Goal: Information Seeking & Learning: Learn about a topic

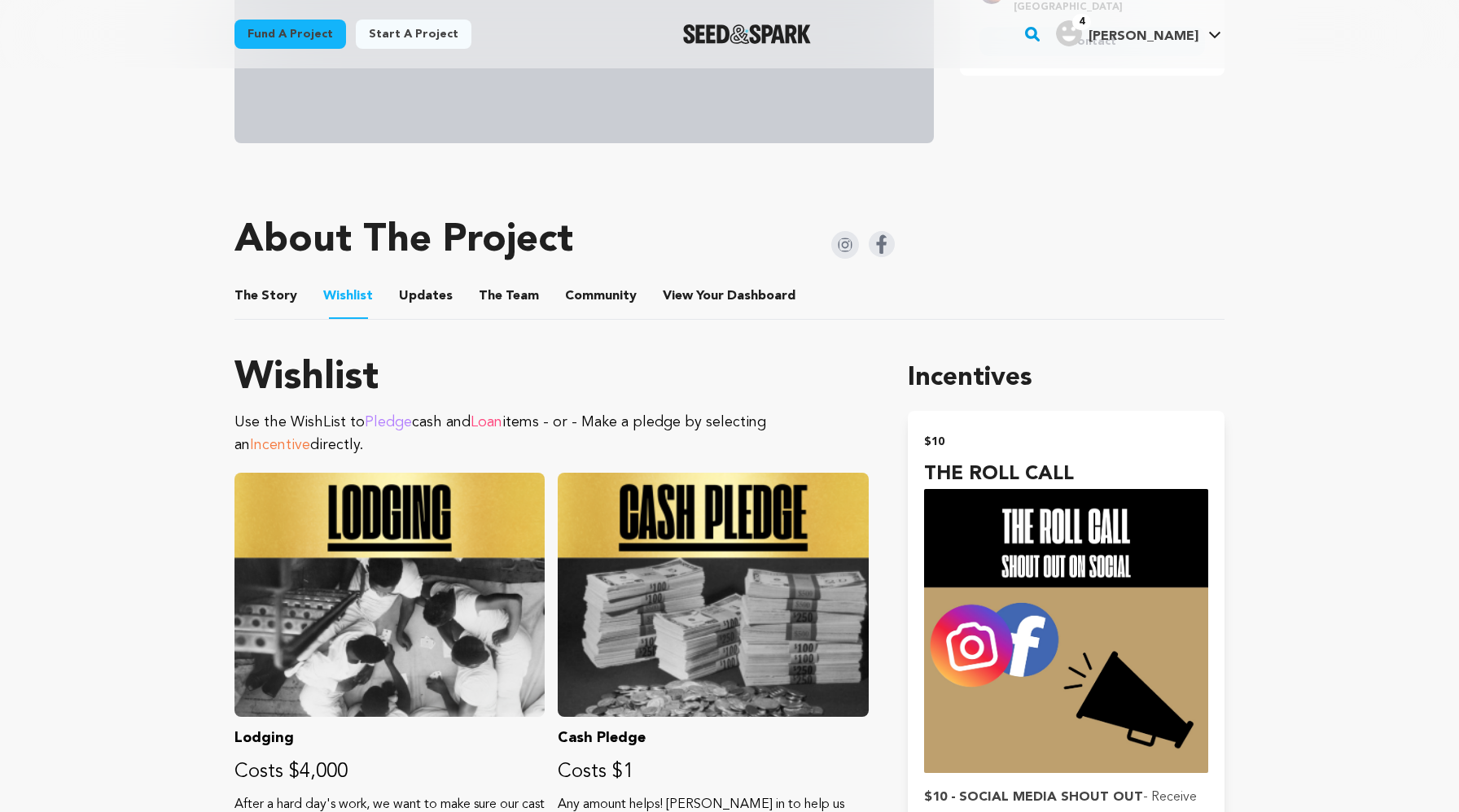
scroll to position [564, 0]
click at [267, 318] on ul "The Story The Story Wishlist Wishlist Updates Updates The Team The Team Communi…" at bounding box center [729, 295] width 990 height 47
click at [262, 309] on button "The Story" at bounding box center [265, 298] width 39 height 39
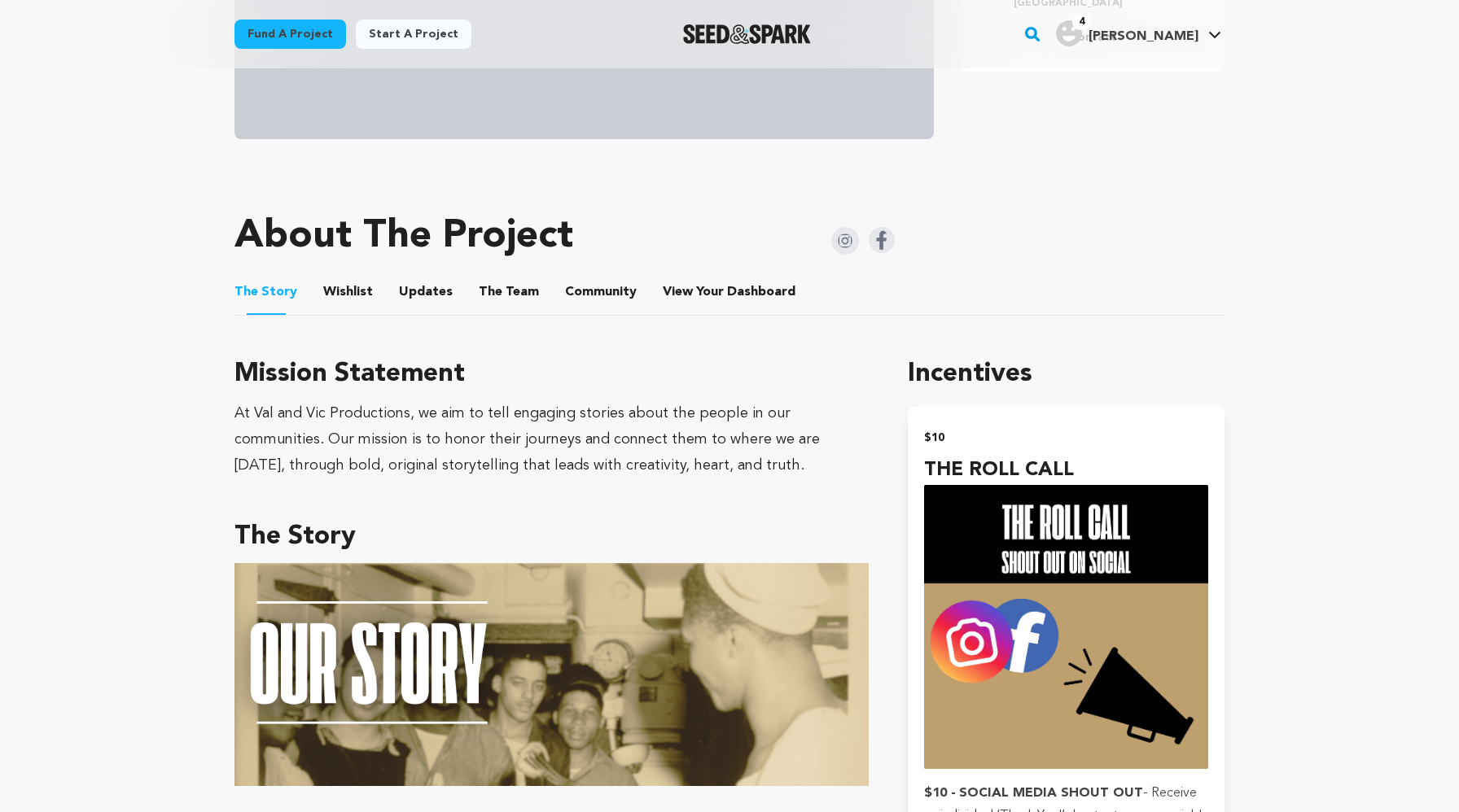
scroll to position [537, 0]
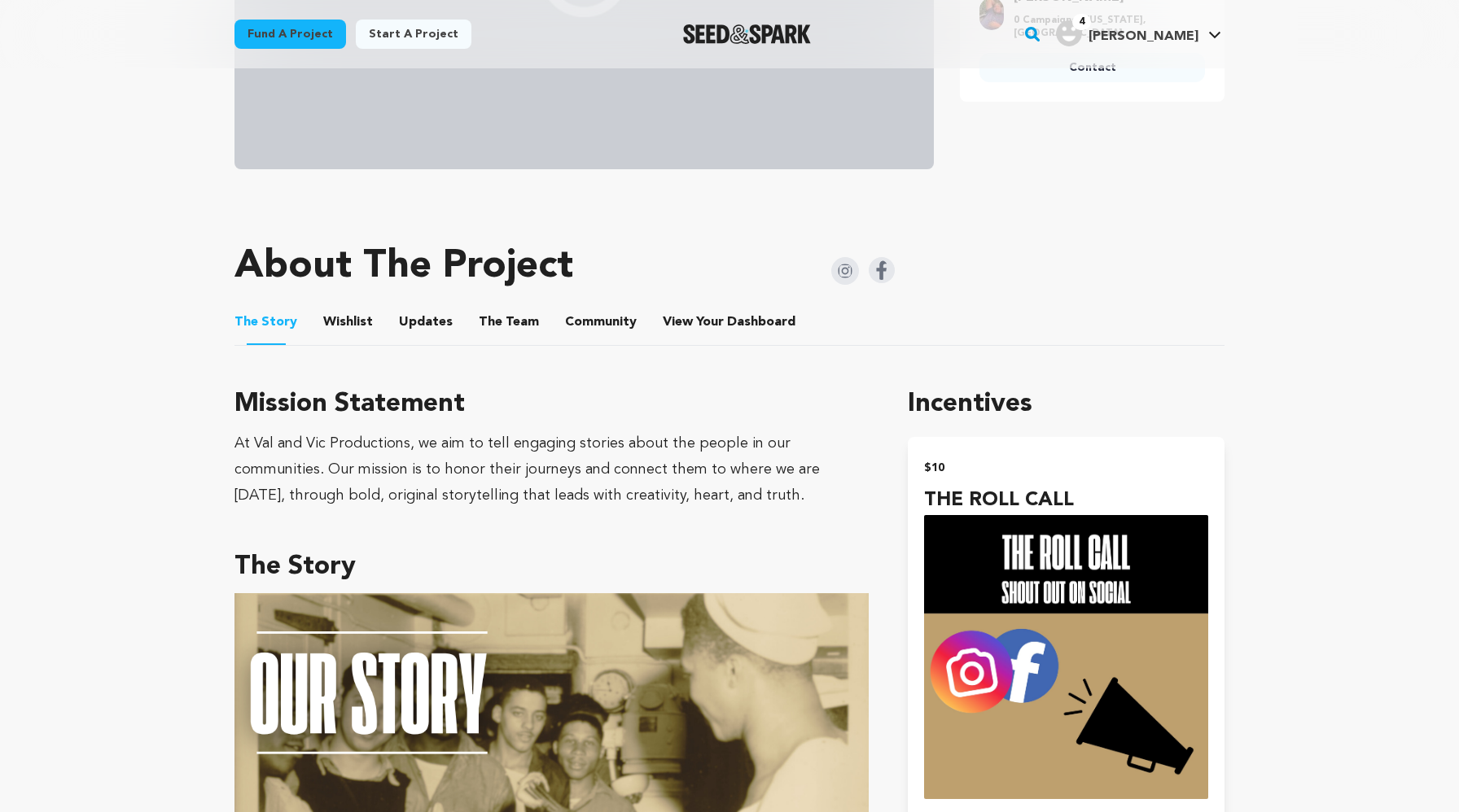
click at [336, 313] on button "Wishlist" at bounding box center [348, 325] width 39 height 39
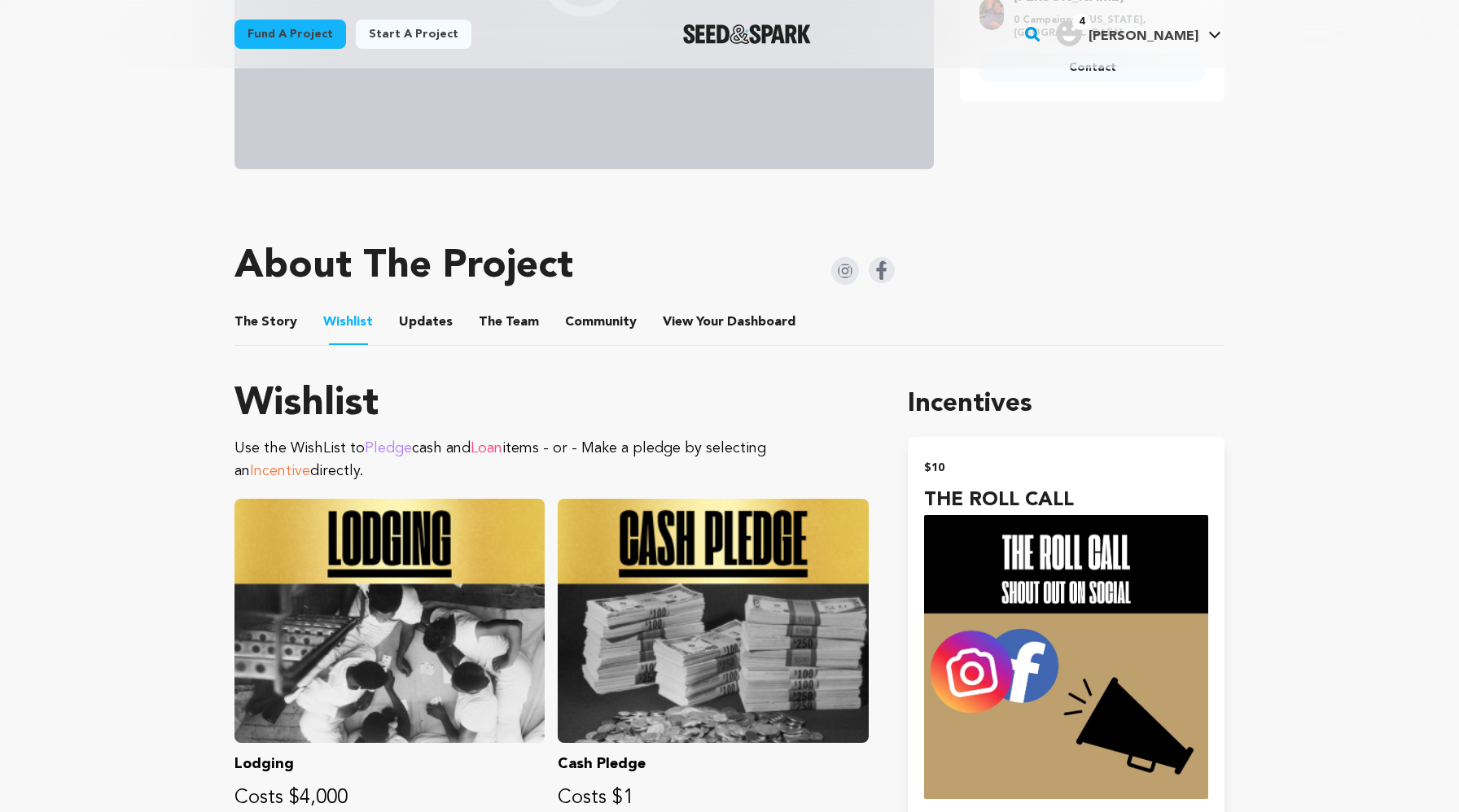
click at [391, 324] on ul "The Story The Story Wishlist Wishlist Updates Updates The Team The Team Communi…" at bounding box center [729, 322] width 990 height 47
click at [406, 327] on button "Updates" at bounding box center [425, 325] width 39 height 39
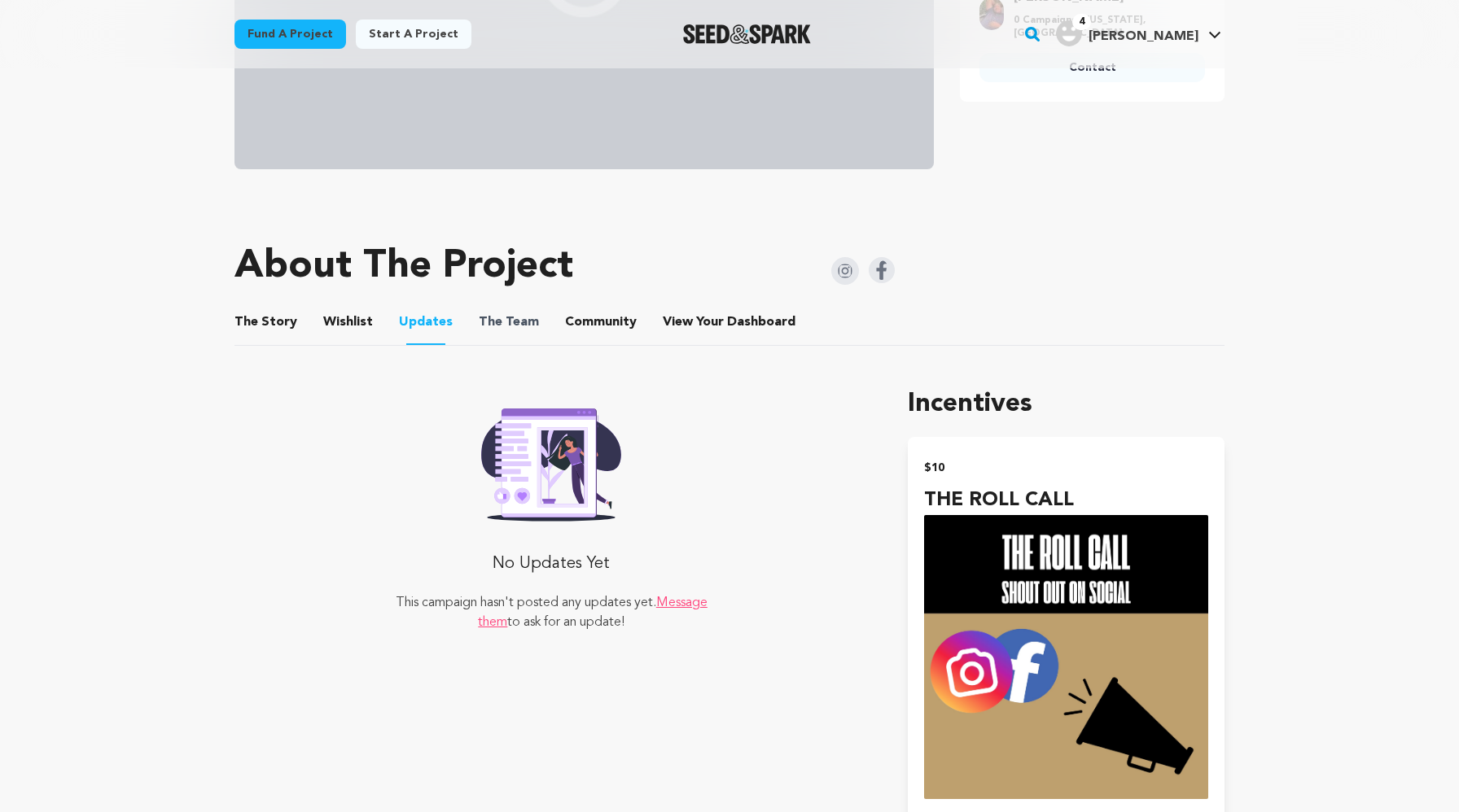
click at [478, 318] on span "The" at bounding box center [490, 323] width 24 height 20
click at [478, 316] on span "The" at bounding box center [490, 323] width 24 height 20
click at [493, 325] on button "The Team" at bounding box center [508, 325] width 39 height 39
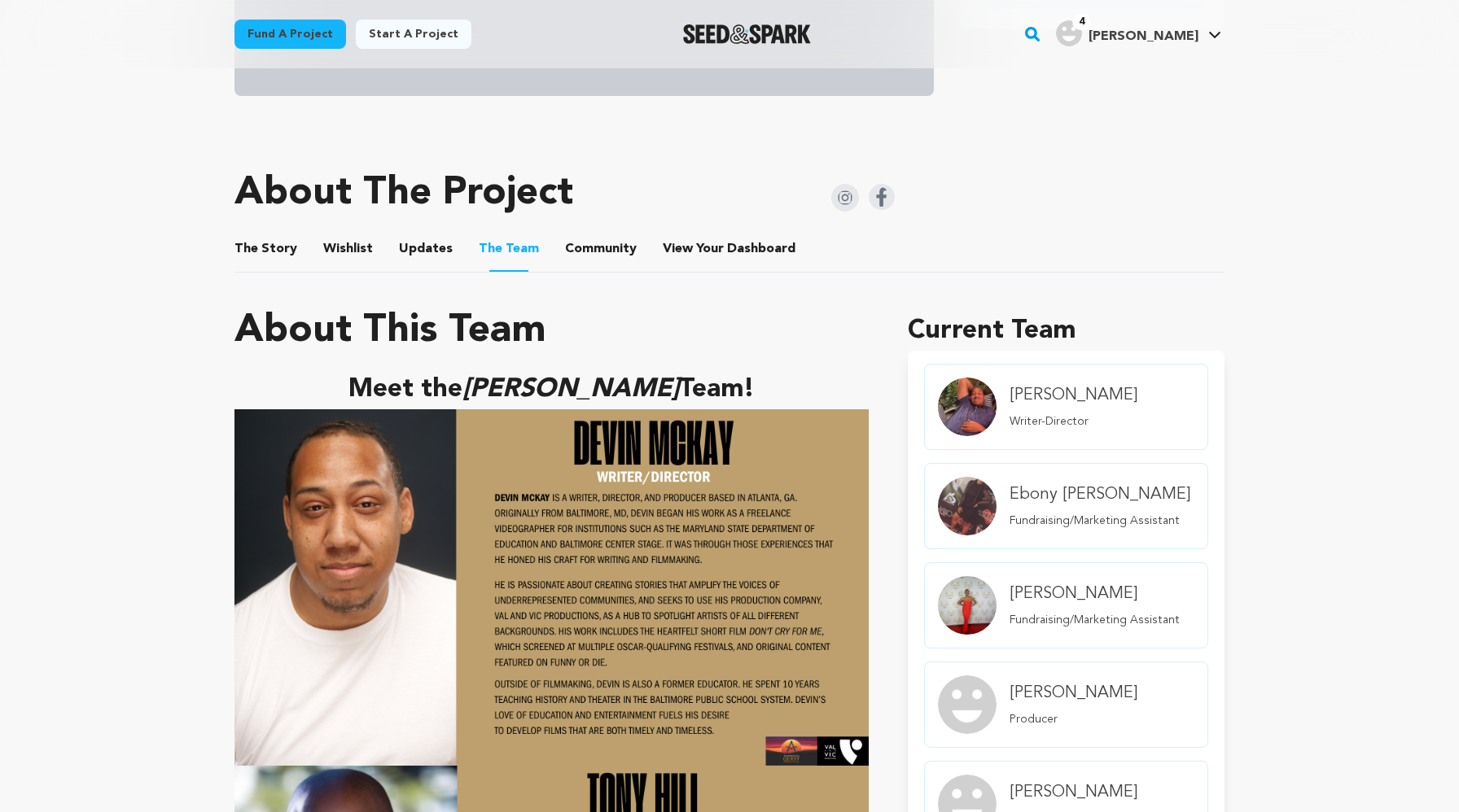
scroll to position [615, 0]
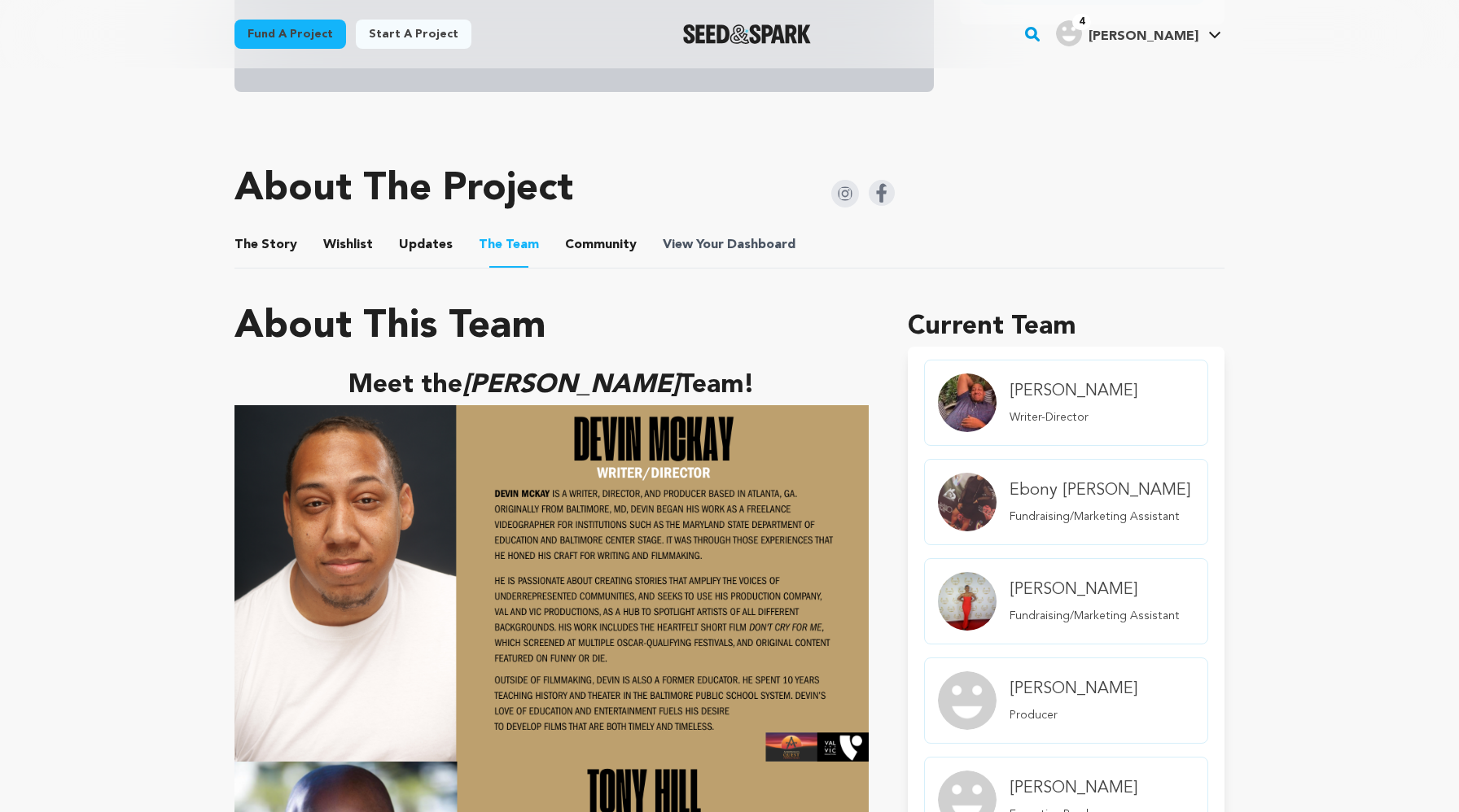
click at [714, 236] on span "View Your Dashboard" at bounding box center [730, 246] width 136 height 20
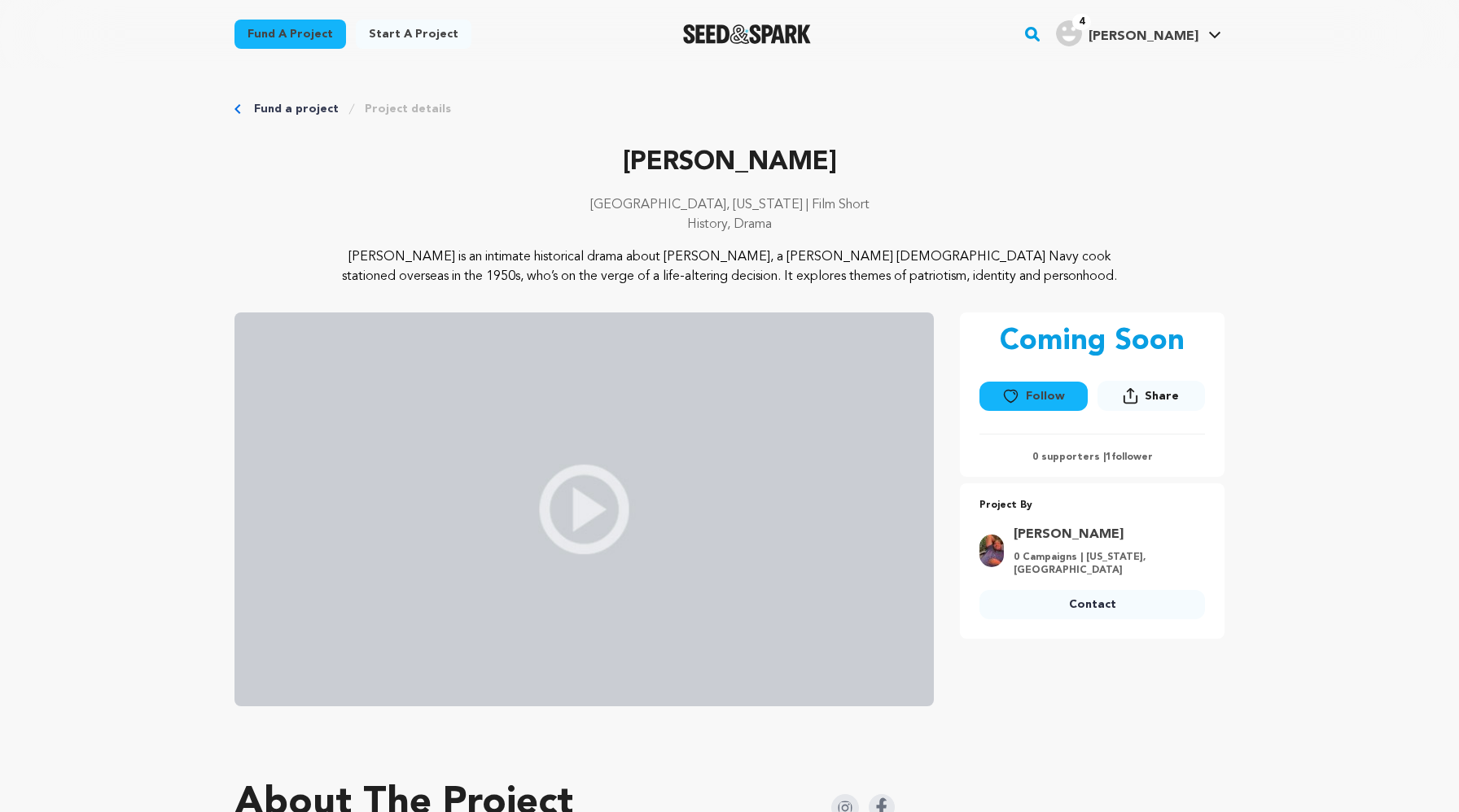
scroll to position [615, 0]
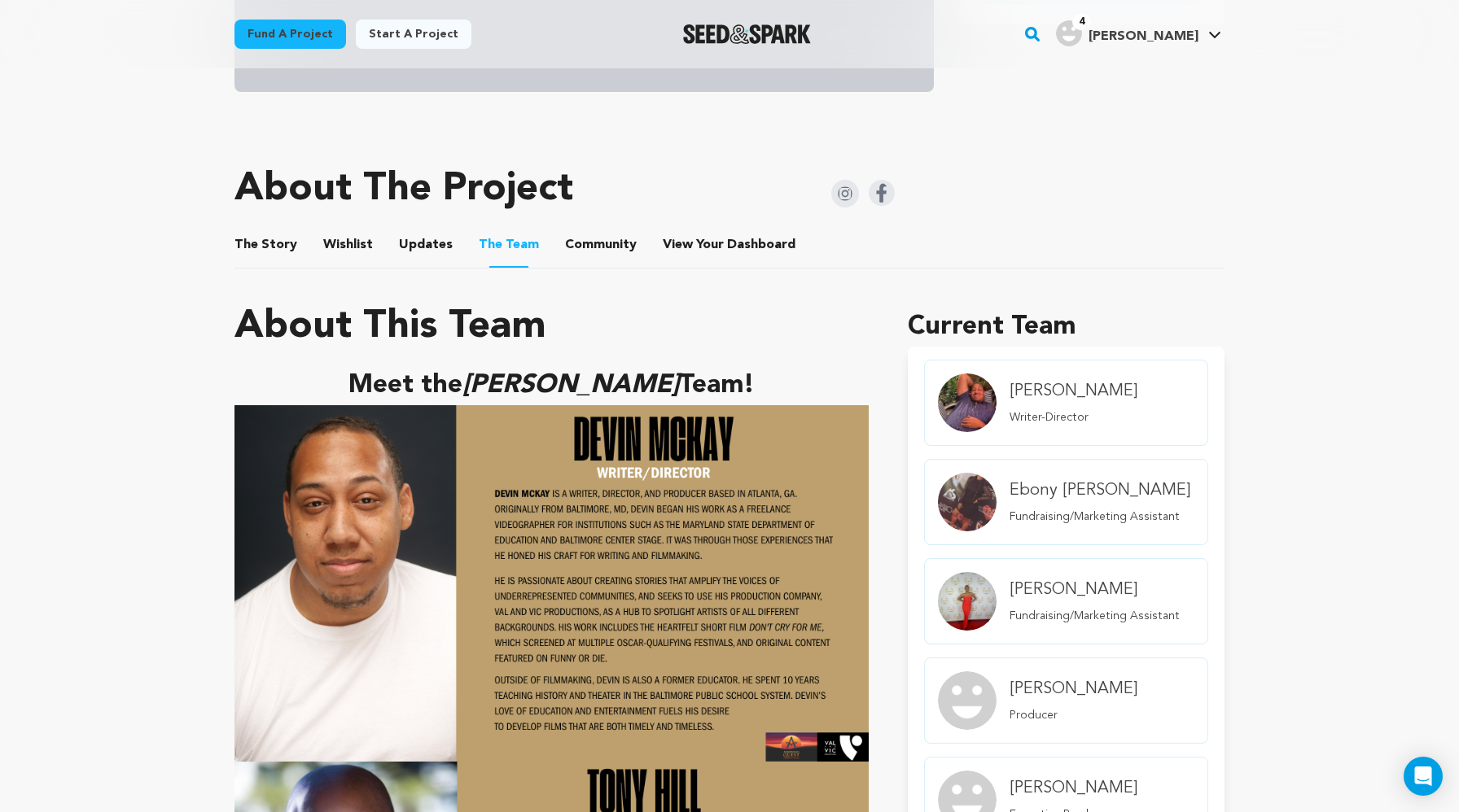
click at [581, 244] on button "Community" at bounding box center [600, 248] width 39 height 39
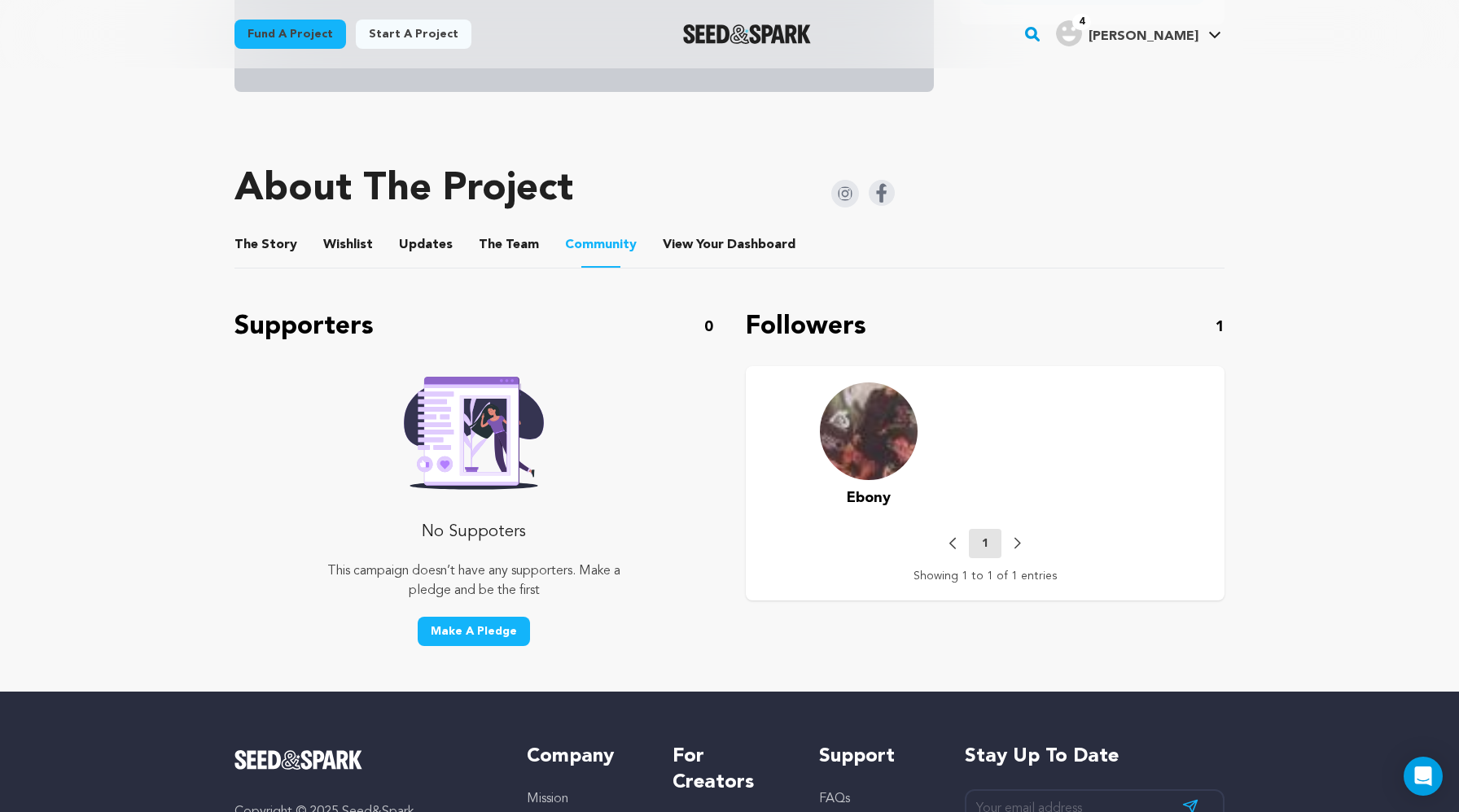
click at [255, 239] on button "The Story" at bounding box center [265, 248] width 39 height 39
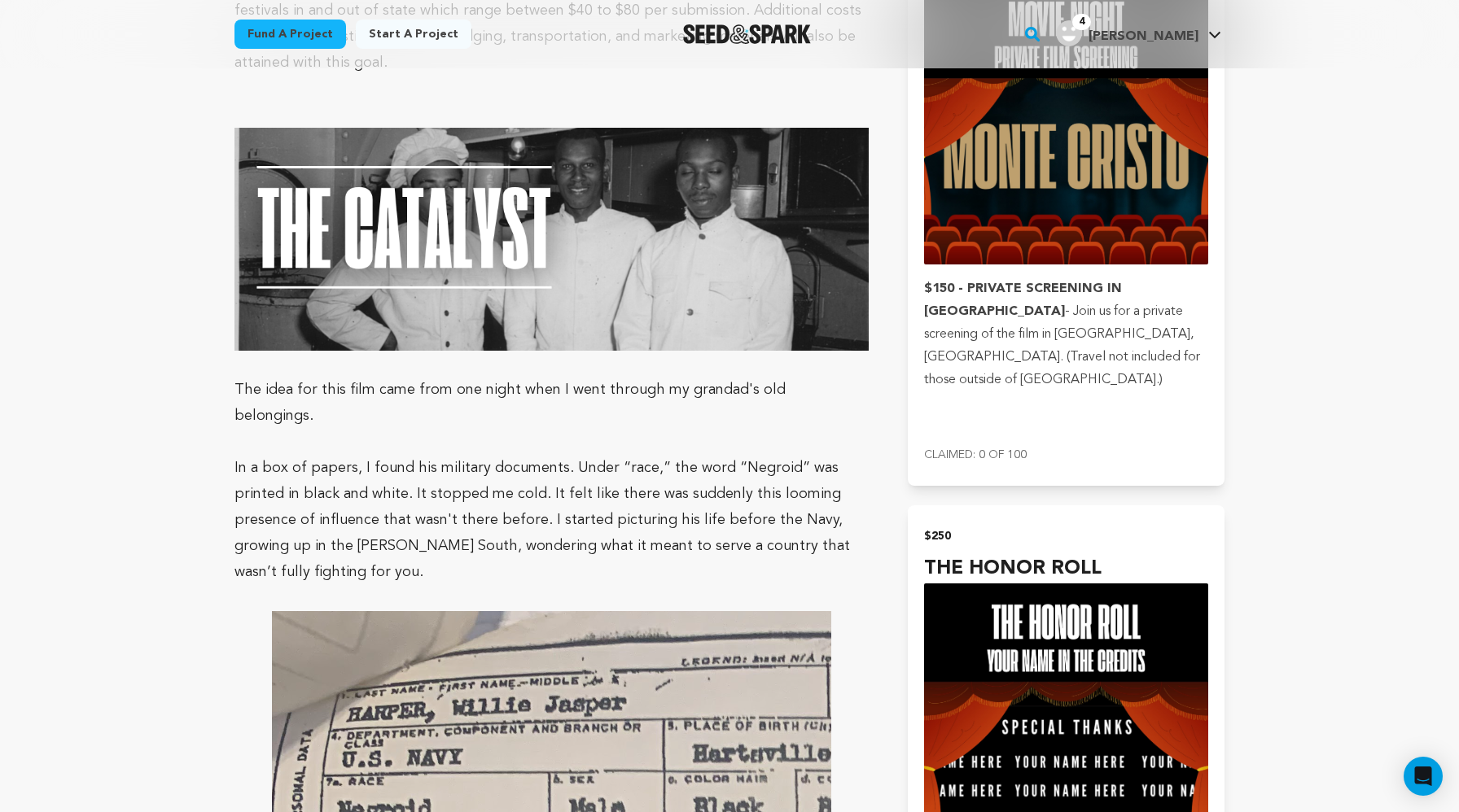
scroll to position [3774, 0]
click at [614, 350] on p at bounding box center [552, 362] width 634 height 26
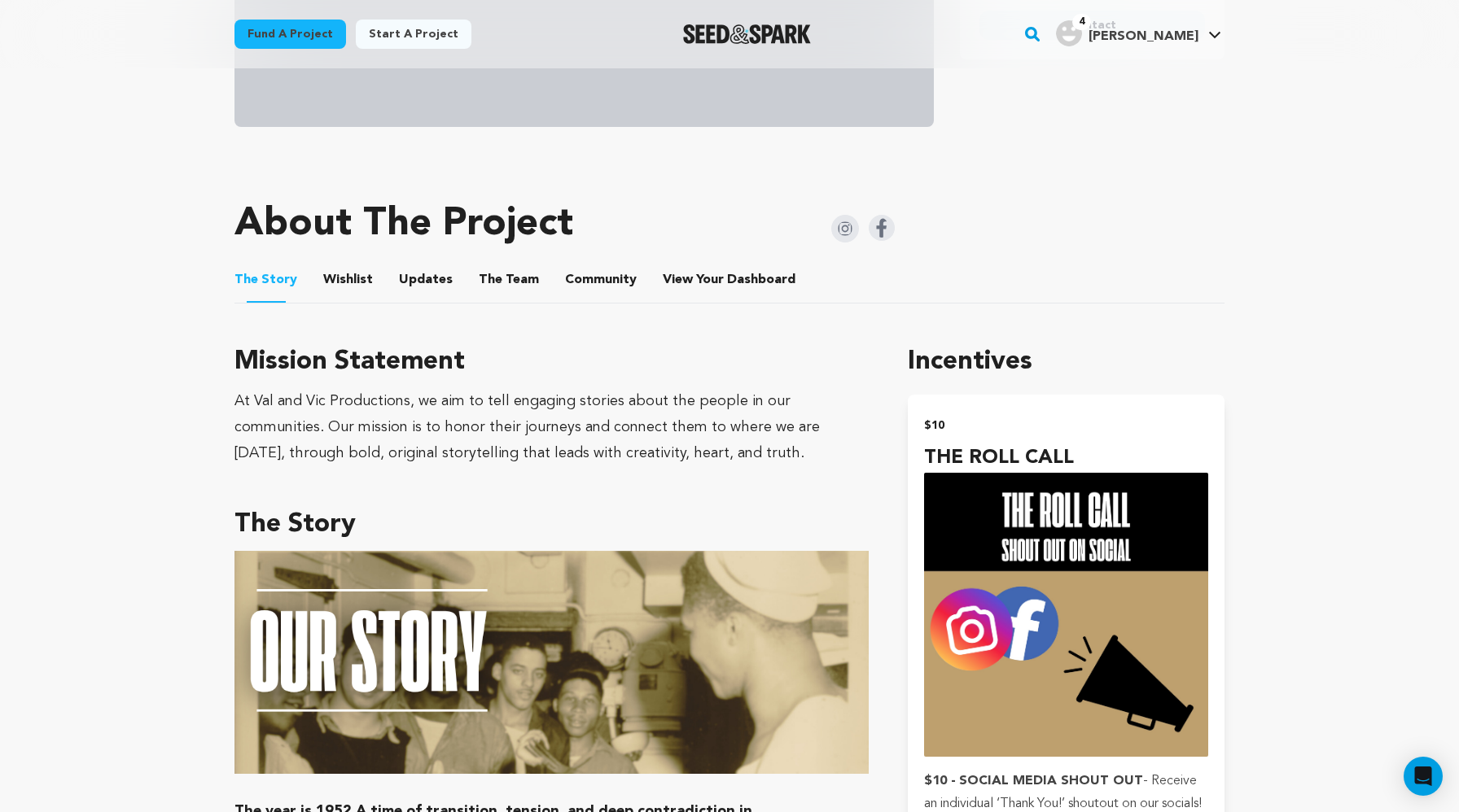
scroll to position [582, 0]
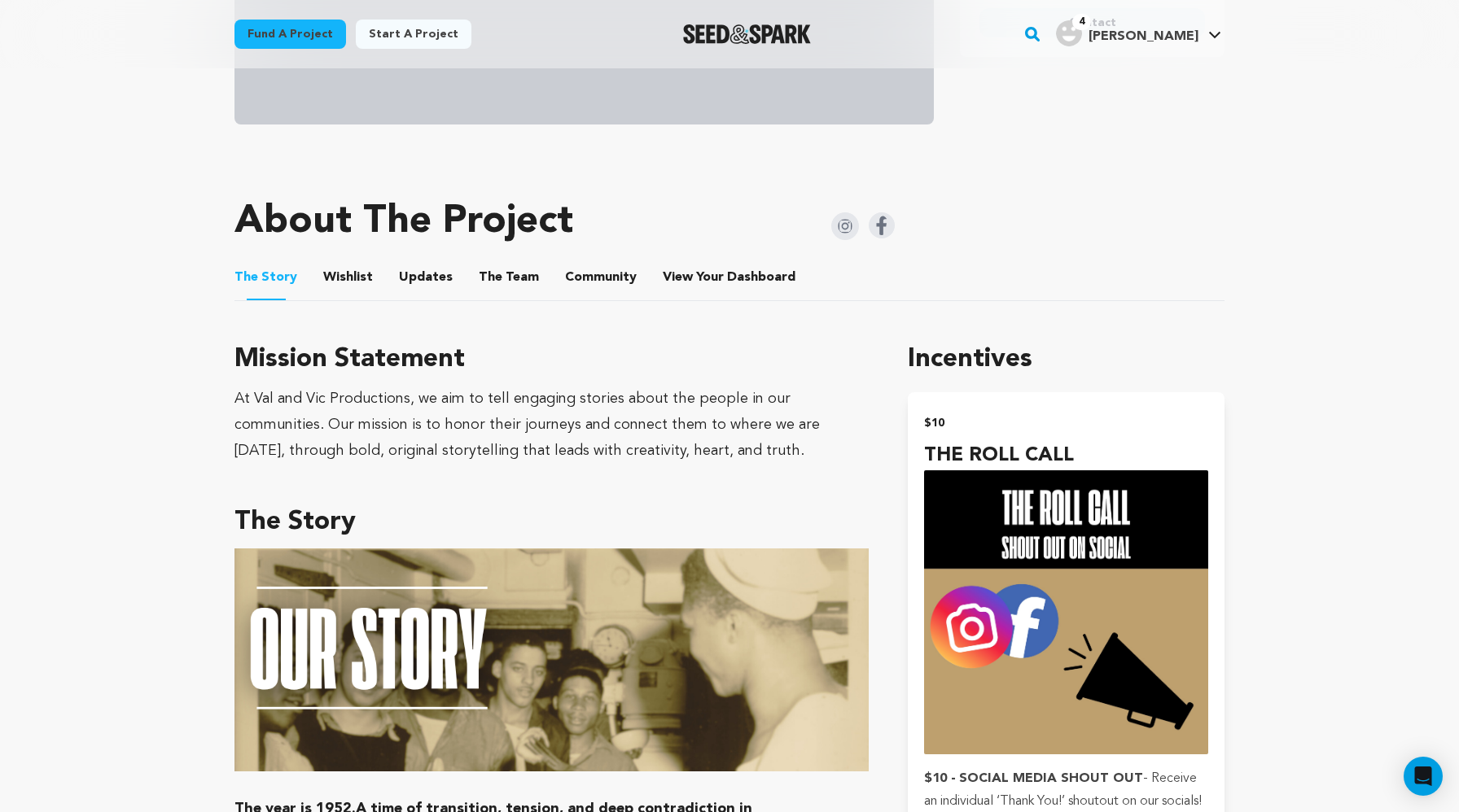
click at [329, 269] on button "Wishlist" at bounding box center [348, 280] width 39 height 39
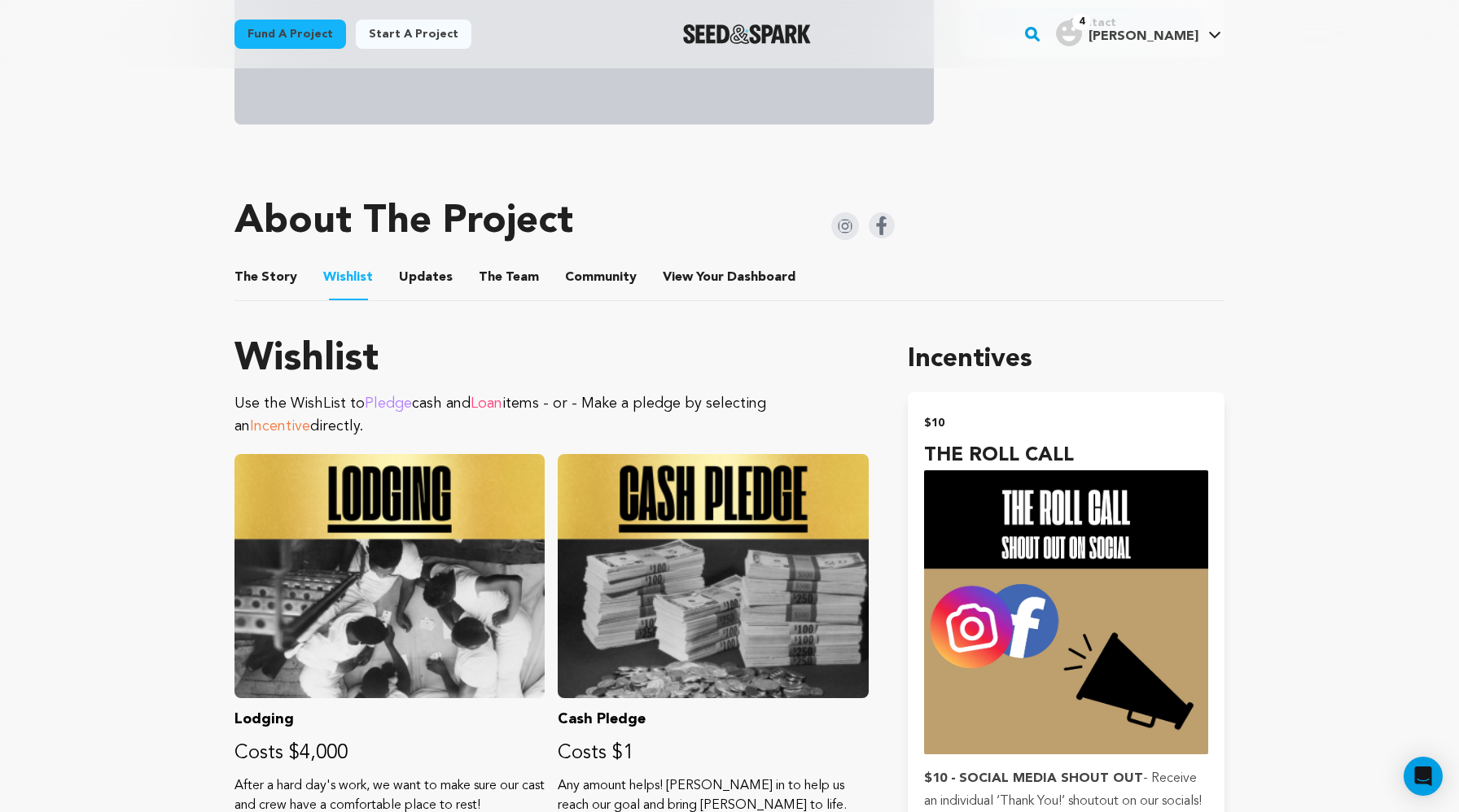
click at [409, 272] on button "Updates" at bounding box center [425, 280] width 39 height 39
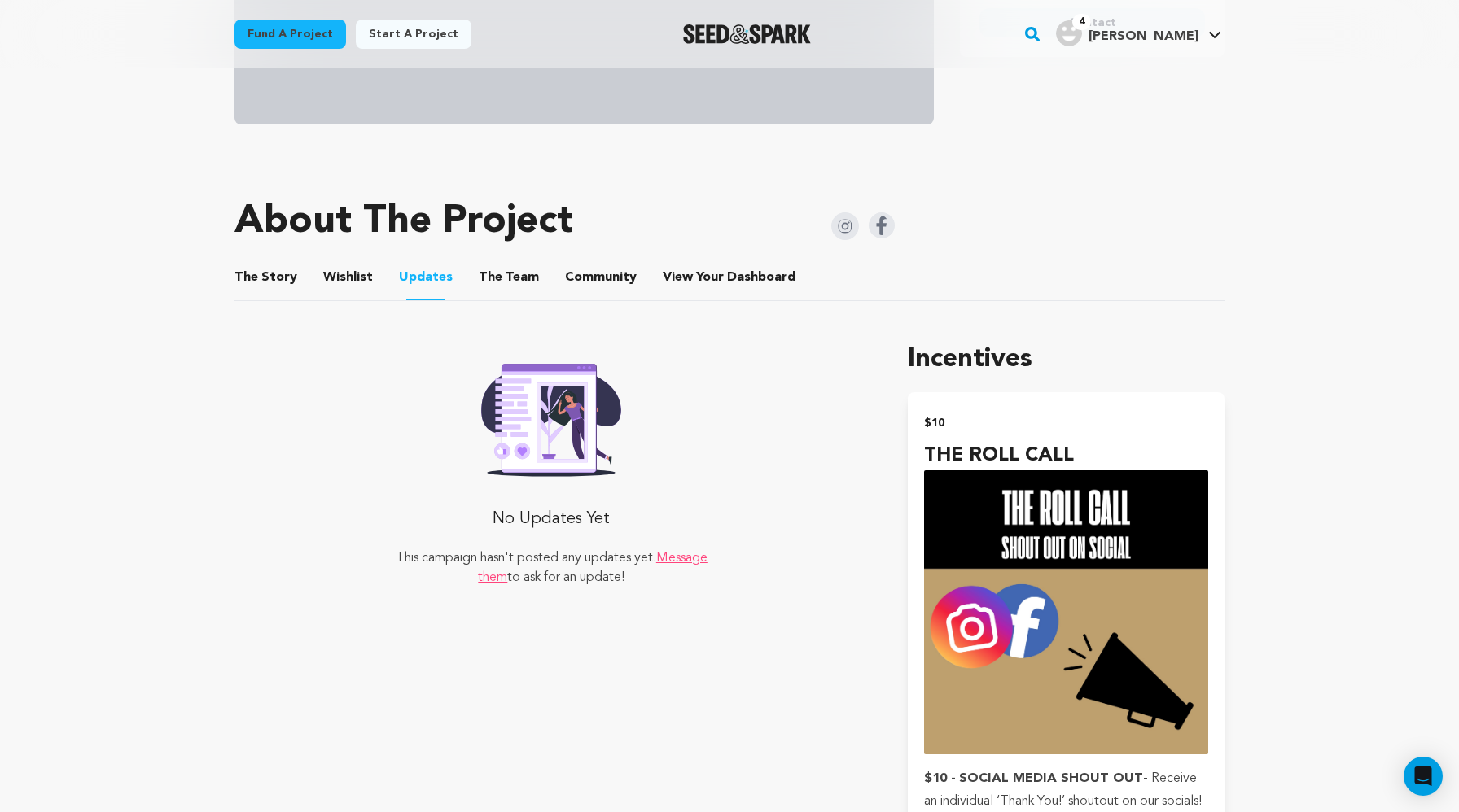
click at [506, 273] on button "The Team" at bounding box center [508, 280] width 39 height 39
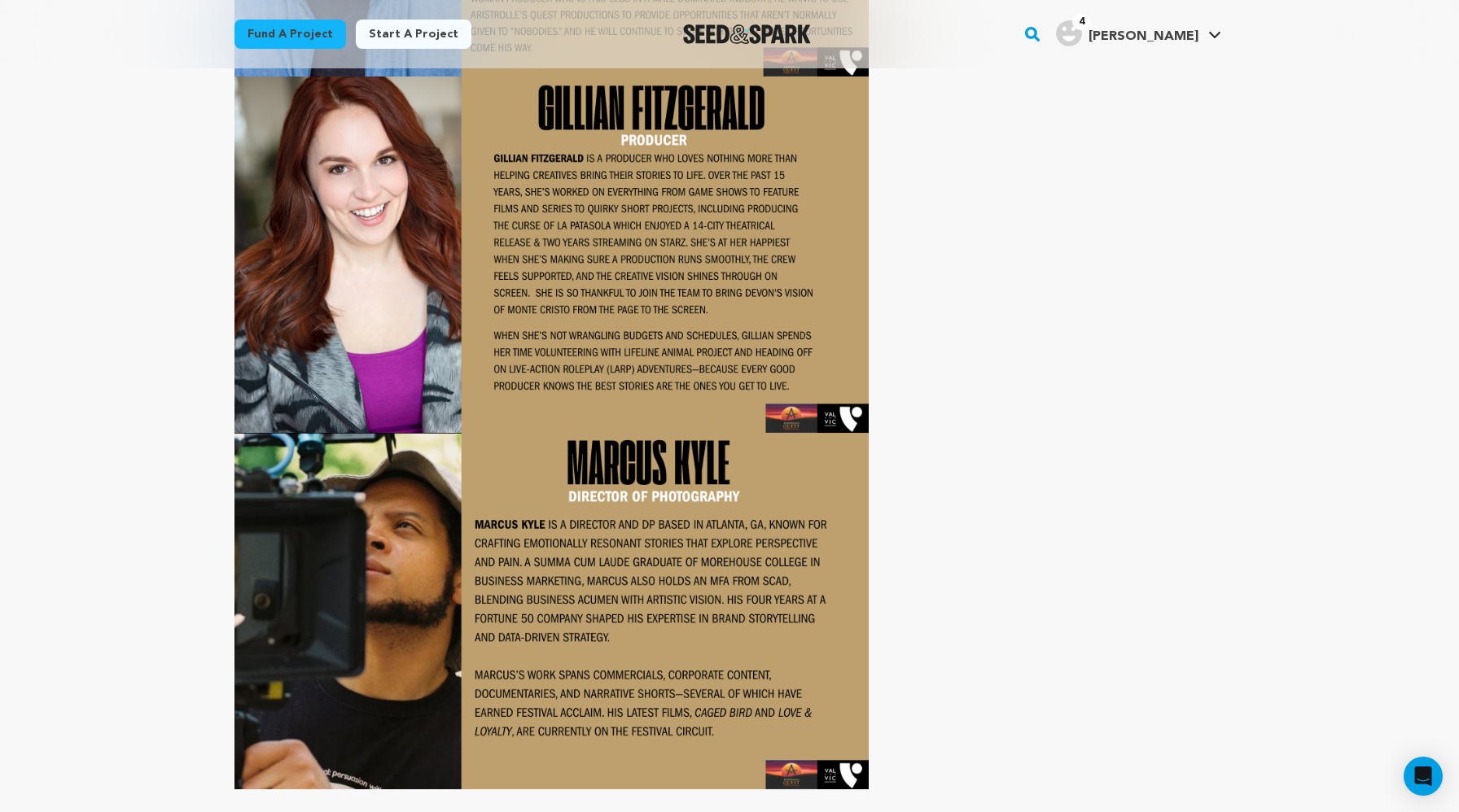
scroll to position [2023, 0]
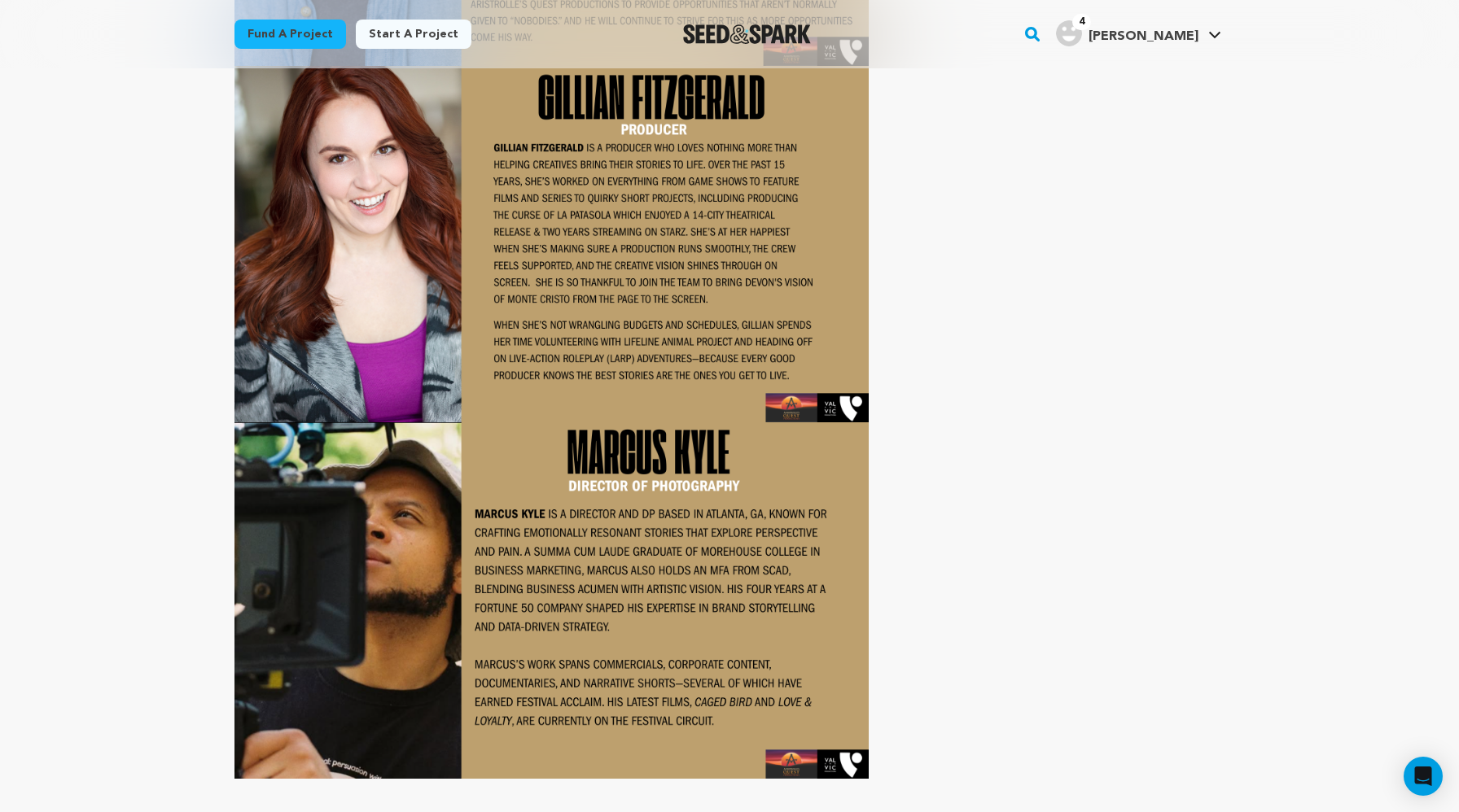
click at [506, 273] on img at bounding box center [552, 245] width 634 height 356
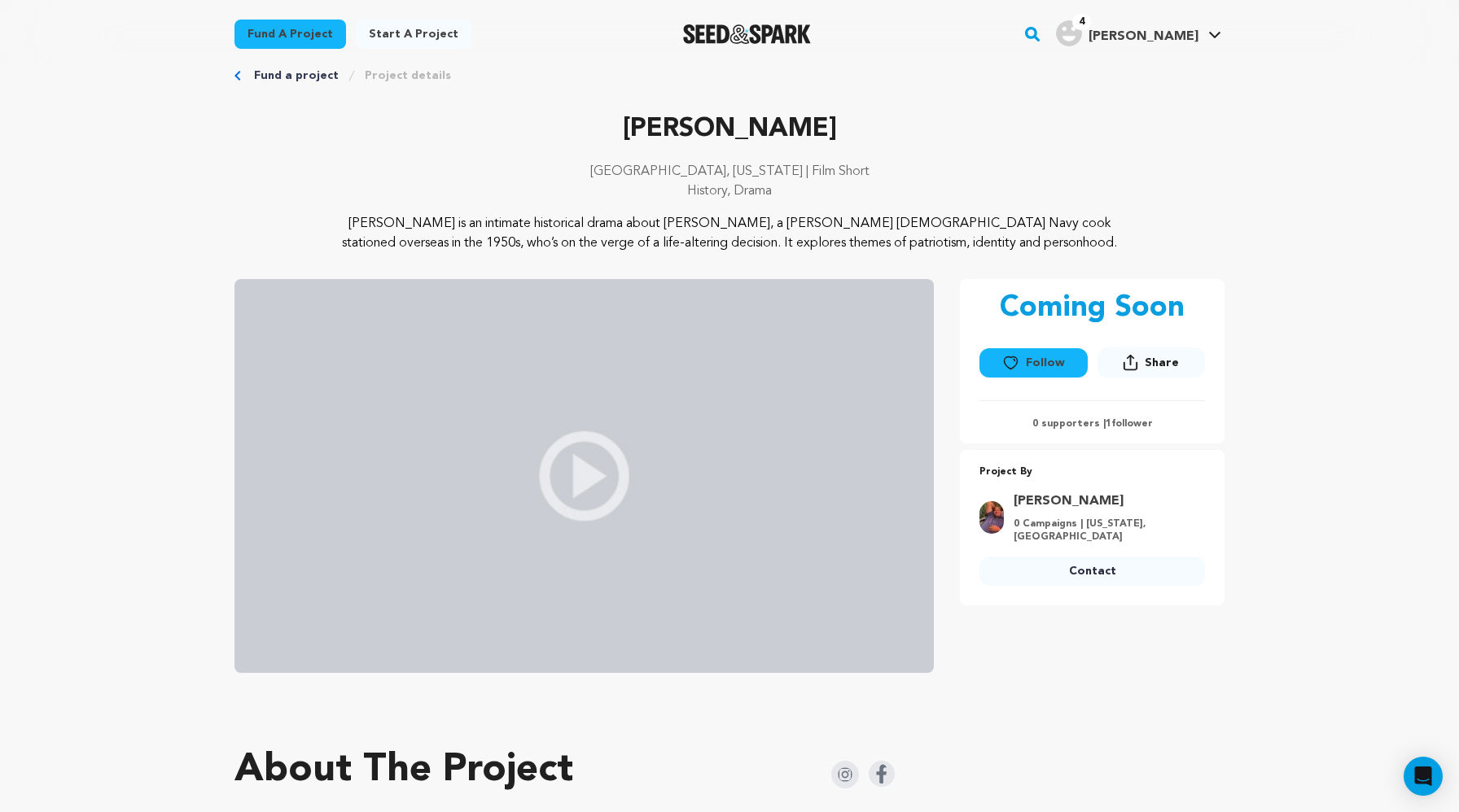
scroll to position [36, 0]
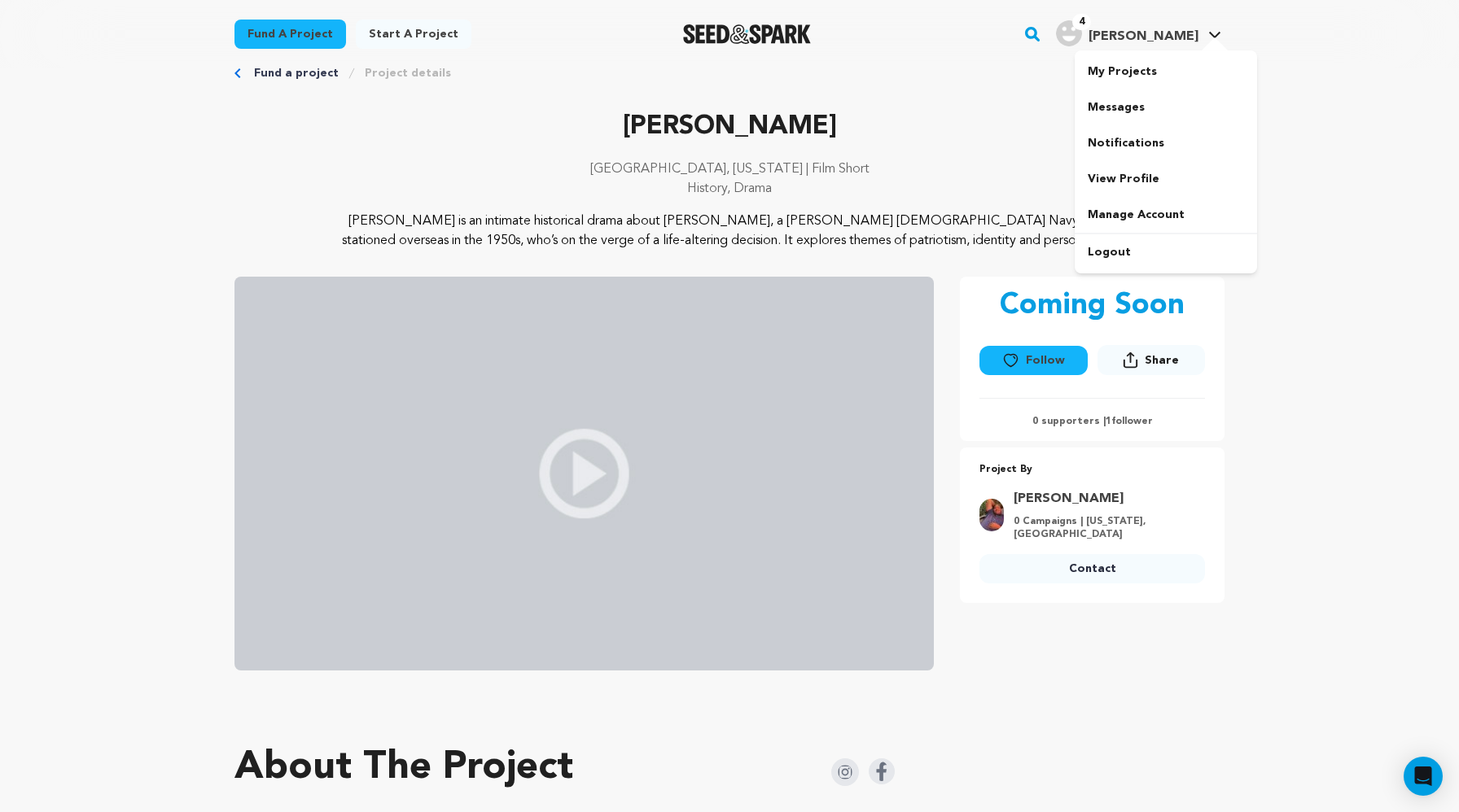
click at [1190, 31] on span "[PERSON_NAME]" at bounding box center [1143, 36] width 110 height 13
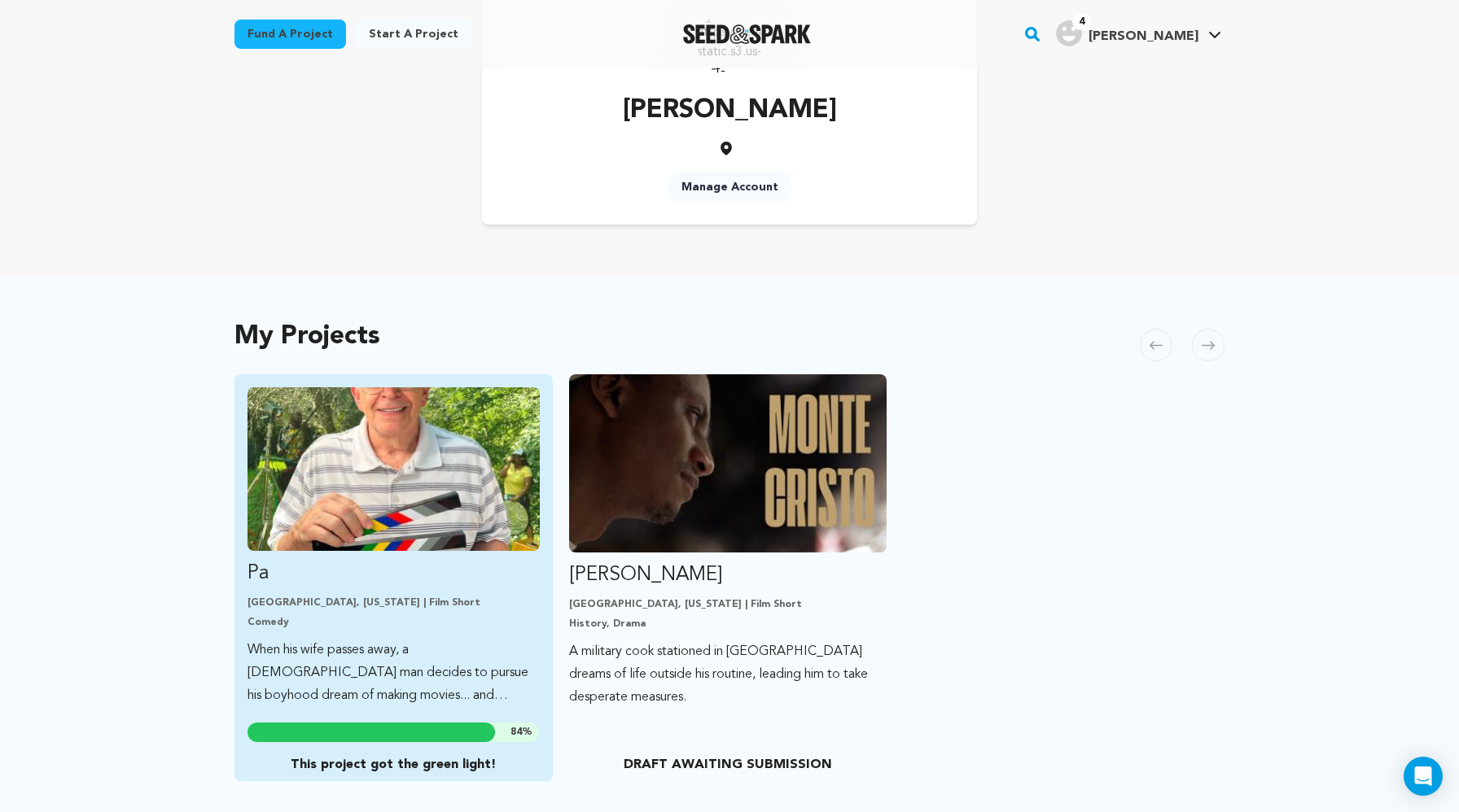
scroll to position [112, 0]
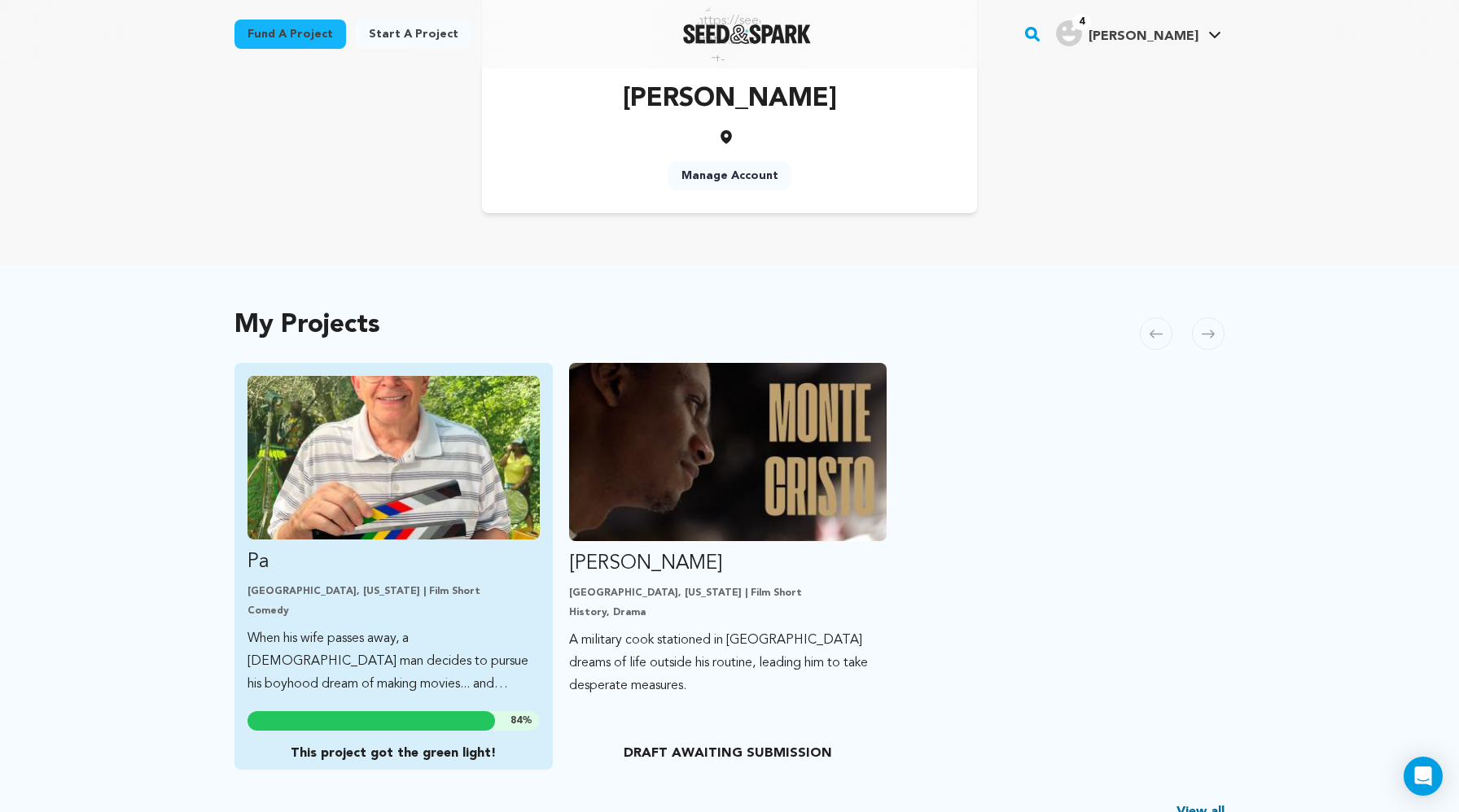
click at [466, 428] on img "Fund Pa" at bounding box center [393, 457] width 292 height 163
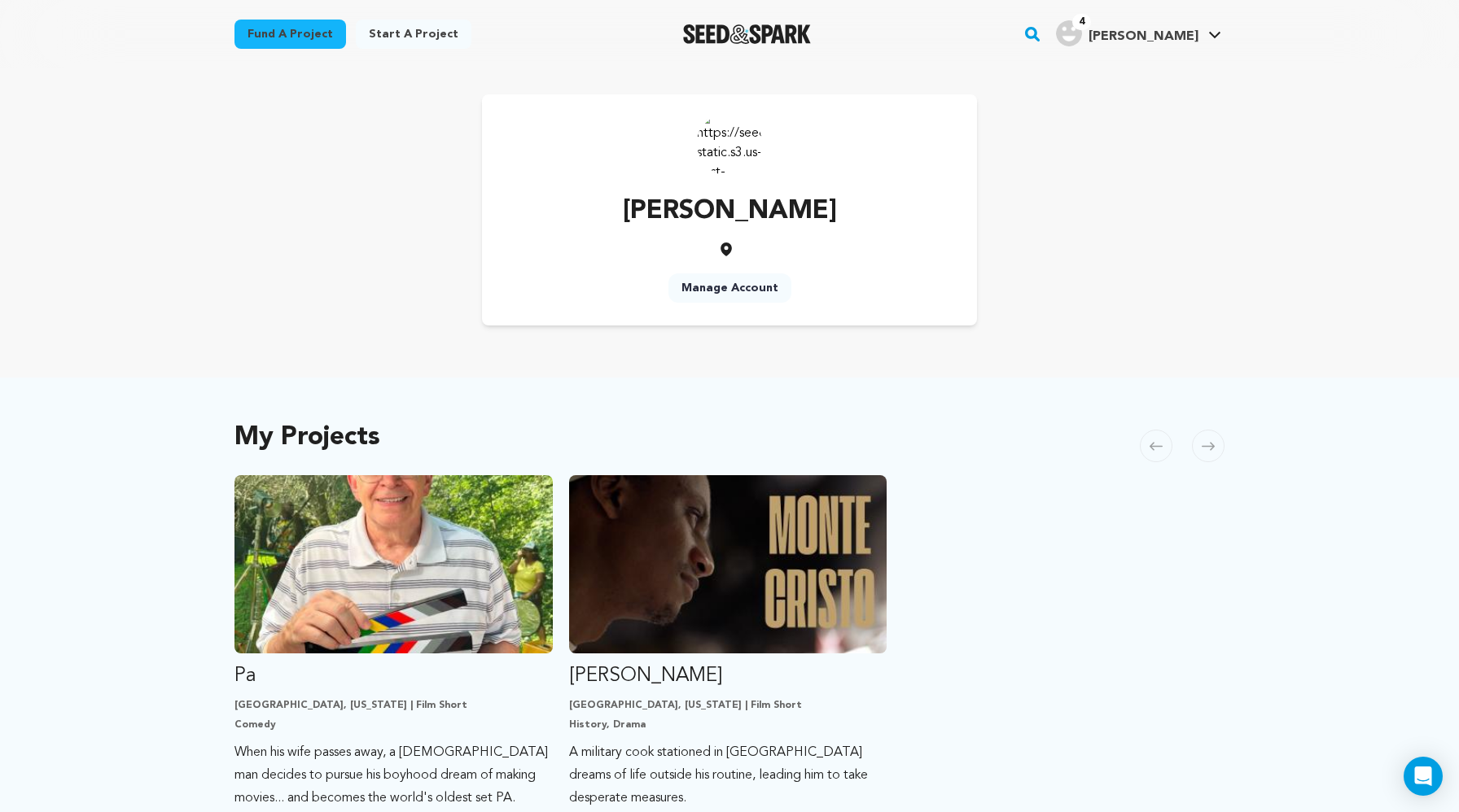
scroll to position [112, 0]
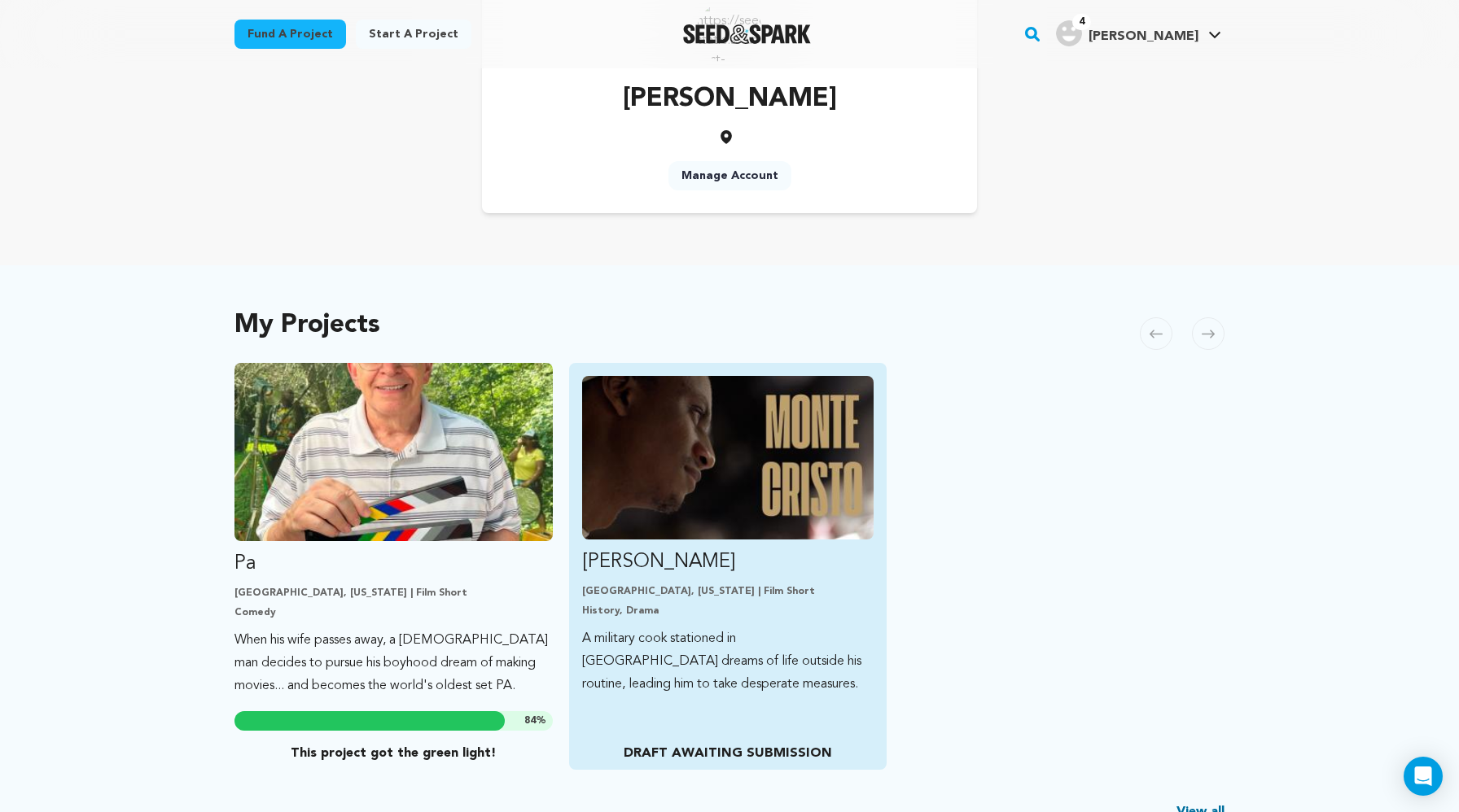
click at [787, 547] on link "[PERSON_NAME] [GEOGRAPHIC_DATA], [US_STATE] | Film Short History, Drama A milit…" at bounding box center [728, 536] width 292 height 320
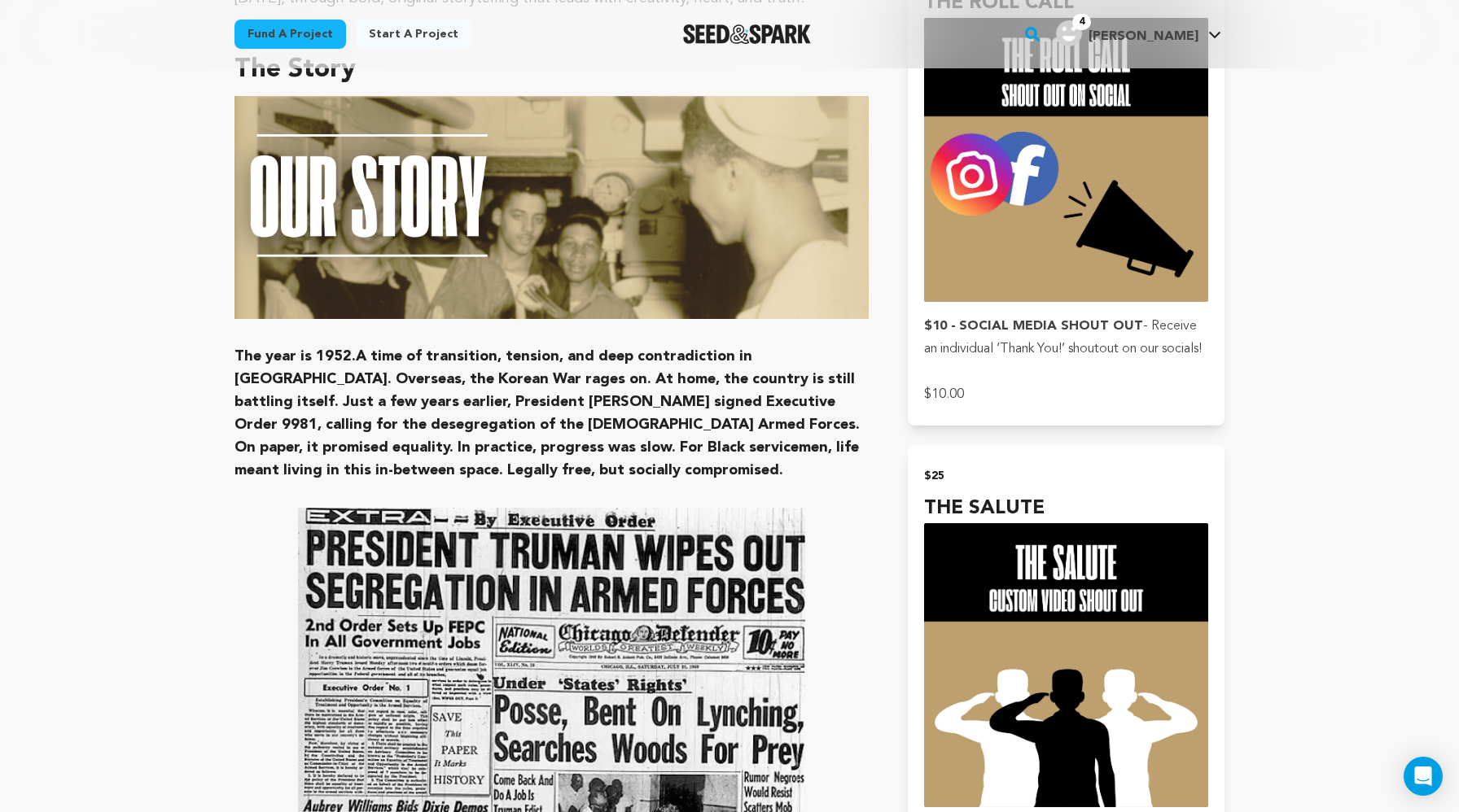
scroll to position [1037, 0]
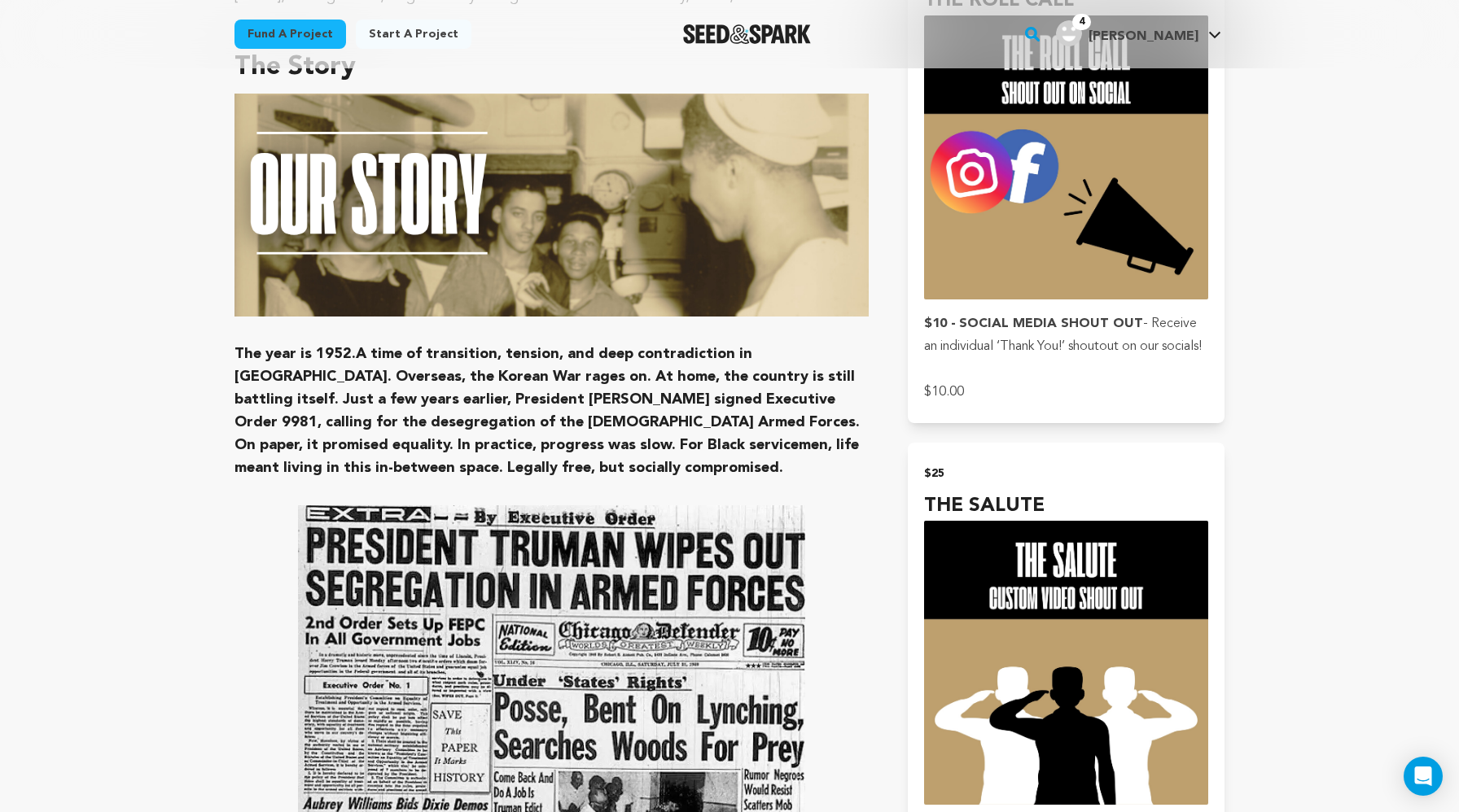
click at [841, 496] on p at bounding box center [552, 492] width 634 height 26
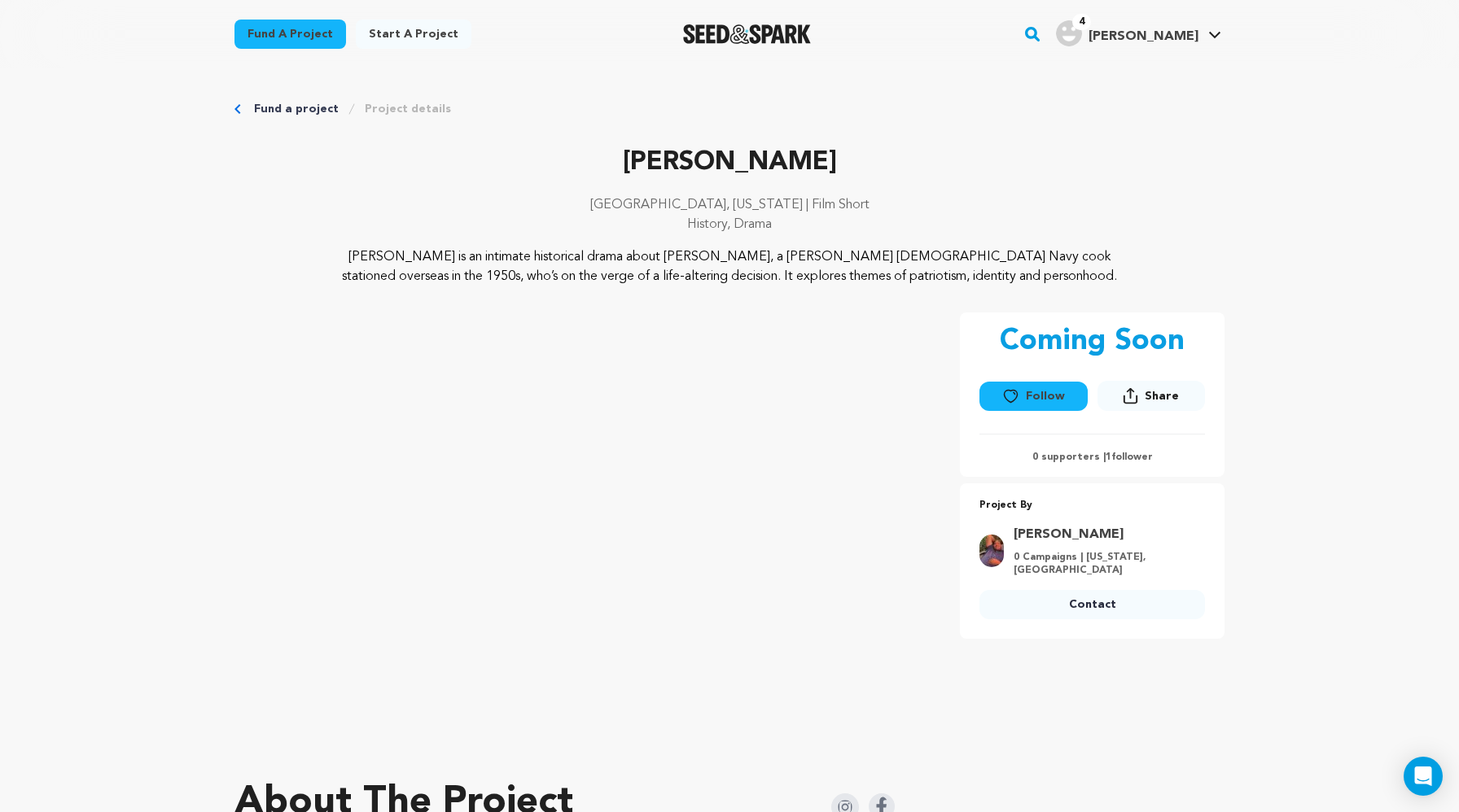
click at [615, 268] on p "[PERSON_NAME] is an intimate historical drama about [PERSON_NAME], a [PERSON_NA…" at bounding box center [730, 266] width 792 height 39
click at [397, 110] on link "Project details" at bounding box center [407, 109] width 86 height 16
click at [396, 115] on link "Project details" at bounding box center [407, 109] width 86 height 16
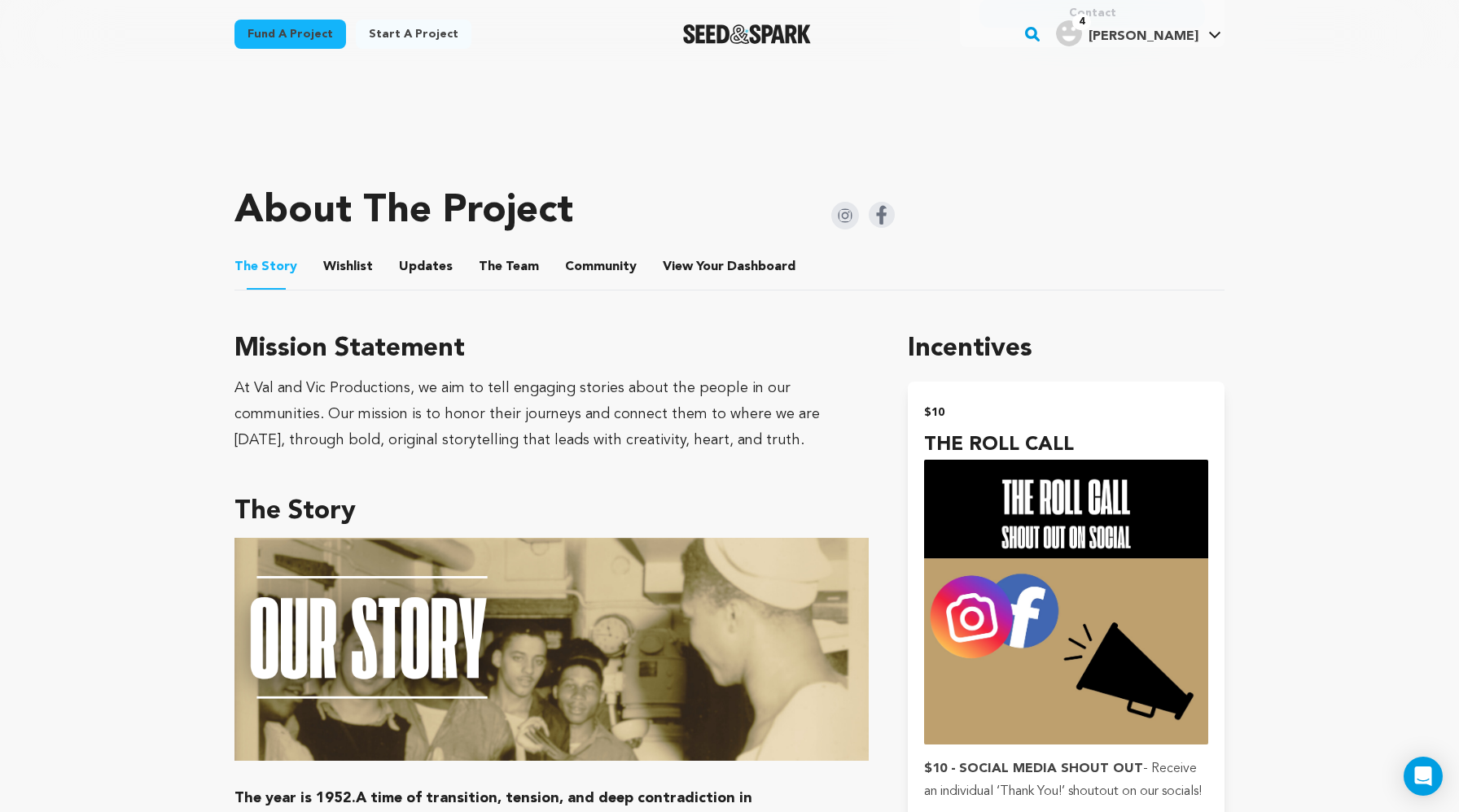
scroll to position [593, 0]
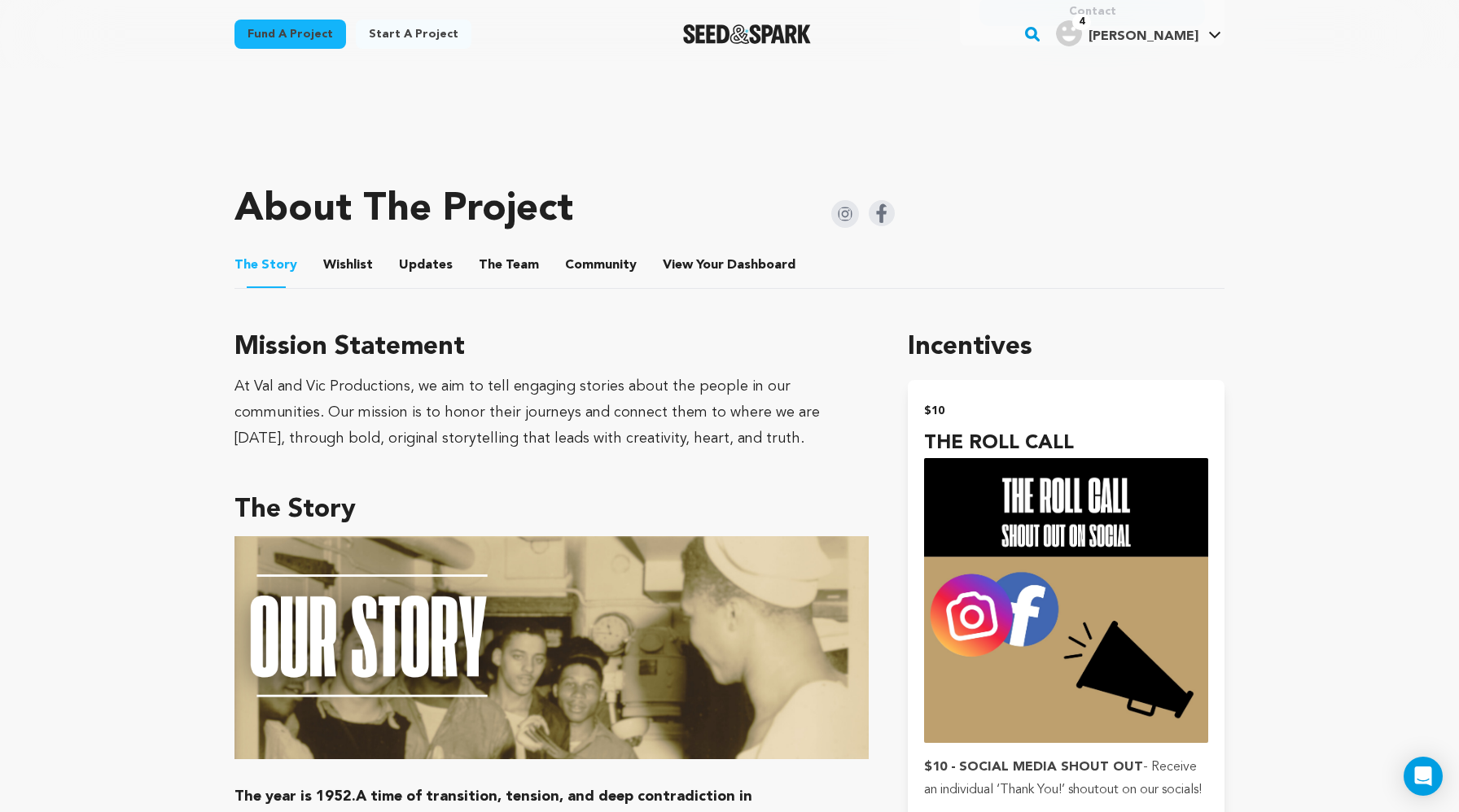
click at [350, 271] on button "Wishlist" at bounding box center [348, 268] width 39 height 39
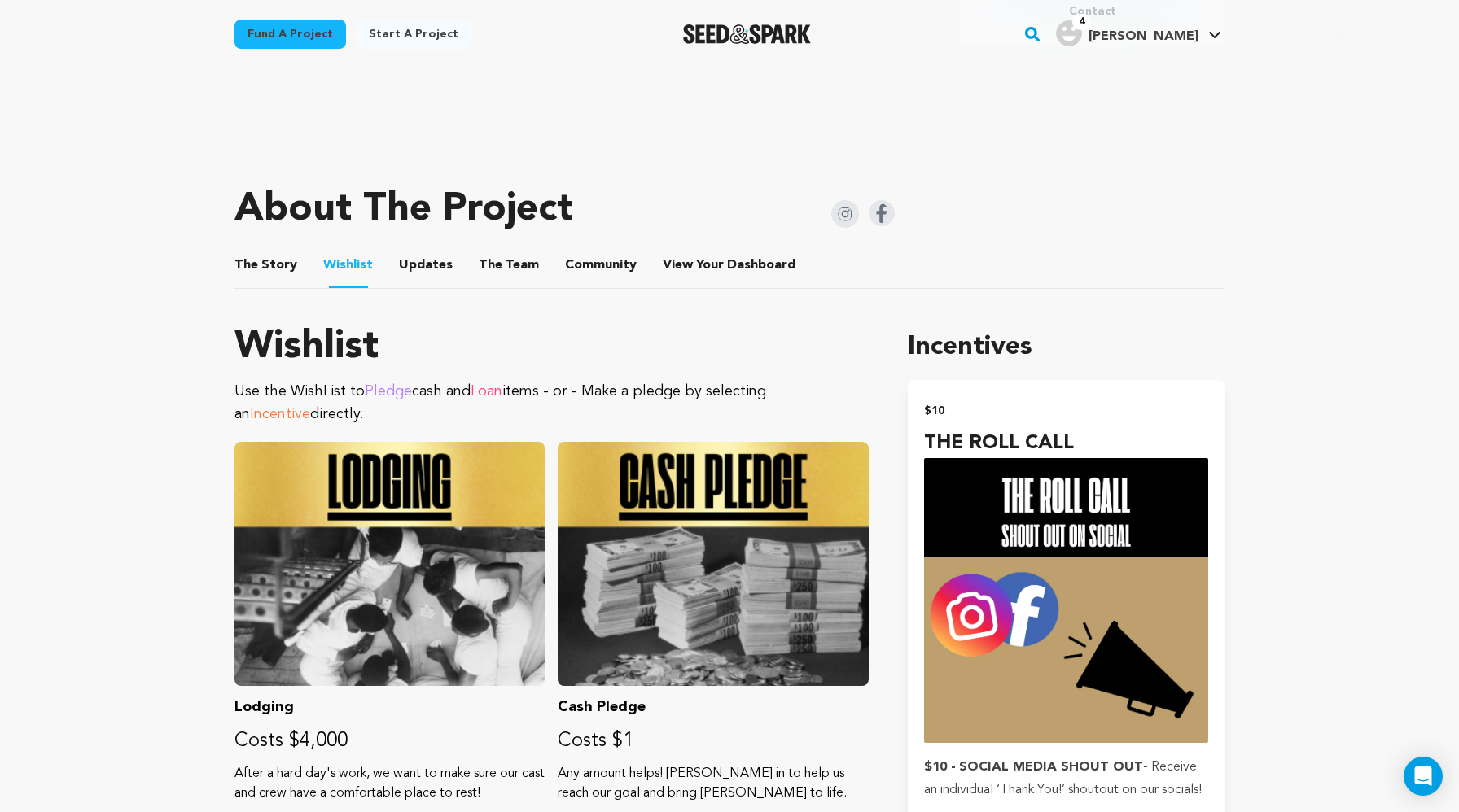
click at [422, 267] on button "Updates" at bounding box center [425, 268] width 39 height 39
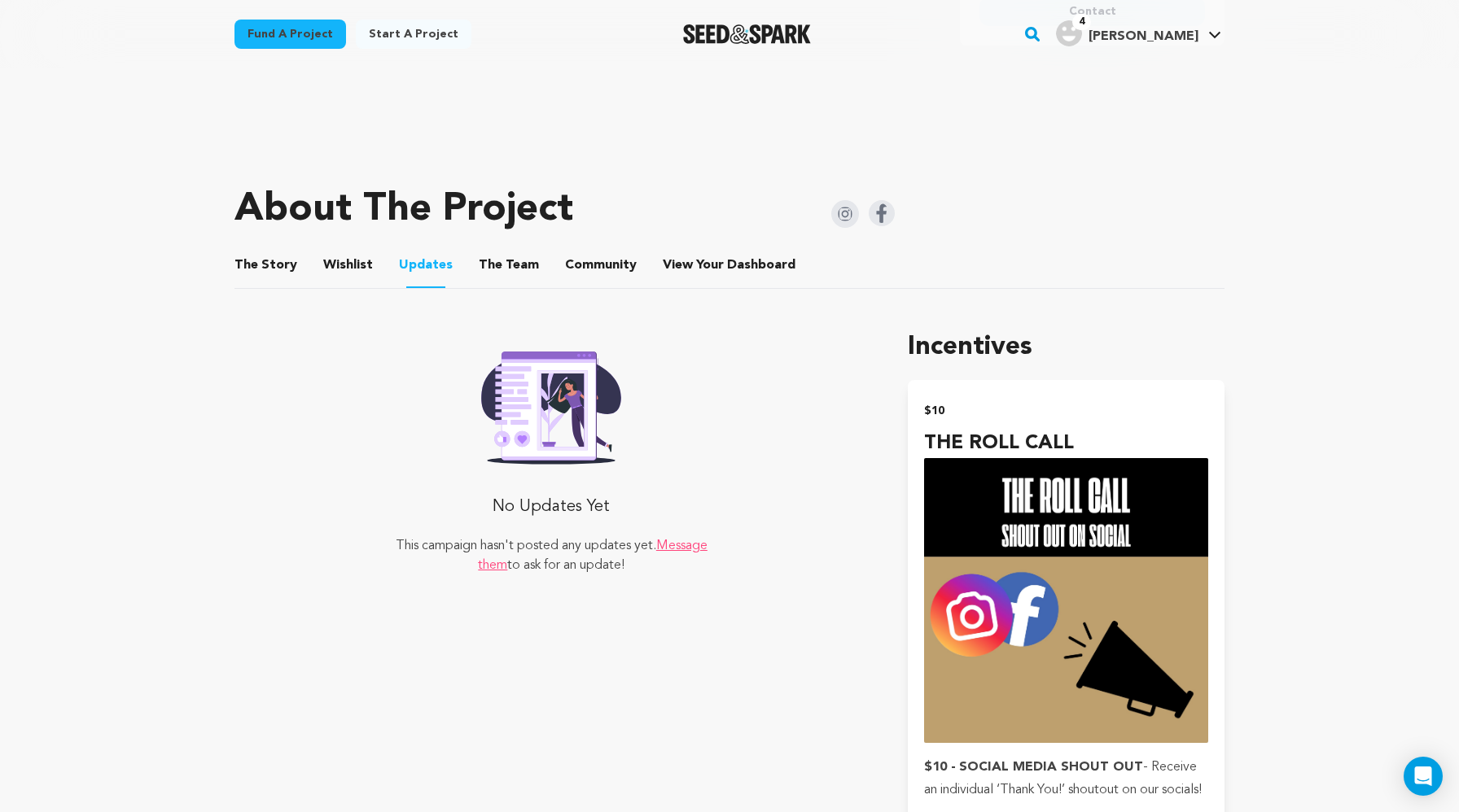
click at [513, 262] on button "The Team" at bounding box center [508, 268] width 39 height 39
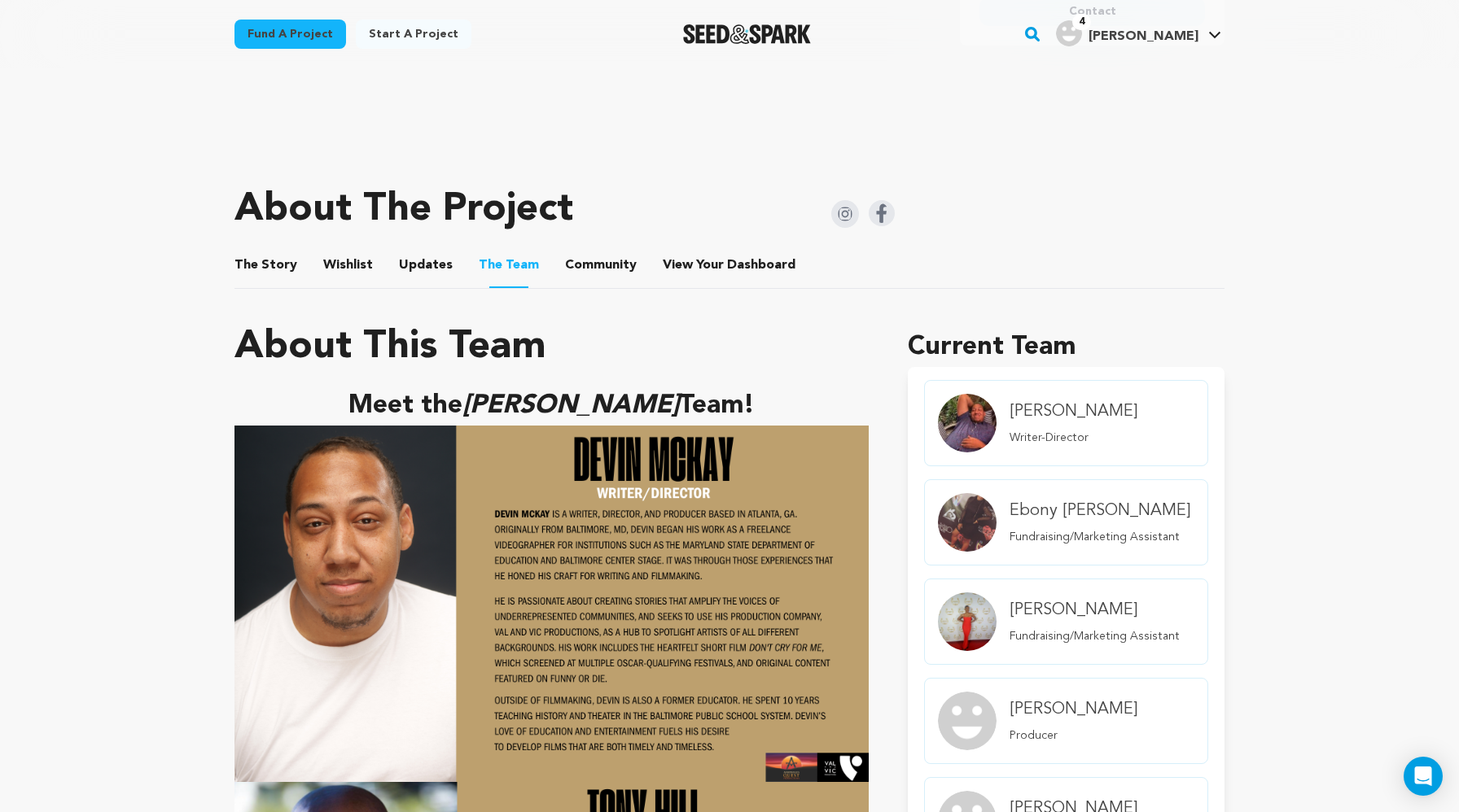
click at [587, 258] on button "Community" at bounding box center [600, 268] width 39 height 39
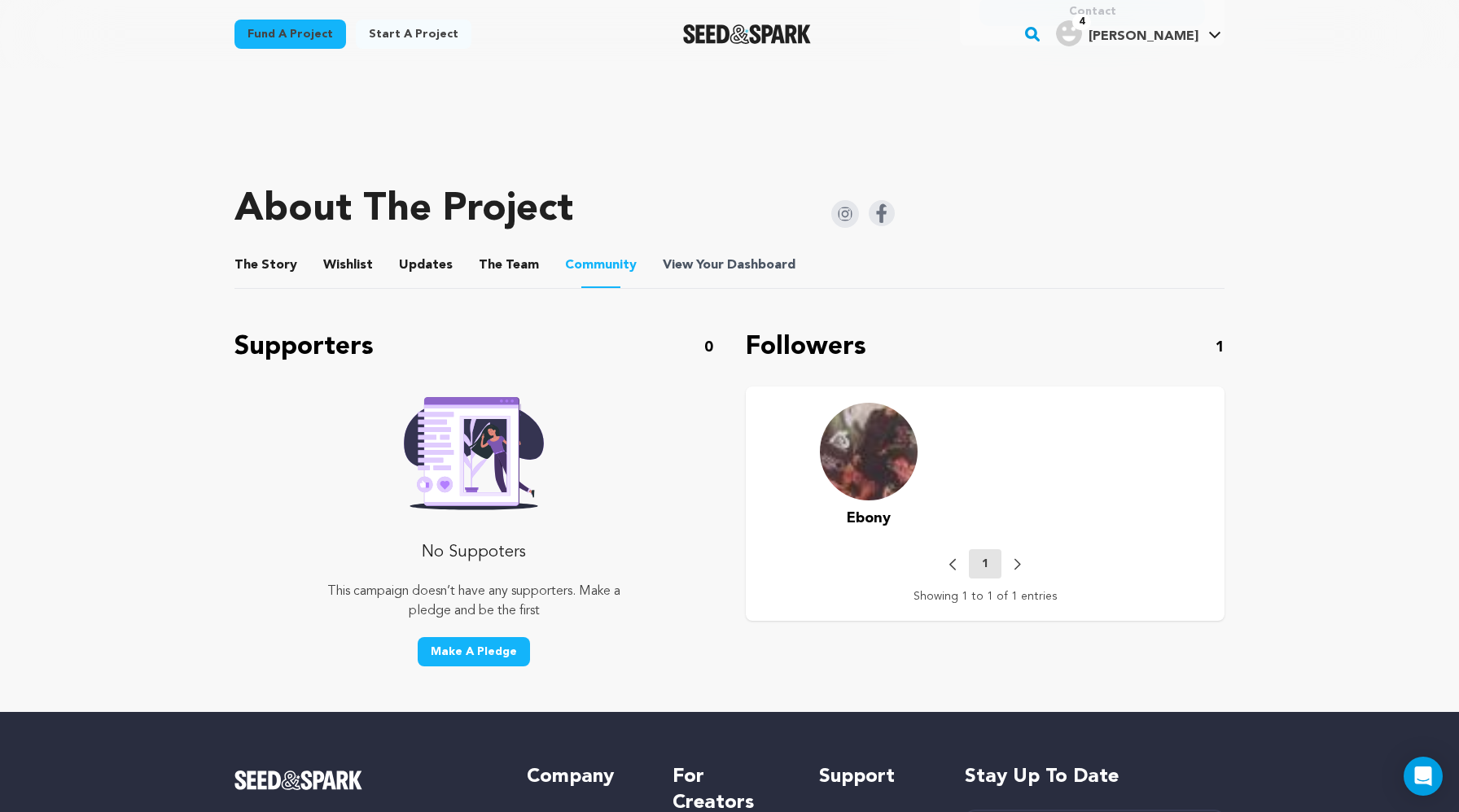
click at [703, 264] on span "View Your Dashboard" at bounding box center [730, 265] width 136 height 20
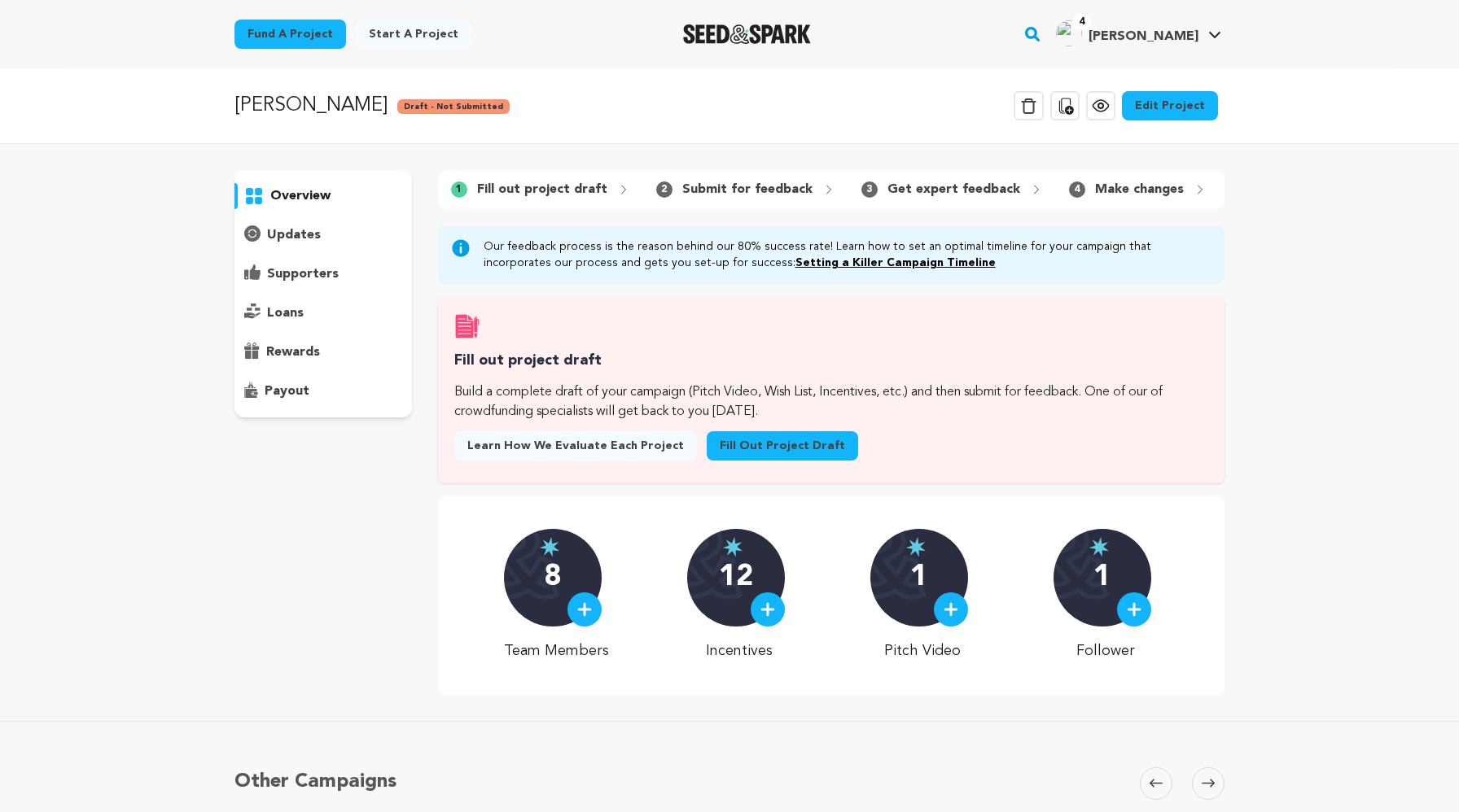
click at [492, 280] on div "Our feedback process is the reason behind our 80% success rate! Learn how to se…" at bounding box center [831, 254] width 786 height 58
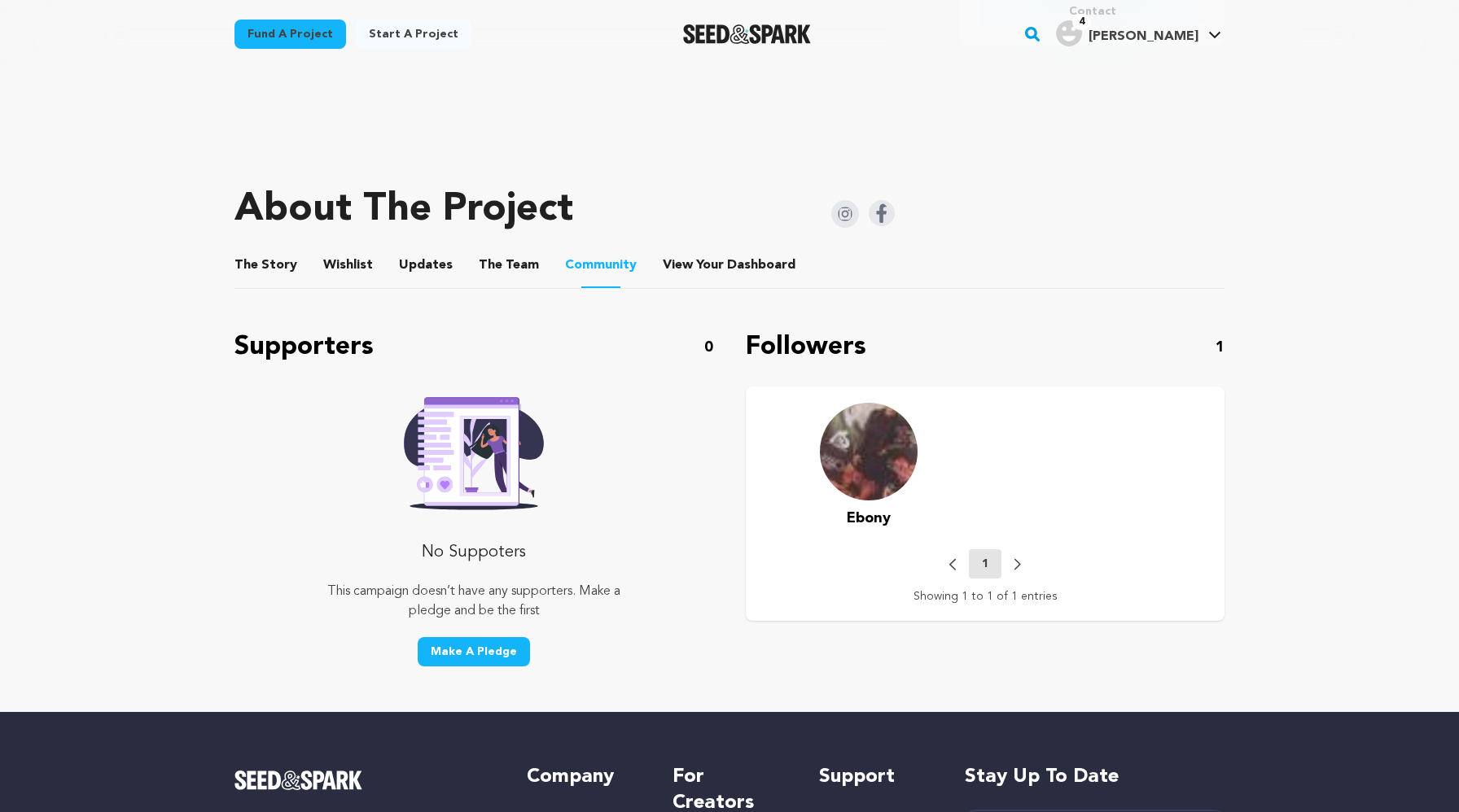
scroll to position [593, 0]
click at [414, 258] on button "Updates" at bounding box center [425, 268] width 39 height 39
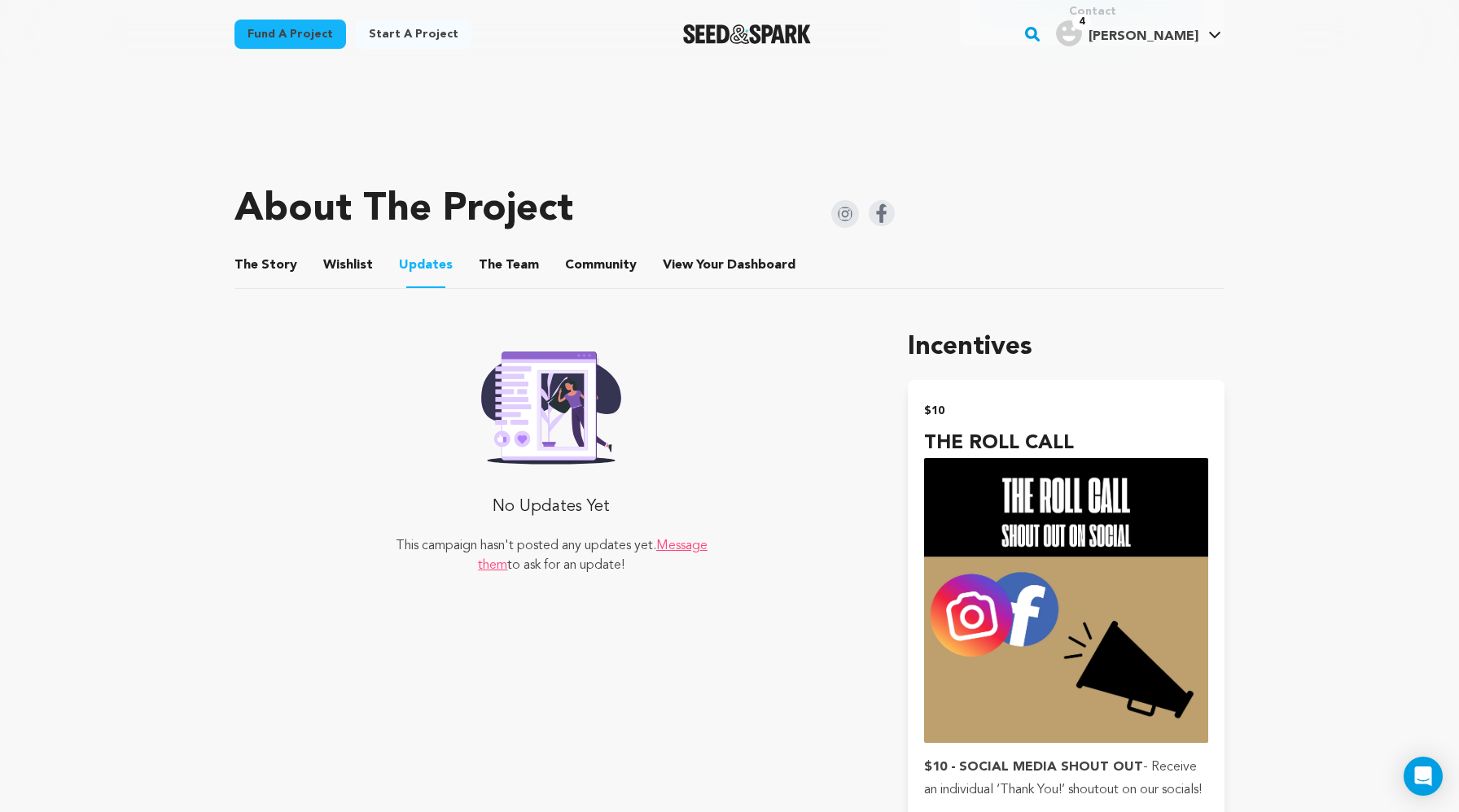
click at [241, 249] on li "The Story The Story" at bounding box center [265, 265] width 62 height 46
click at [262, 255] on button "The Story" at bounding box center [265, 268] width 39 height 39
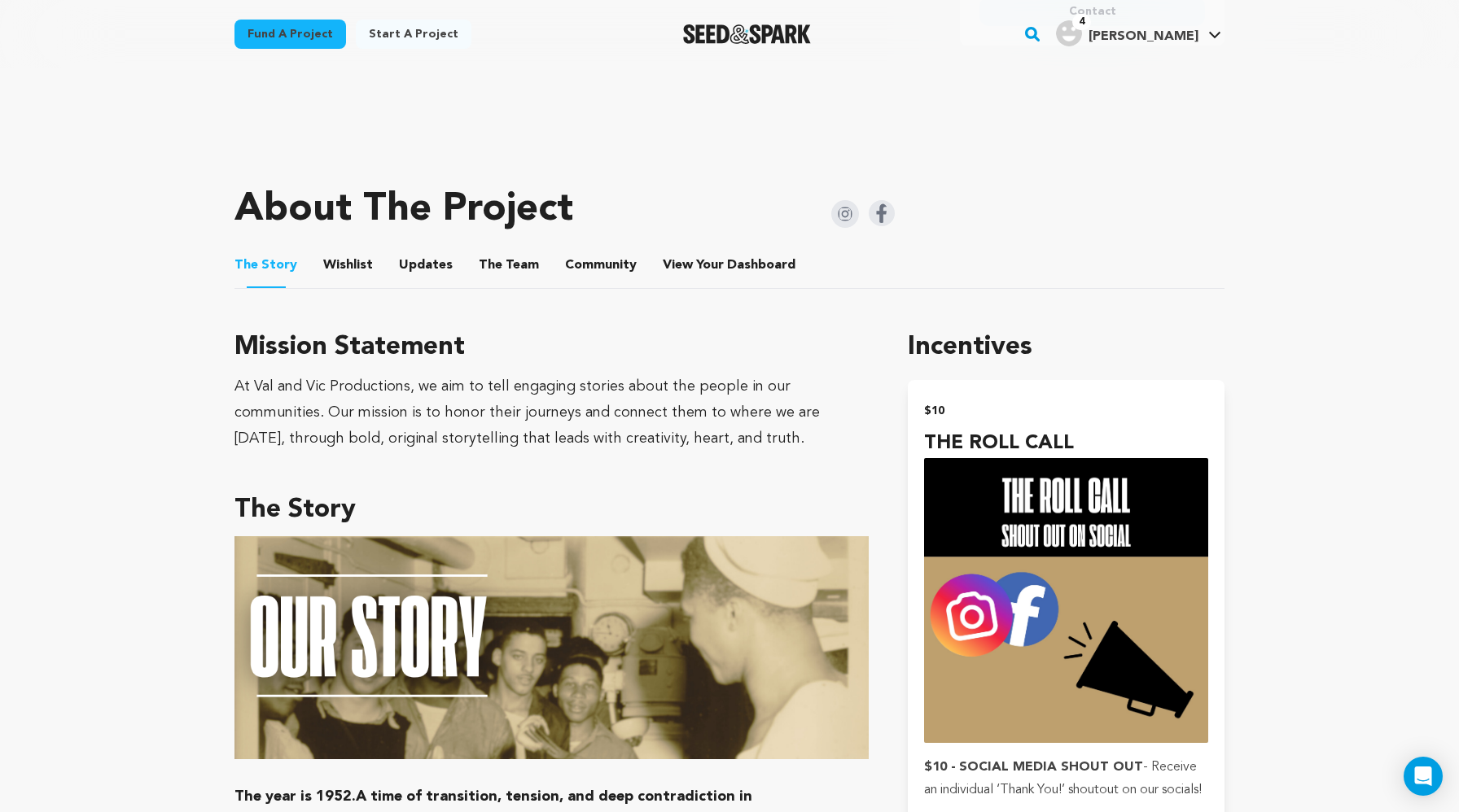
click at [356, 266] on button "Wishlist" at bounding box center [348, 268] width 39 height 39
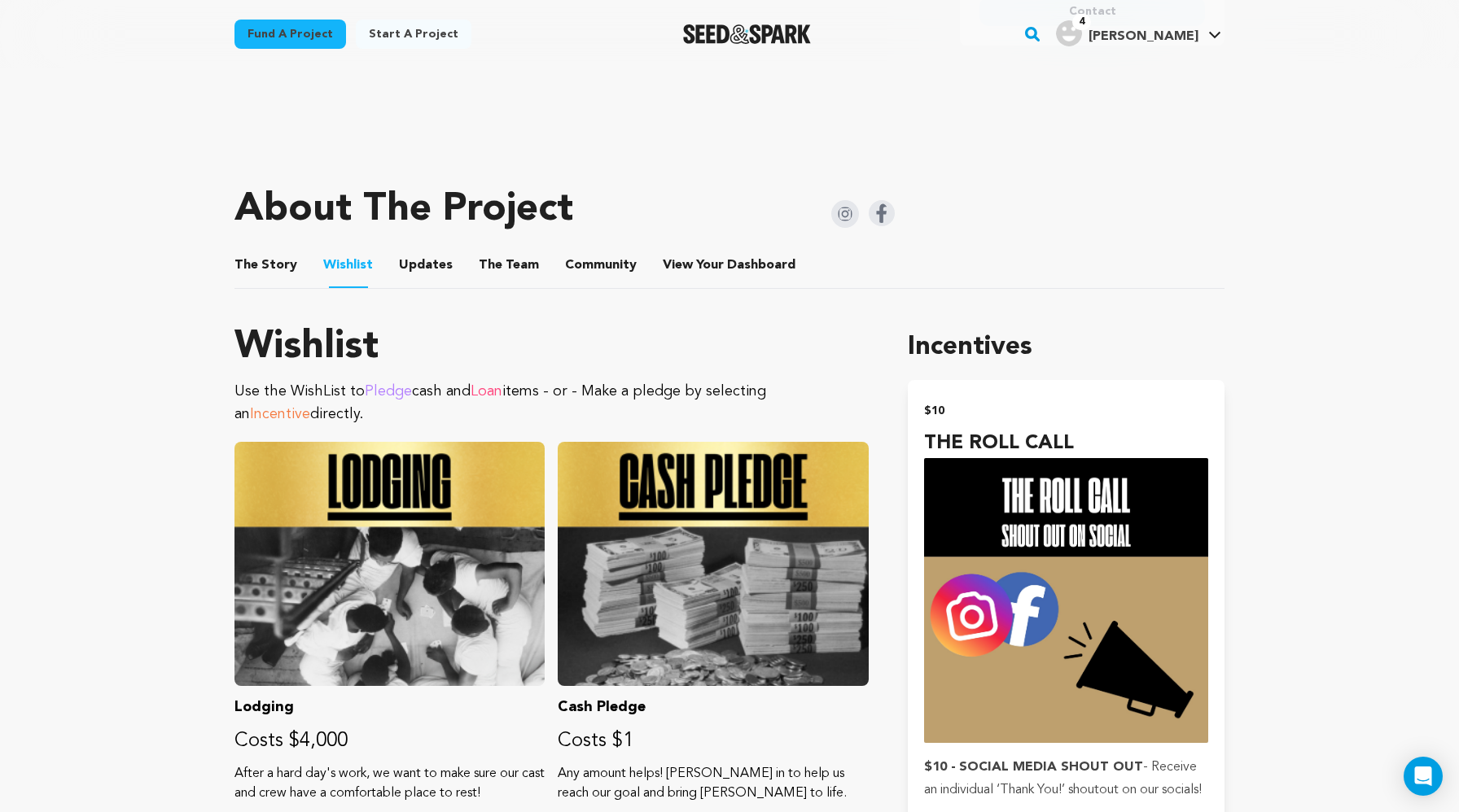
click at [428, 271] on button "Updates" at bounding box center [425, 268] width 39 height 39
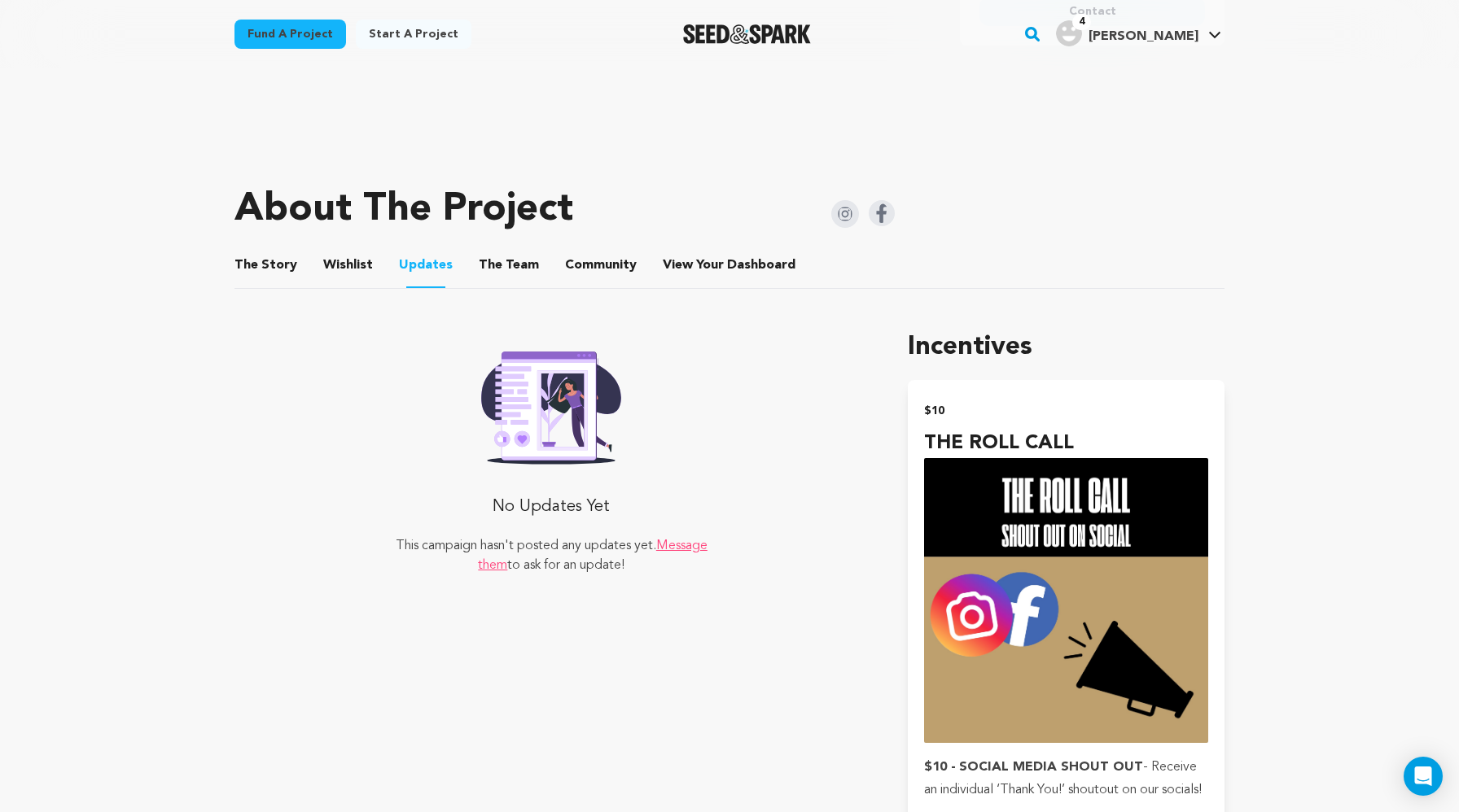
click at [350, 267] on button "Wishlist" at bounding box center [348, 268] width 39 height 39
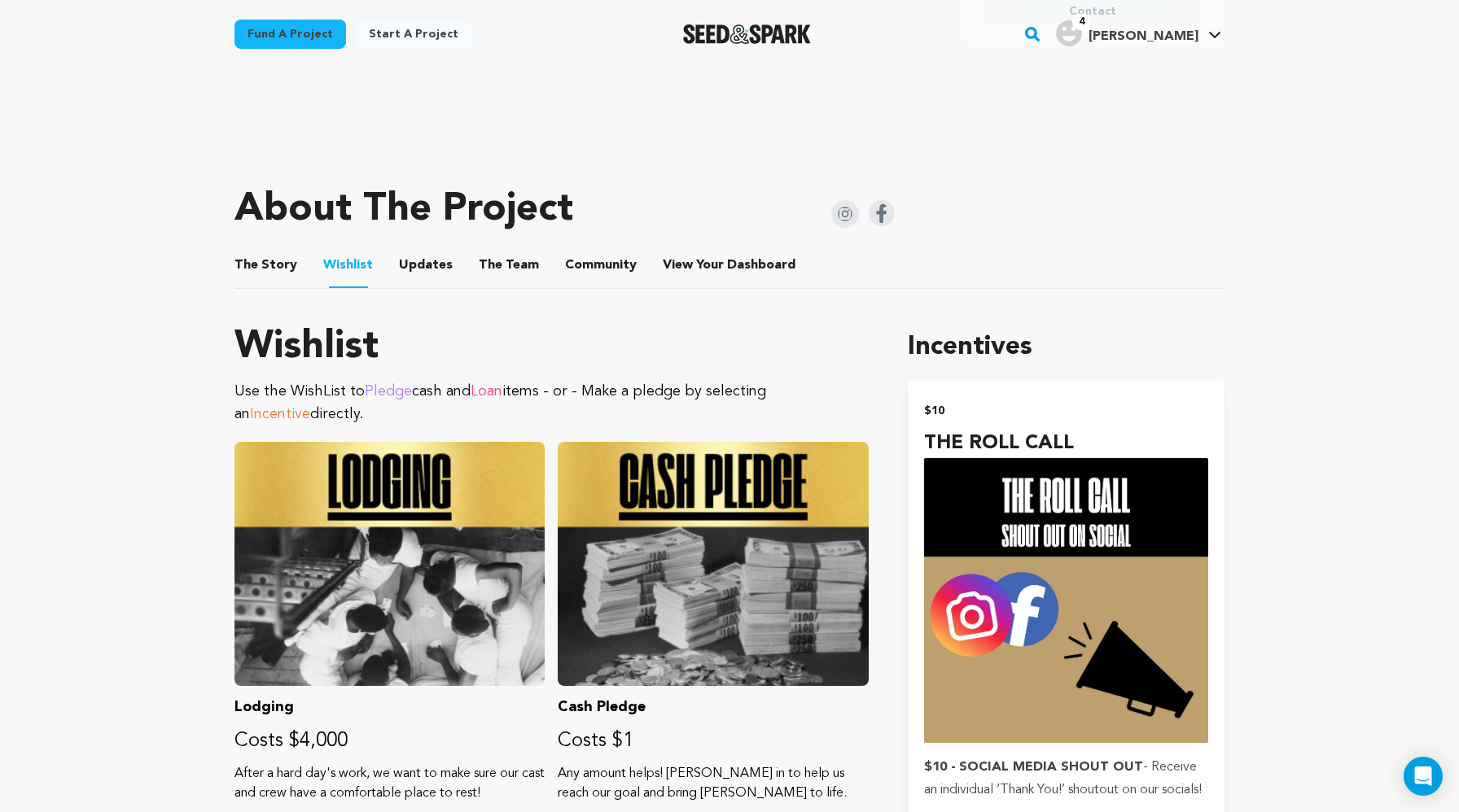
click at [242, 270] on span "The" at bounding box center [247, 265] width 24 height 20
click at [282, 275] on button "The Story" at bounding box center [265, 268] width 39 height 39
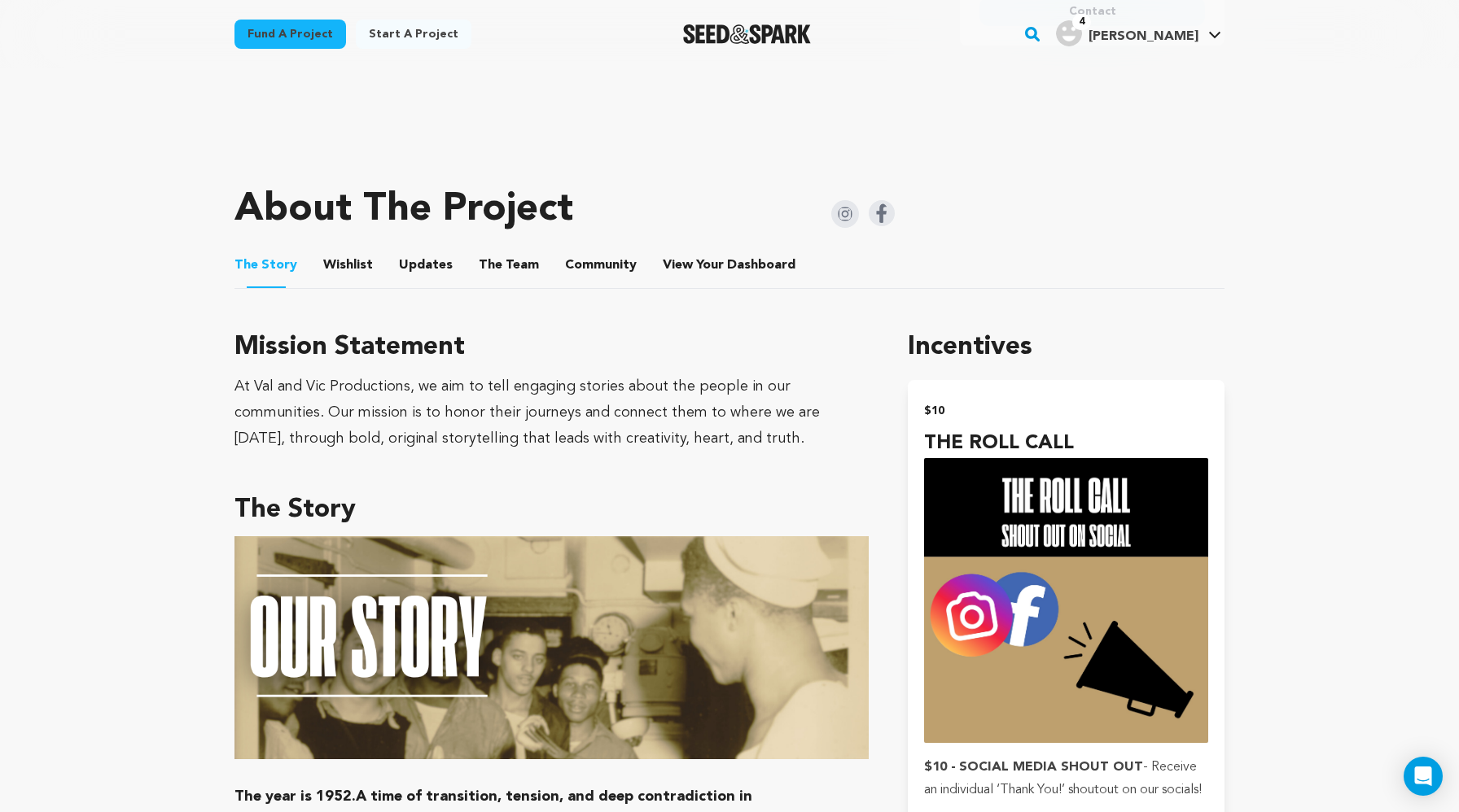
click at [503, 273] on button "The Team" at bounding box center [508, 268] width 39 height 39
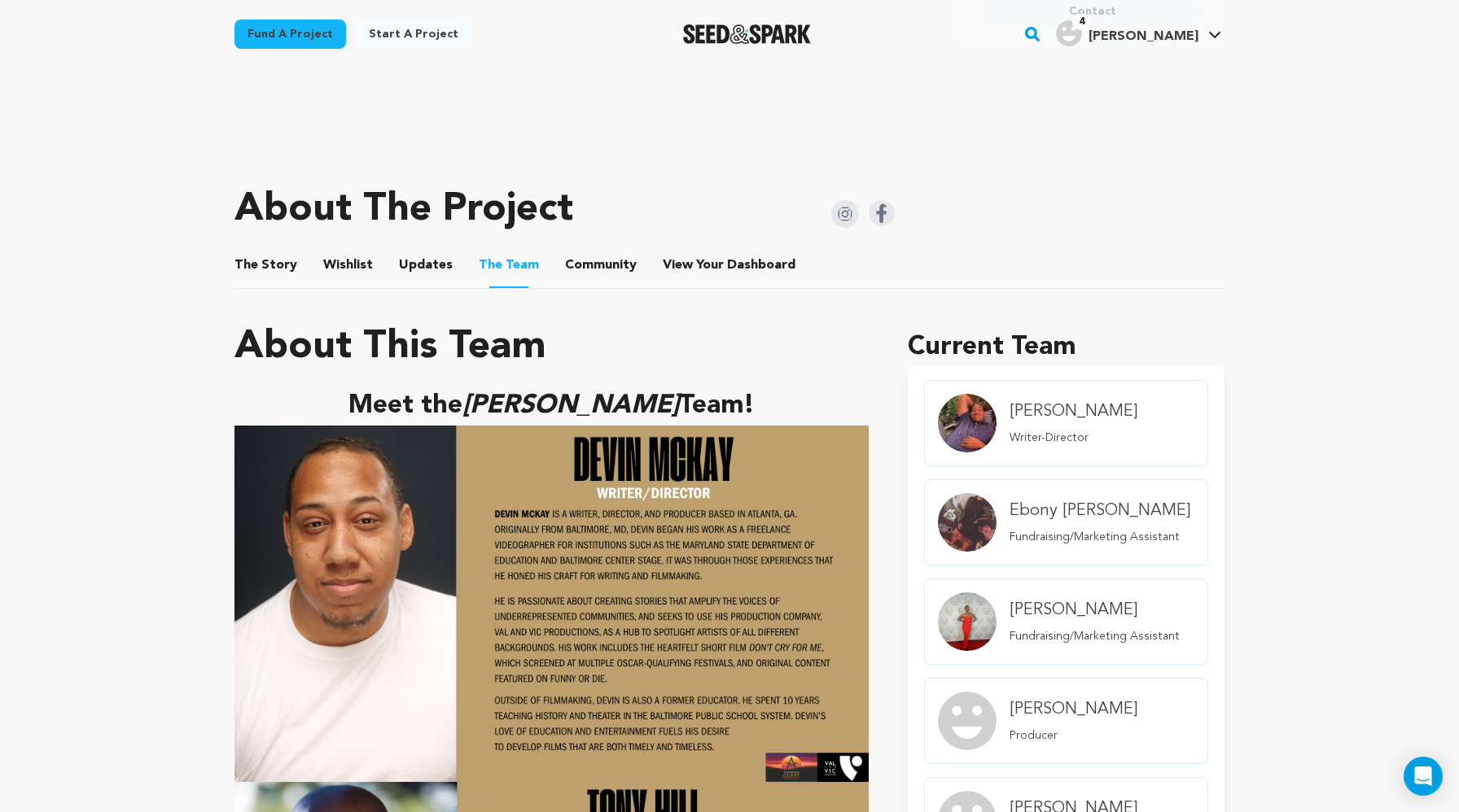
click at [586, 262] on button "Community" at bounding box center [600, 268] width 39 height 39
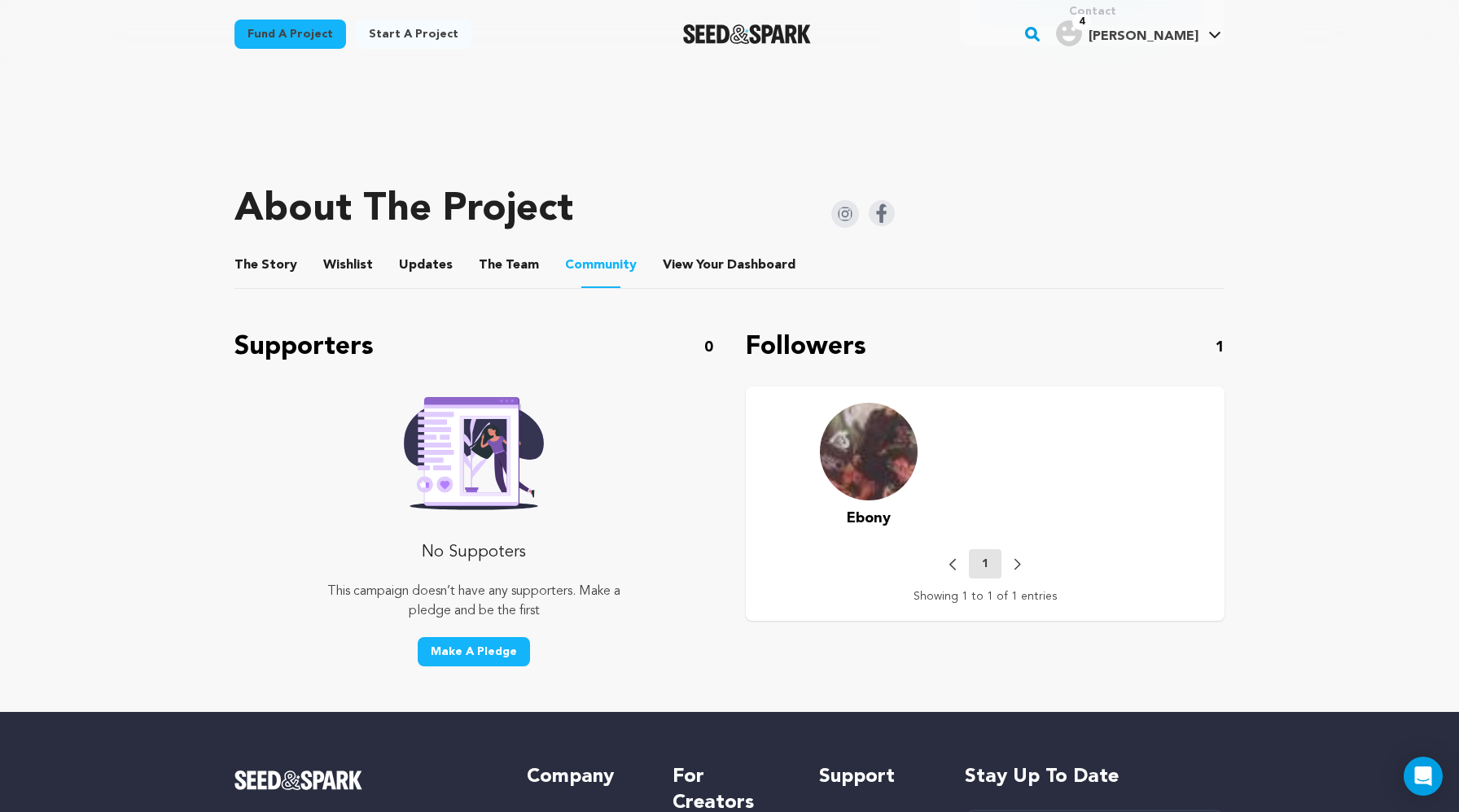
click at [677, 255] on button "View Your Dashboard" at bounding box center [681, 268] width 39 height 39
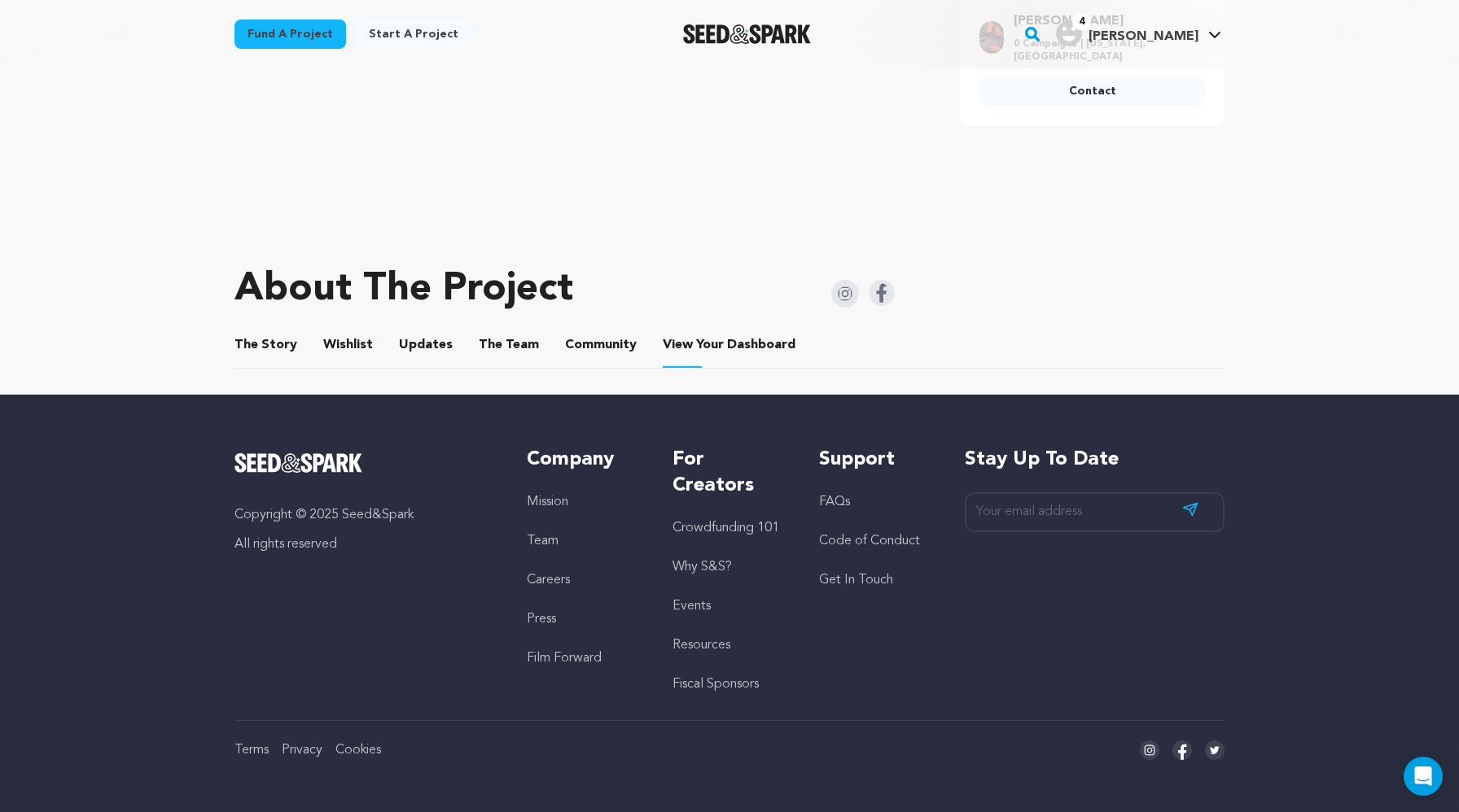
scroll to position [514, 0]
click at [280, 351] on button "The Story" at bounding box center [265, 348] width 39 height 39
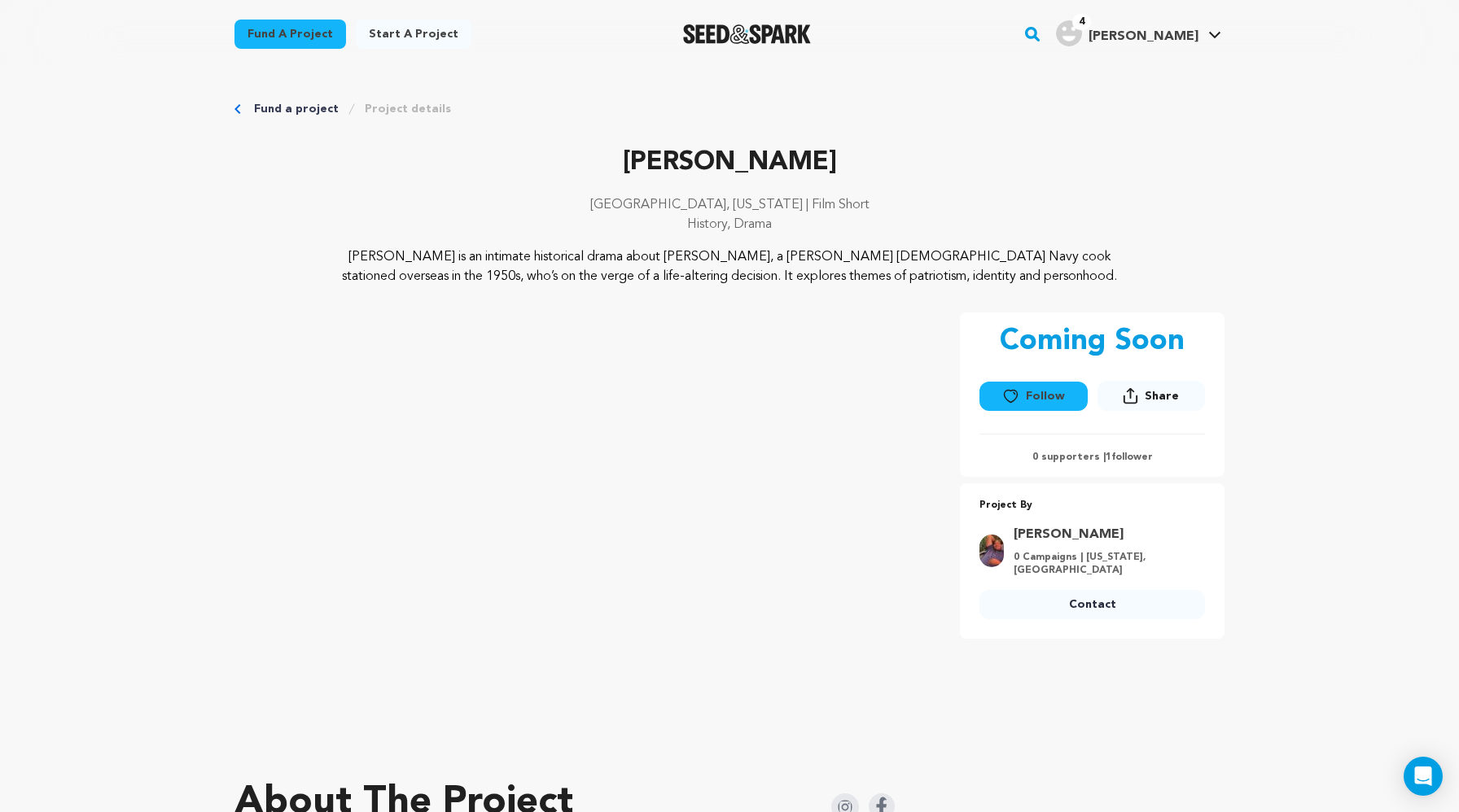
click at [243, 108] on div "Fund a project Project details" at bounding box center [729, 109] width 990 height 16
click at [267, 107] on link "Fund a project" at bounding box center [295, 109] width 84 height 16
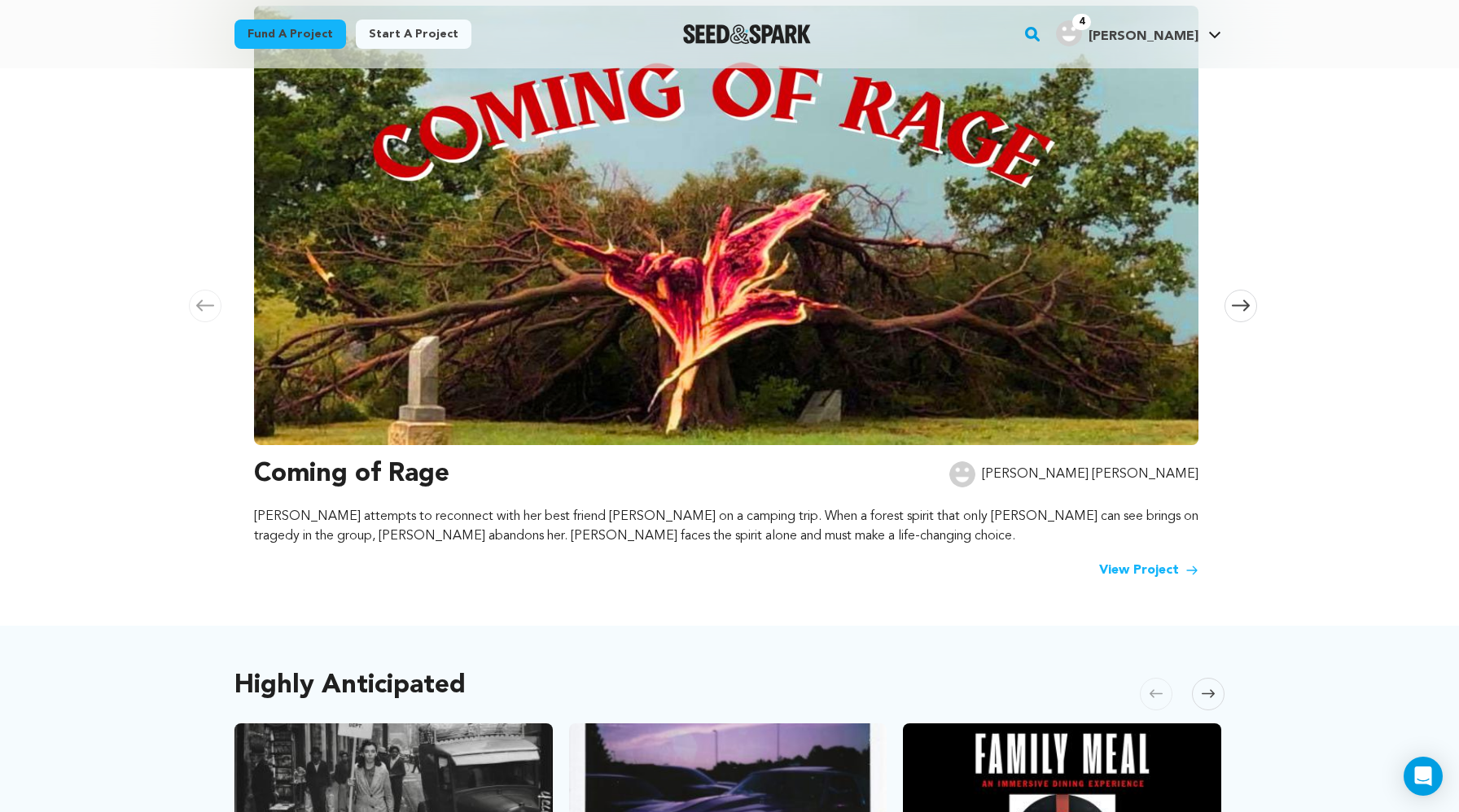
scroll to position [274, 0]
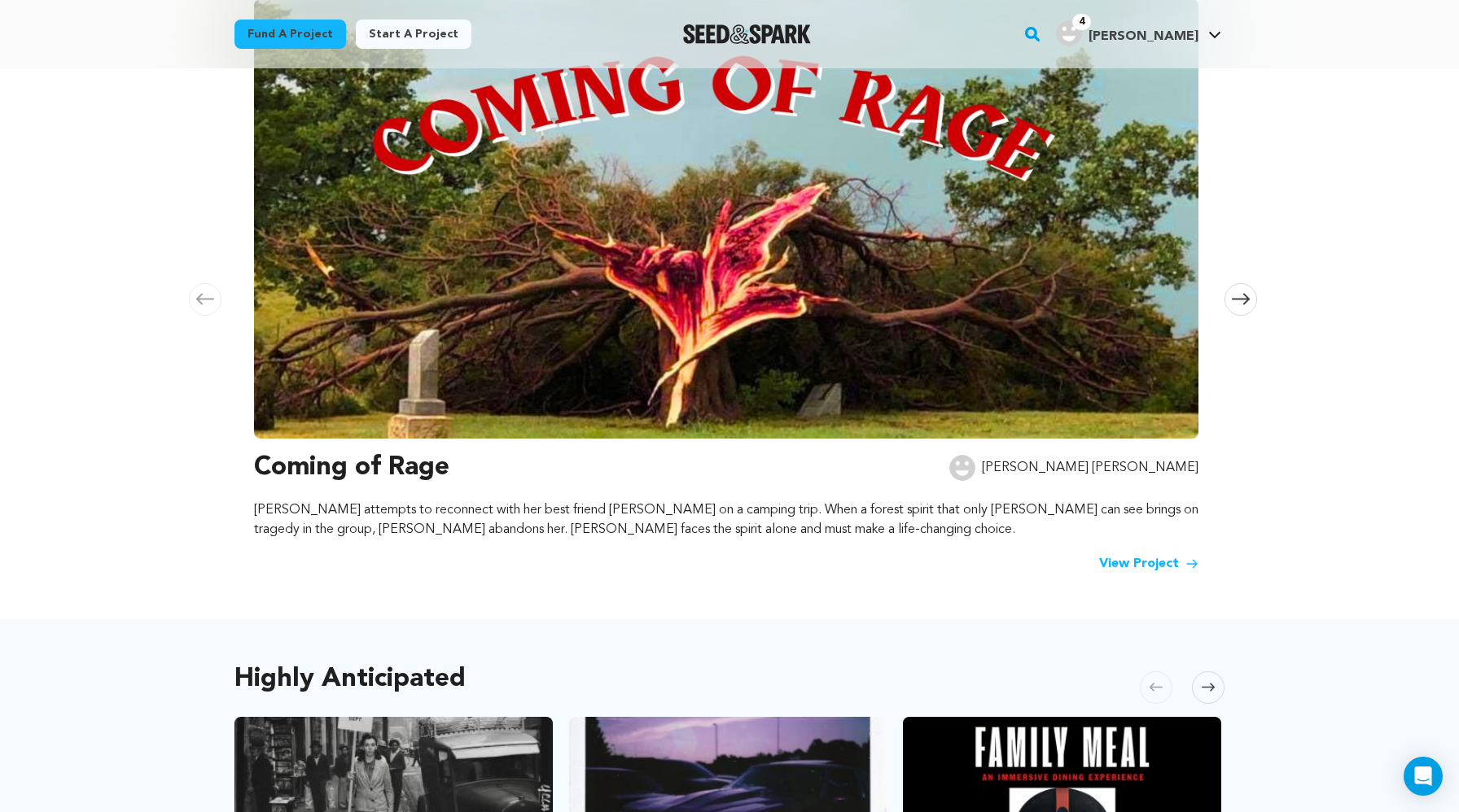
click at [461, 283] on img at bounding box center [725, 219] width 944 height 440
click at [422, 462] on h3 "Coming of Rage" at bounding box center [351, 467] width 195 height 39
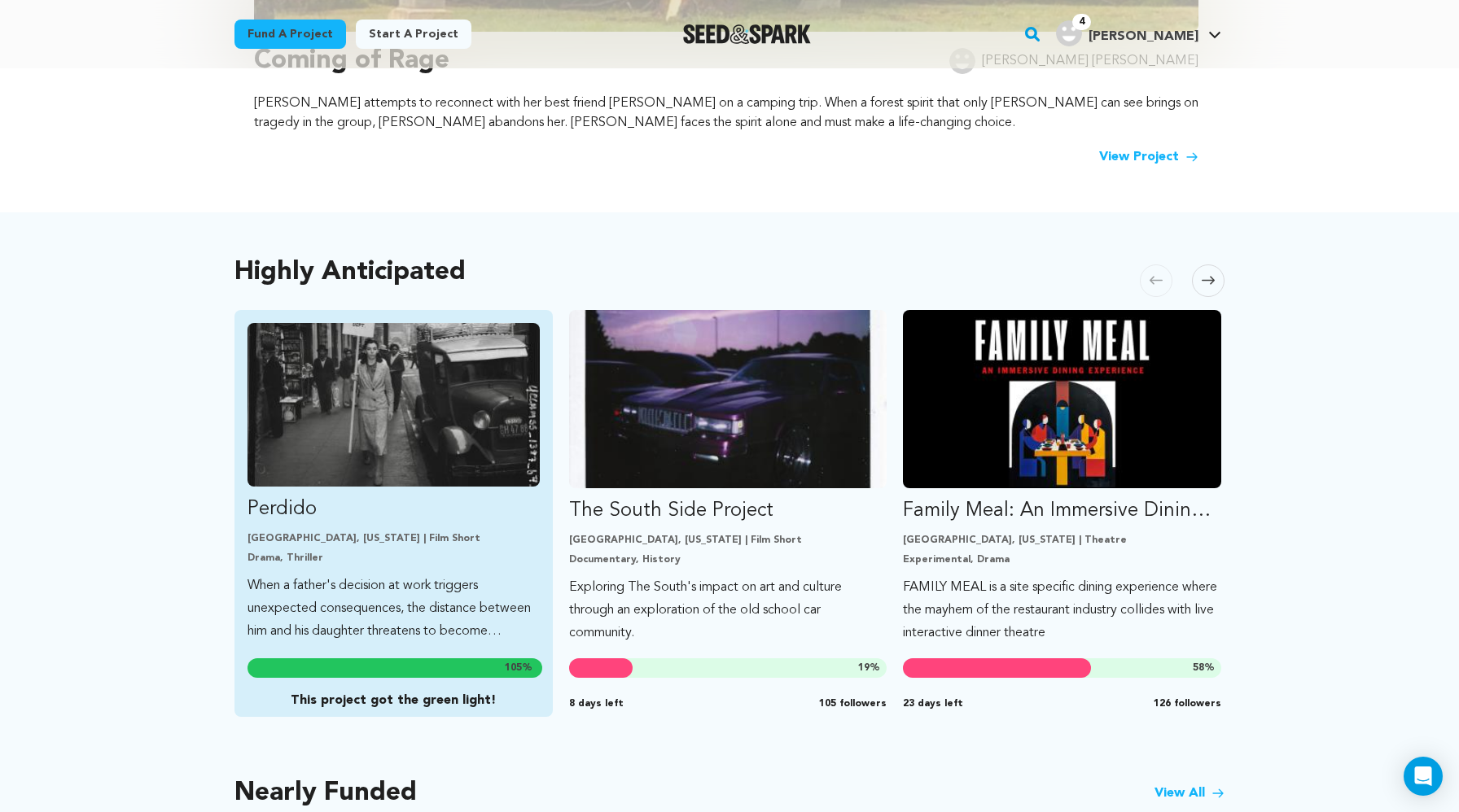
scroll to position [685, 0]
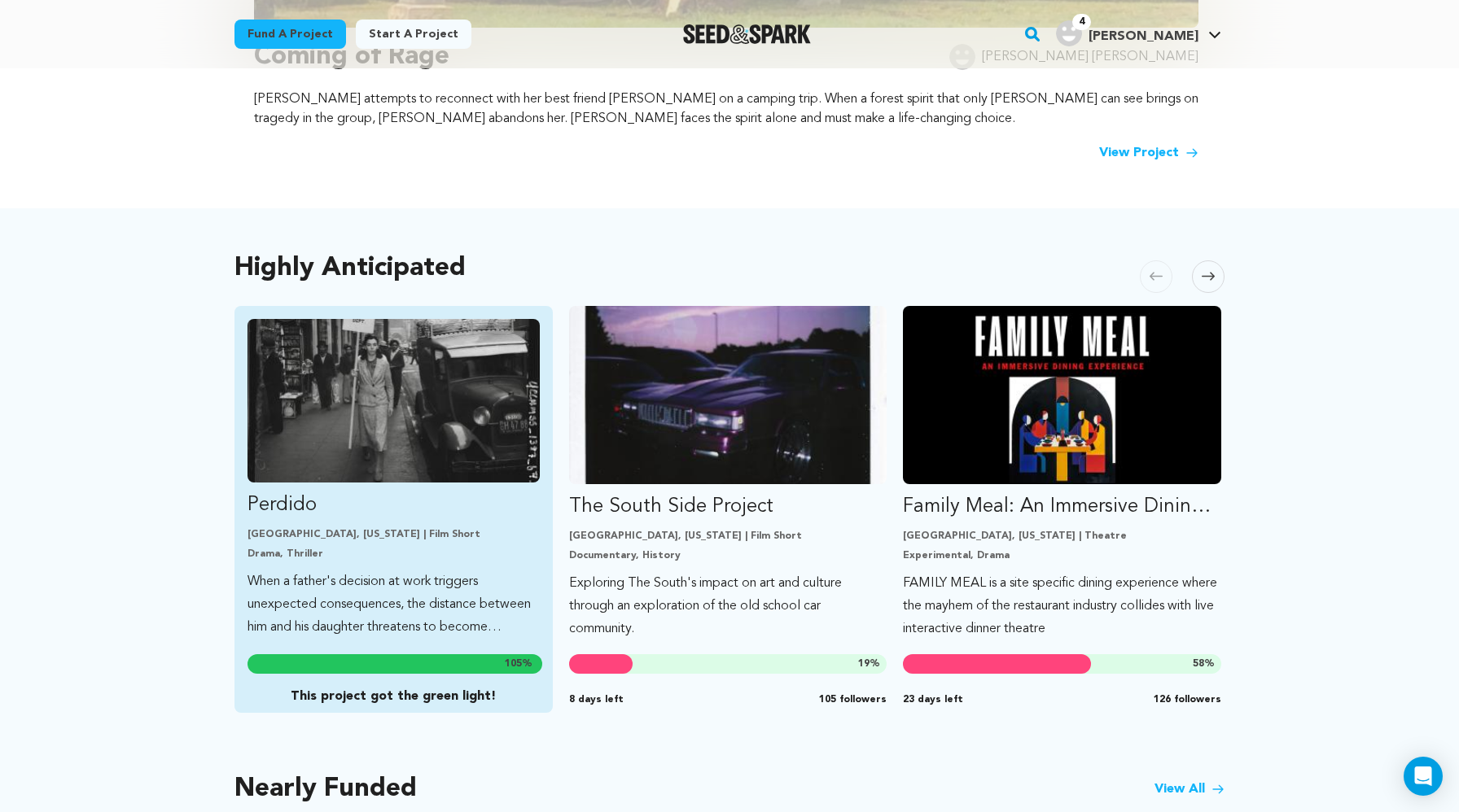
click at [353, 344] on img "Fund Perdido" at bounding box center [393, 400] width 292 height 163
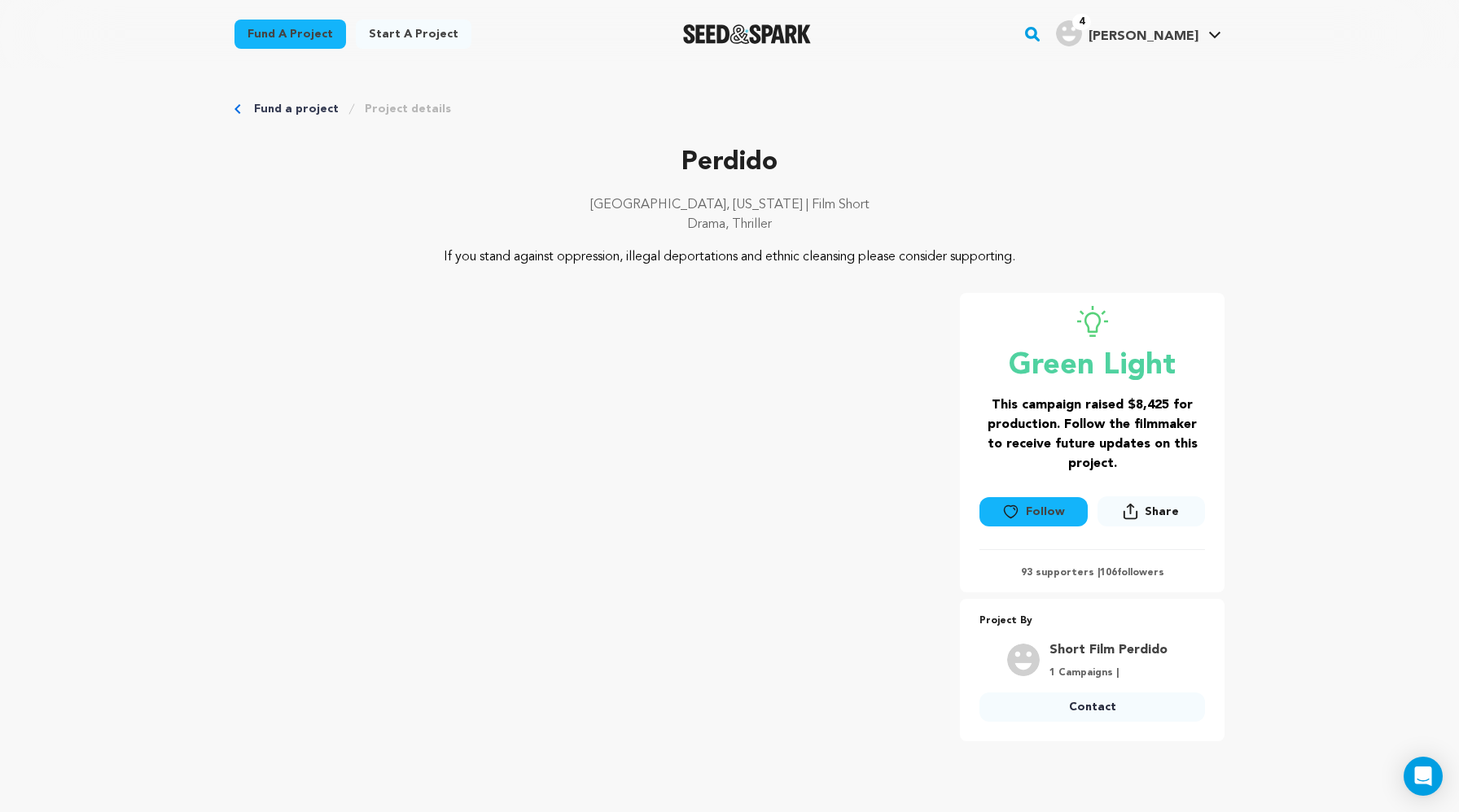
scroll to position [197, 0]
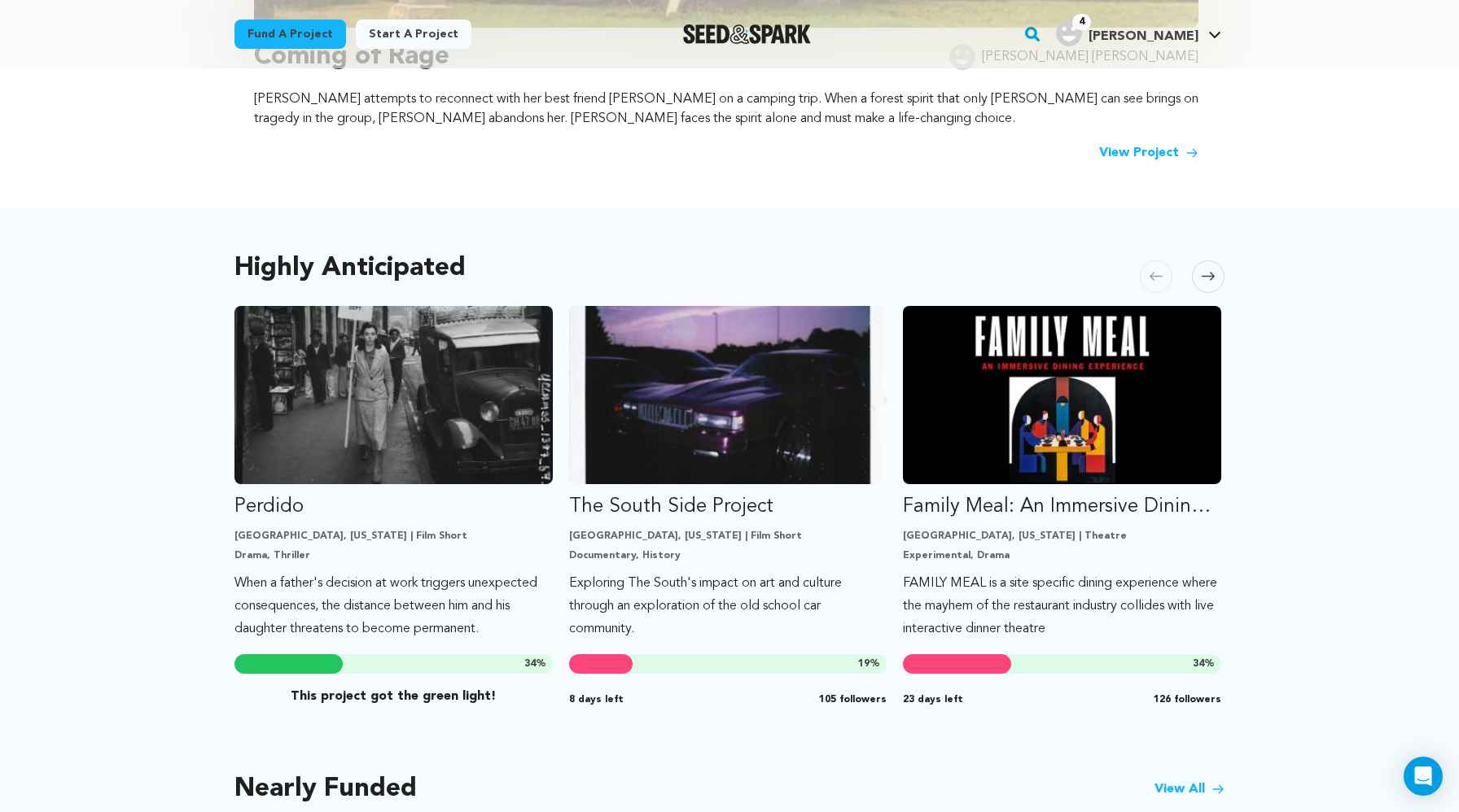
scroll to position [685, 0]
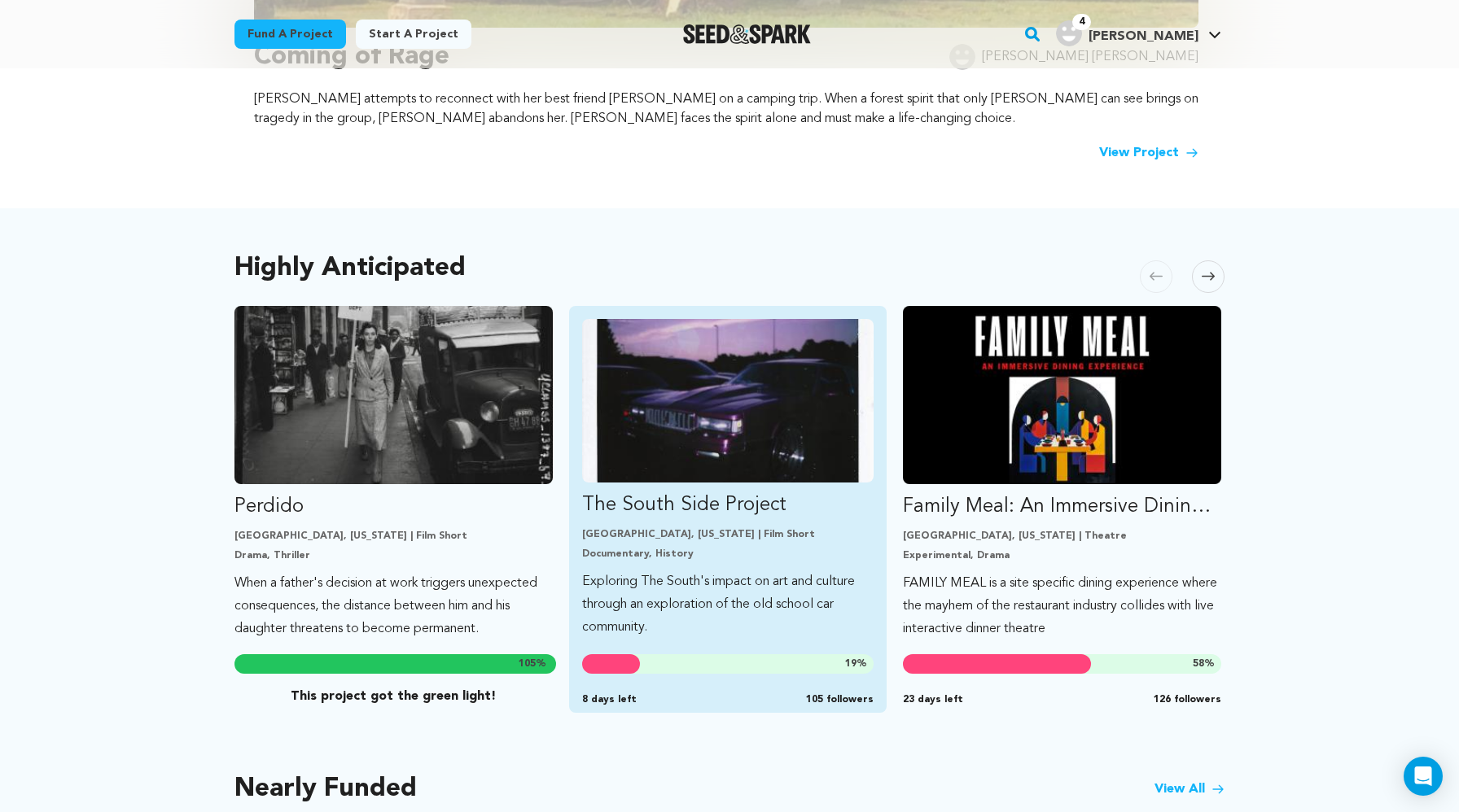
click at [725, 371] on img "Fund The South Side Project" at bounding box center [728, 400] width 292 height 163
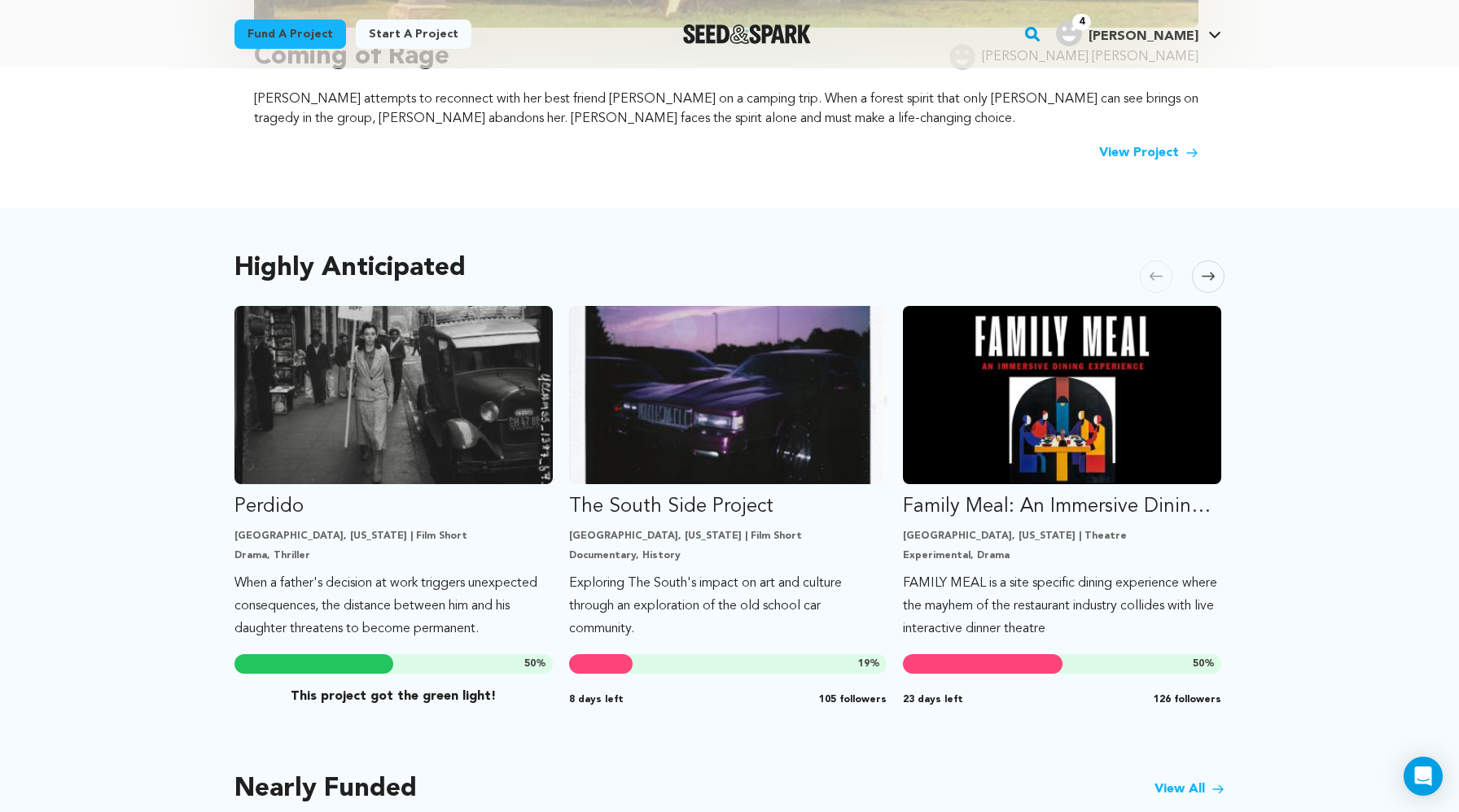
scroll to position [685, 0]
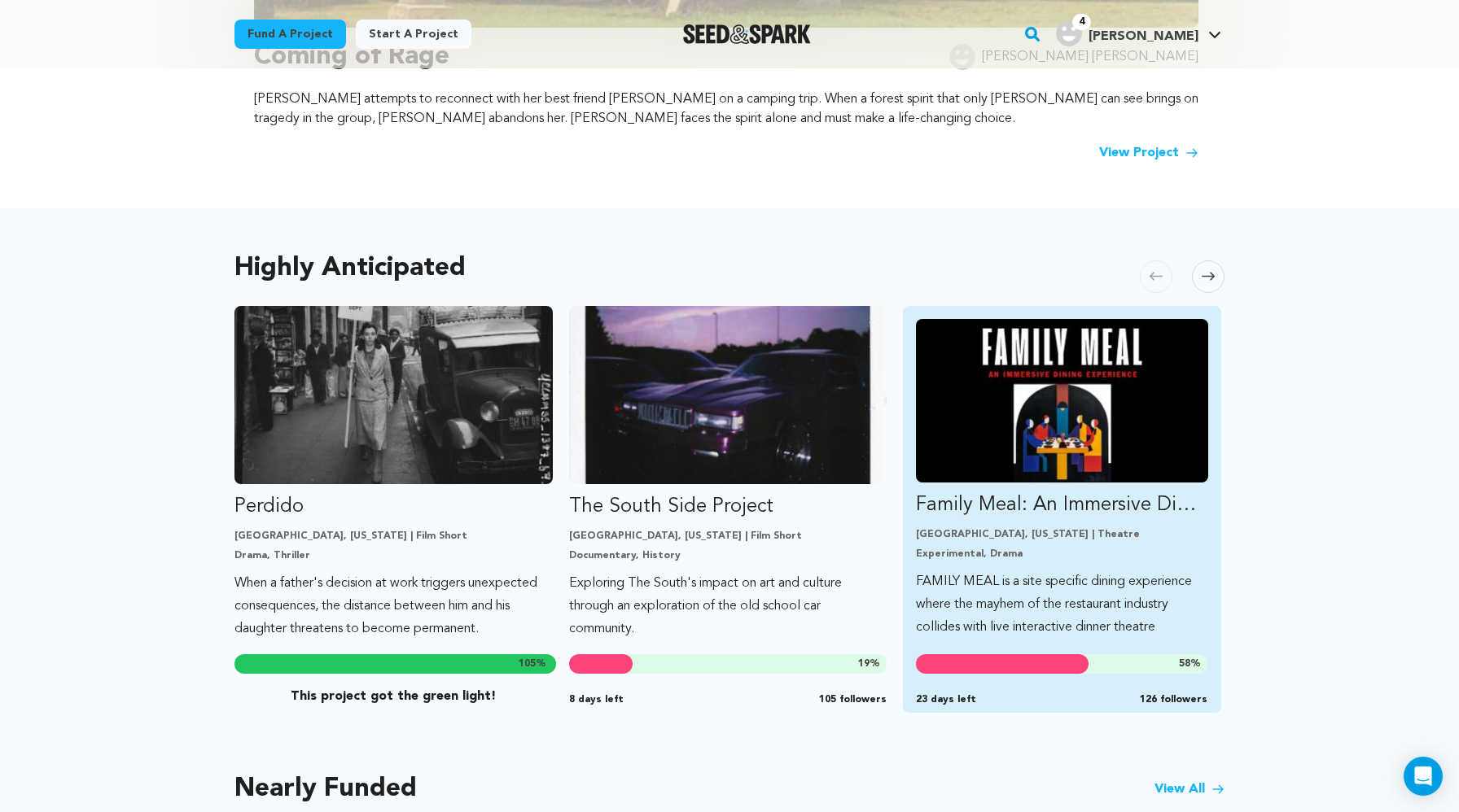
click at [953, 447] on img "Fund Family Meal: An Immersive Dining Experience" at bounding box center [1062, 400] width 292 height 163
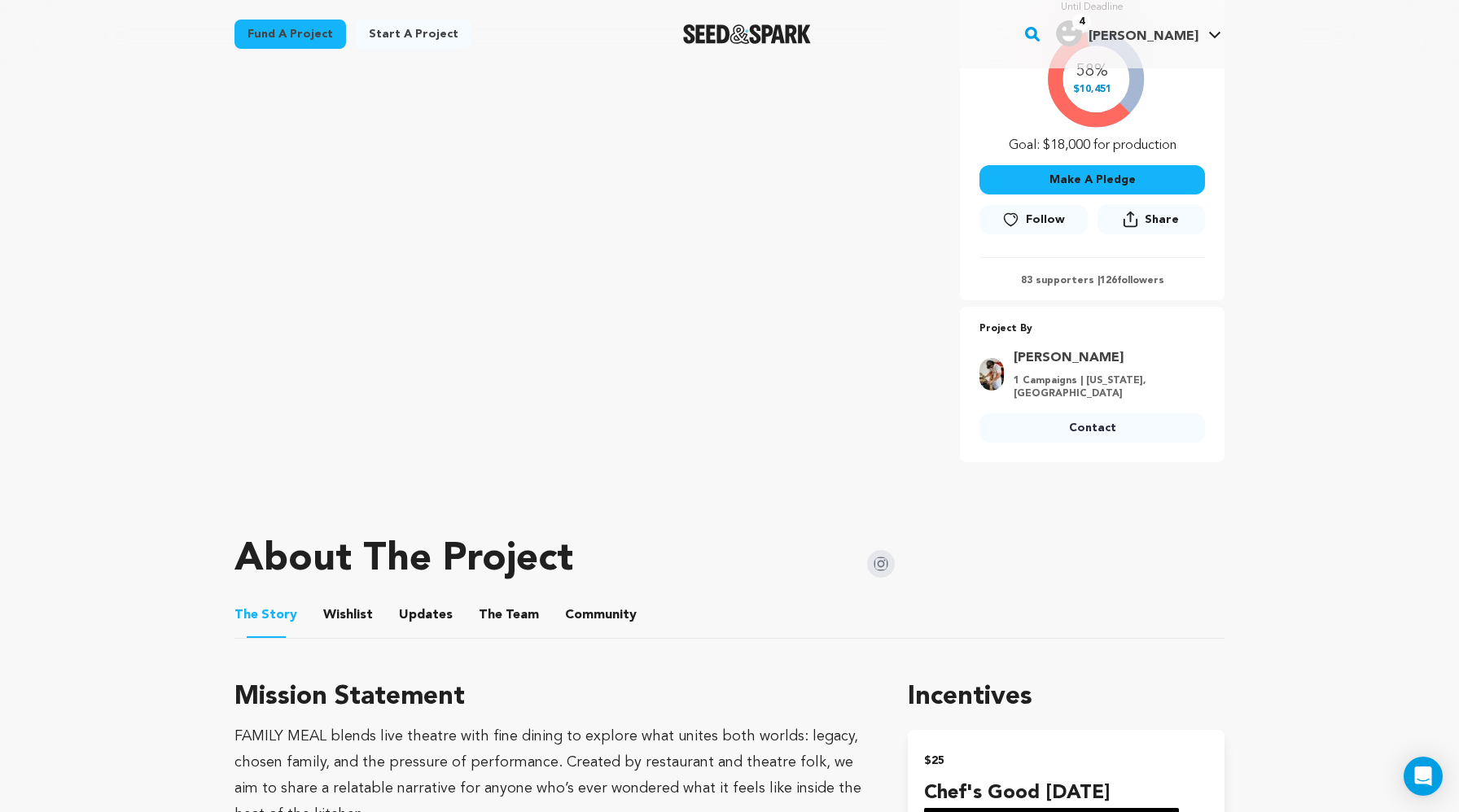
scroll to position [377, 0]
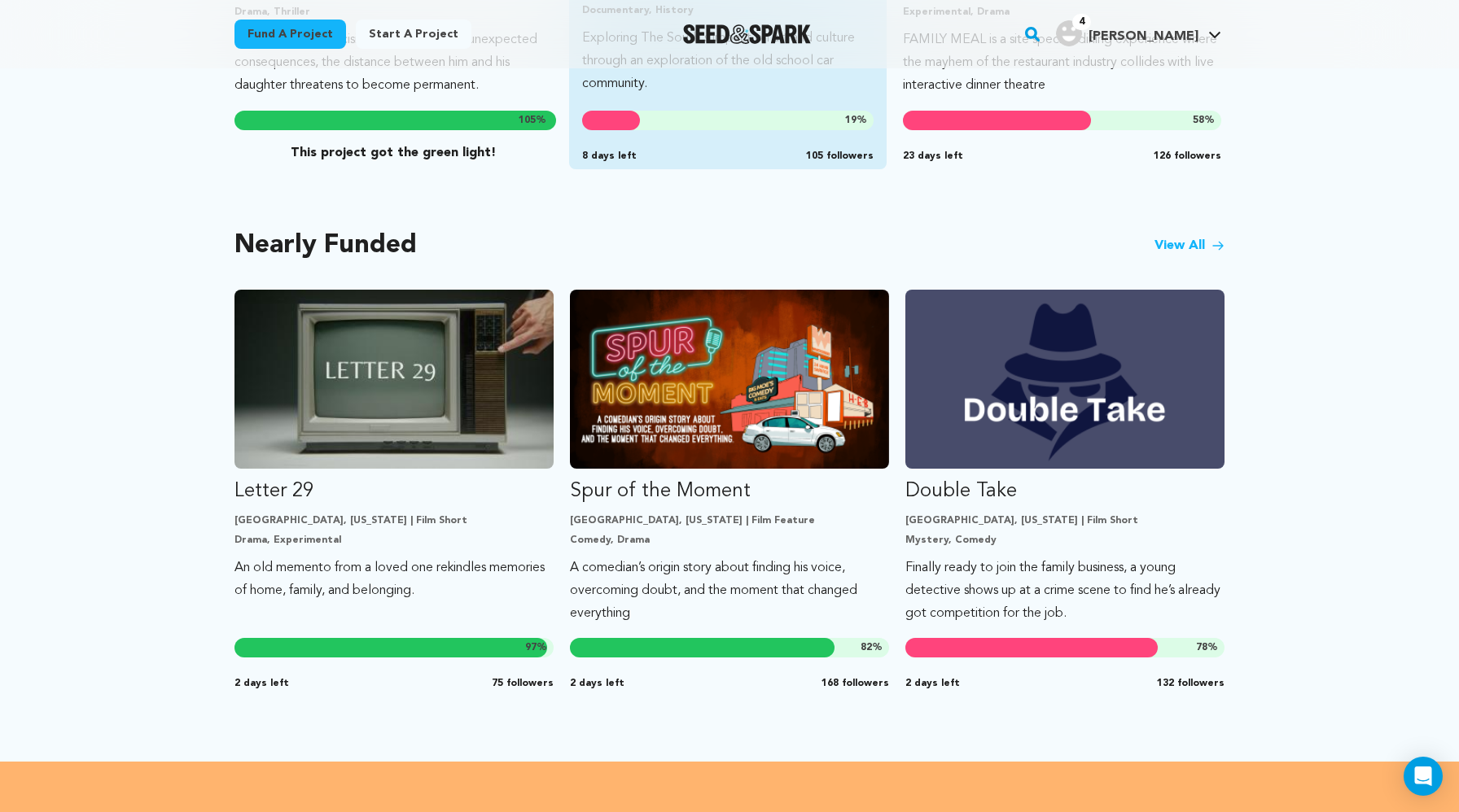
scroll to position [1231, 0]
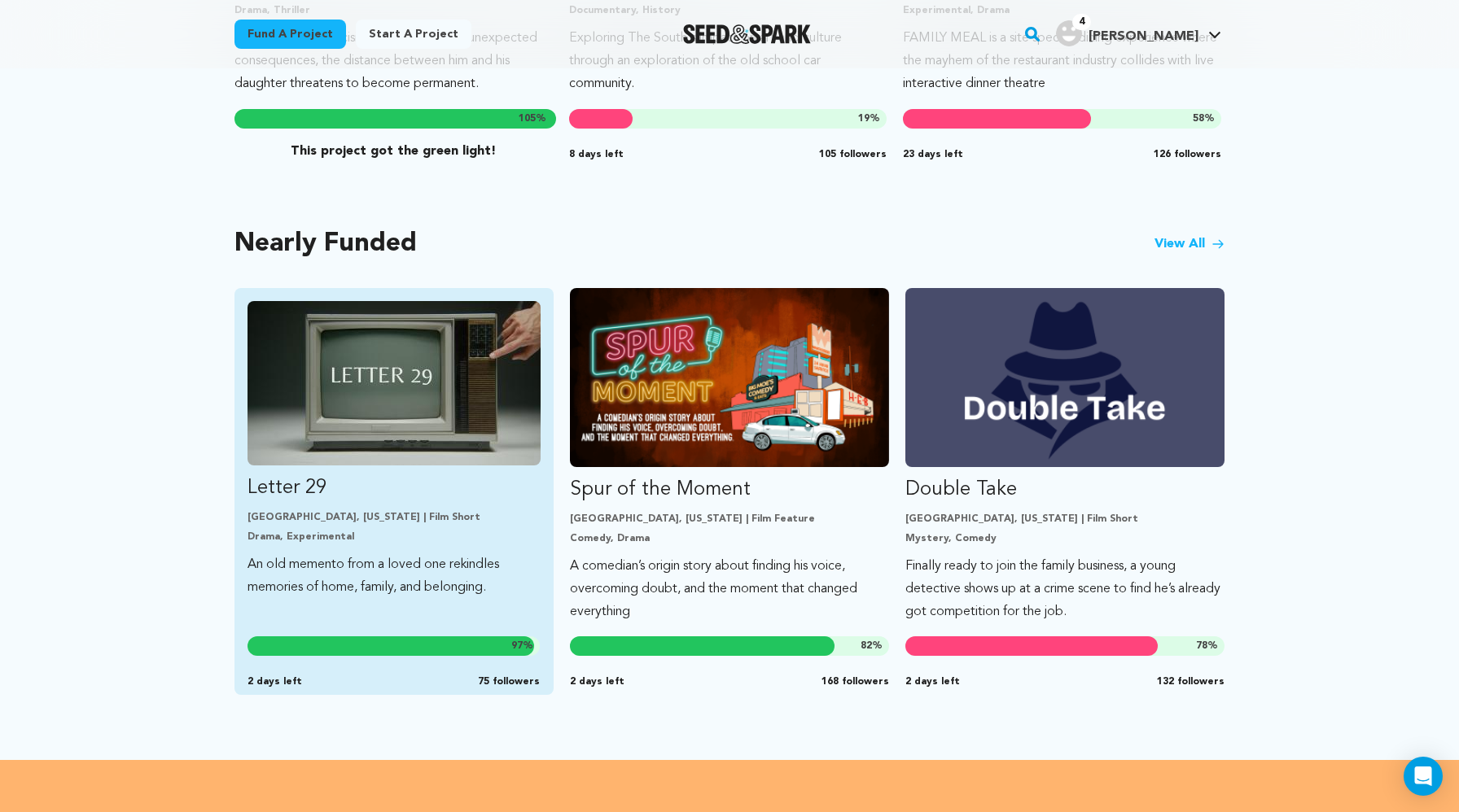
click at [501, 361] on img "Fund Letter 29" at bounding box center [394, 383] width 293 height 164
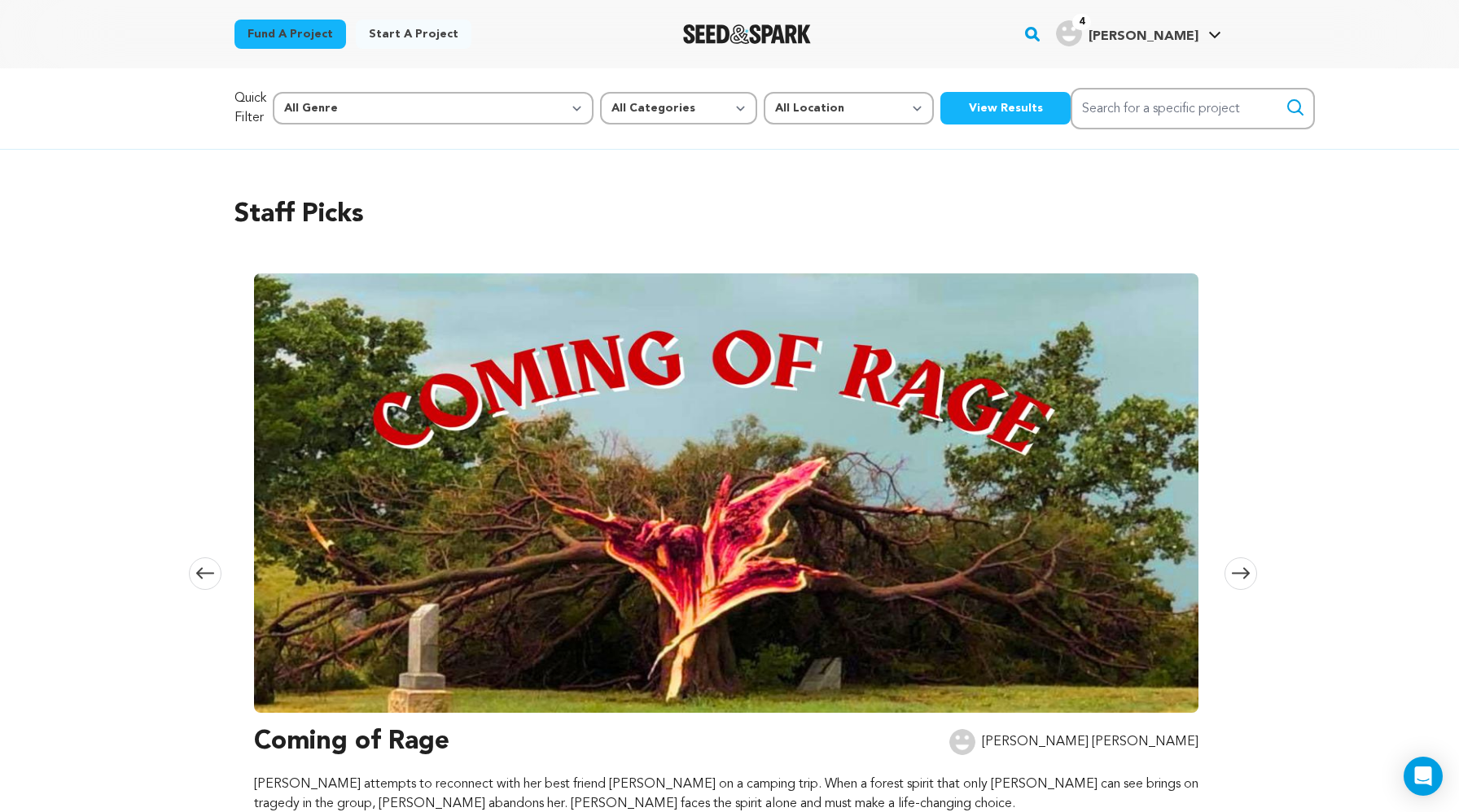
scroll to position [1231, 0]
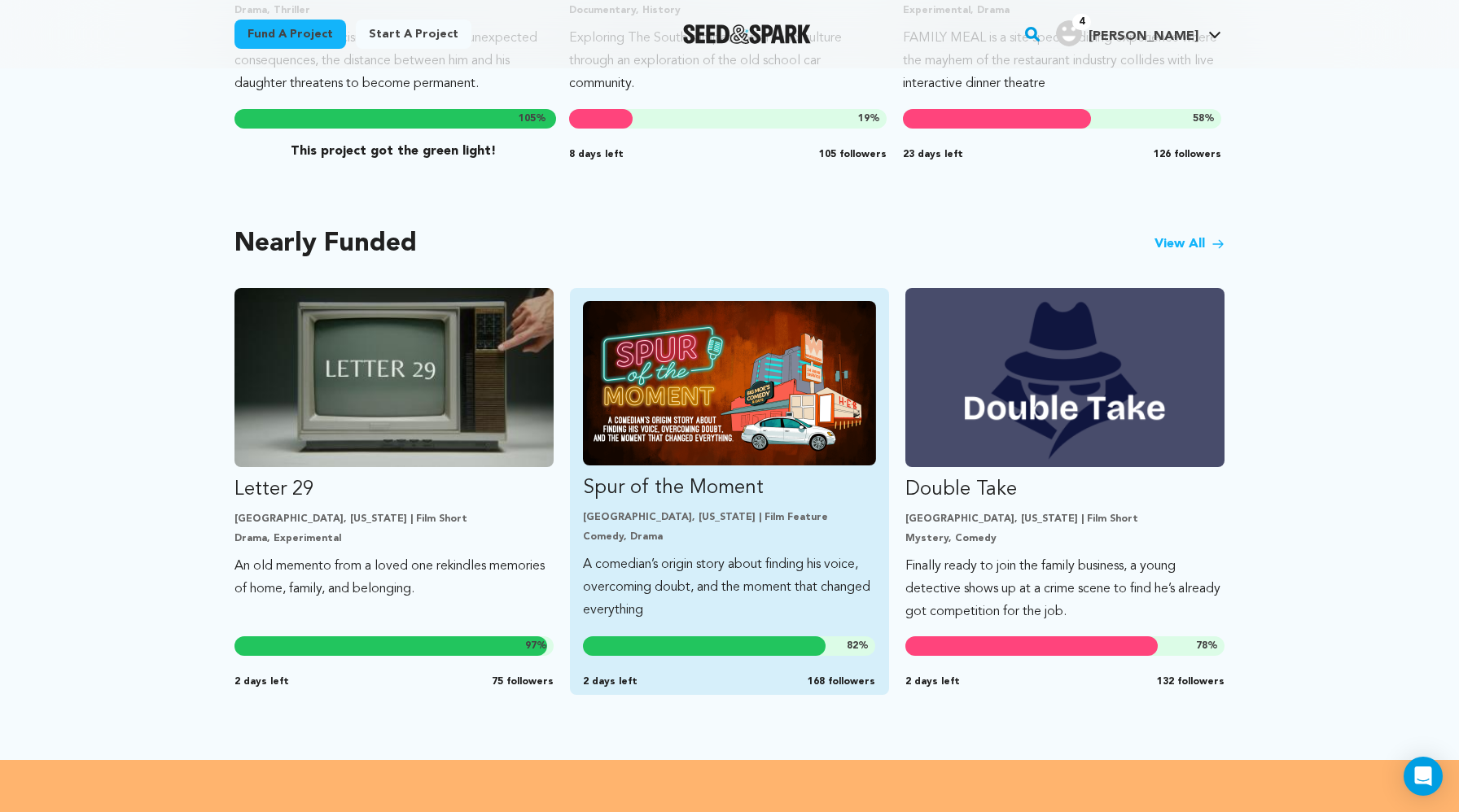
click at [645, 381] on img "Fund Spur of the Moment" at bounding box center [730, 383] width 293 height 164
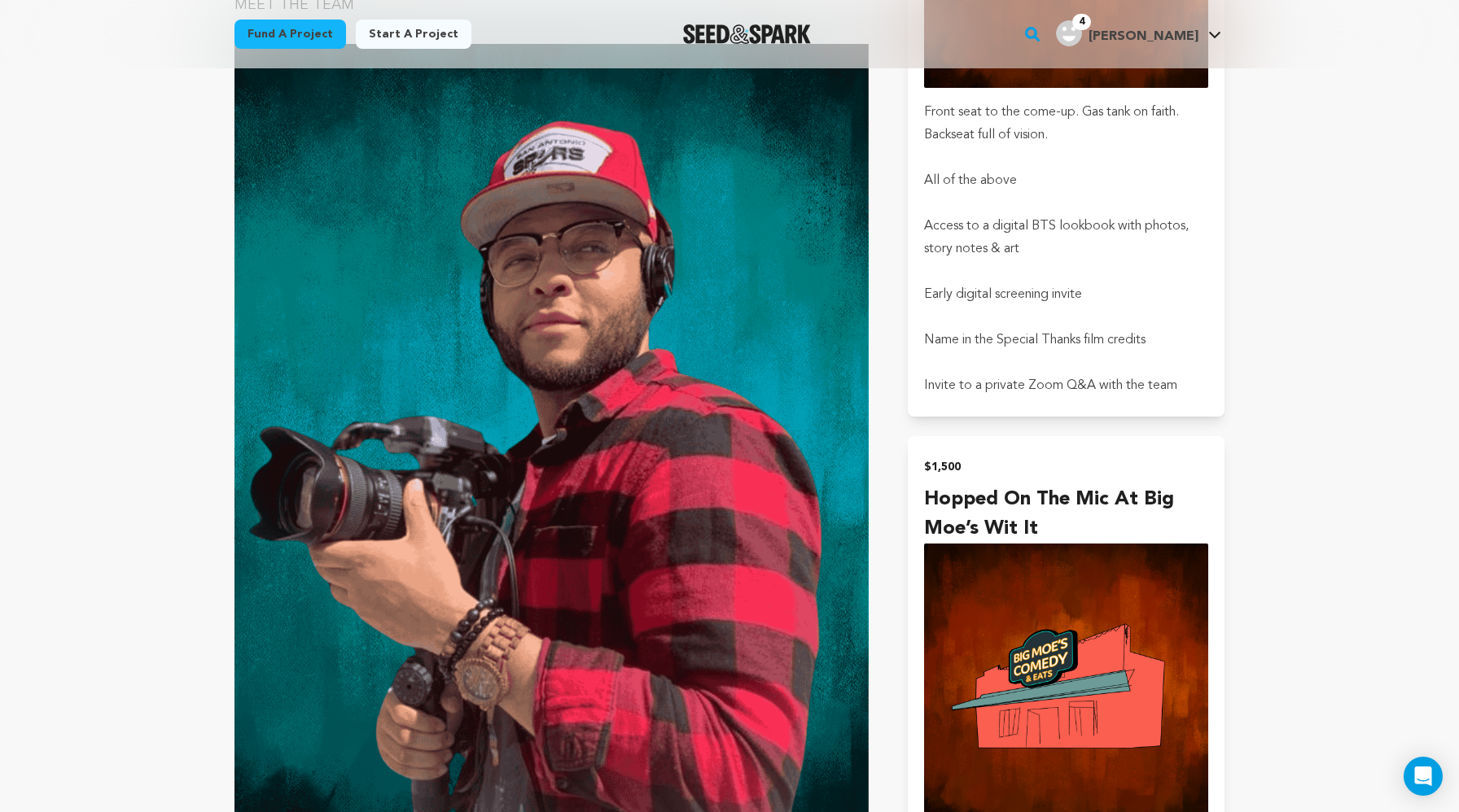
scroll to position [3912, 0]
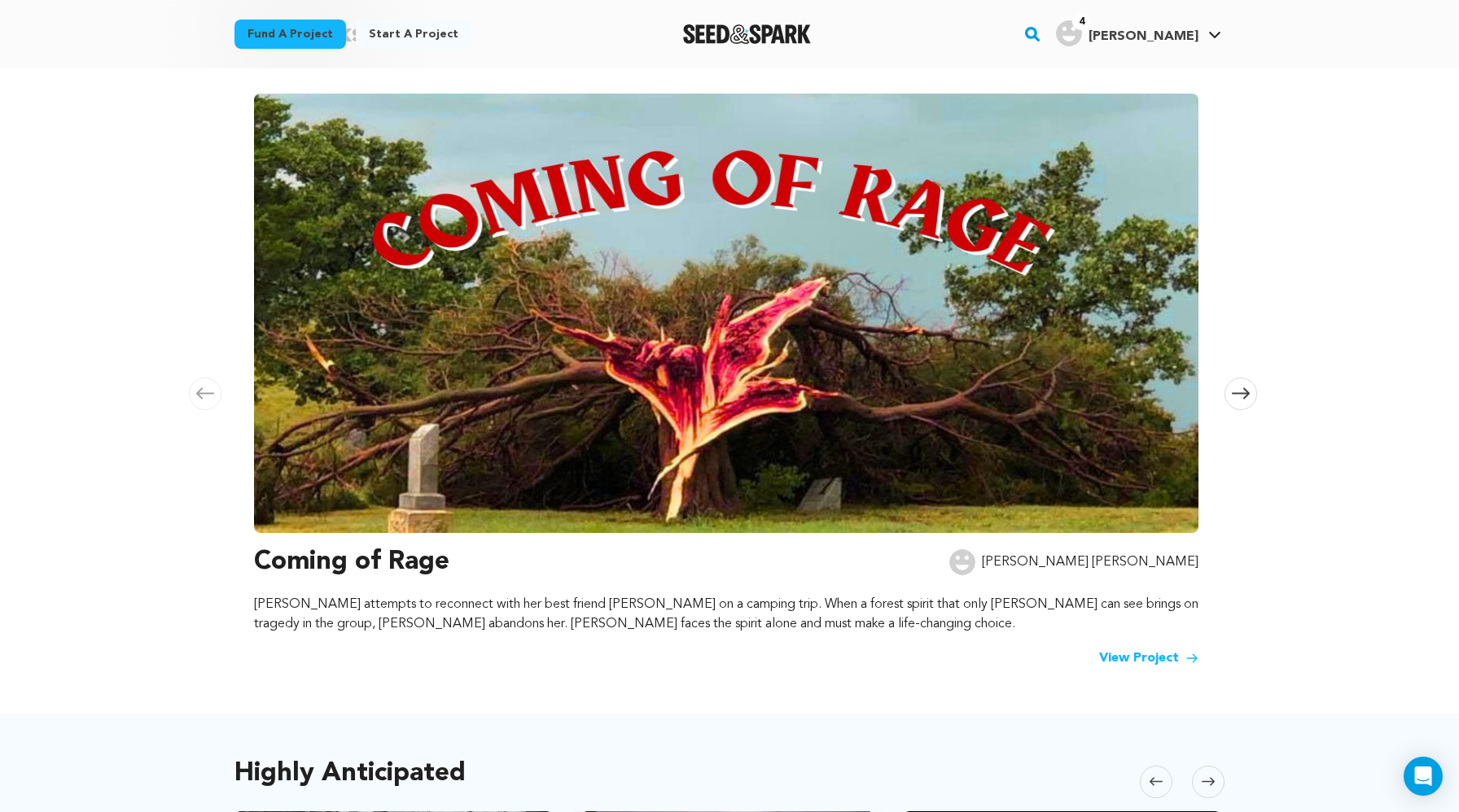
scroll to position [194, 0]
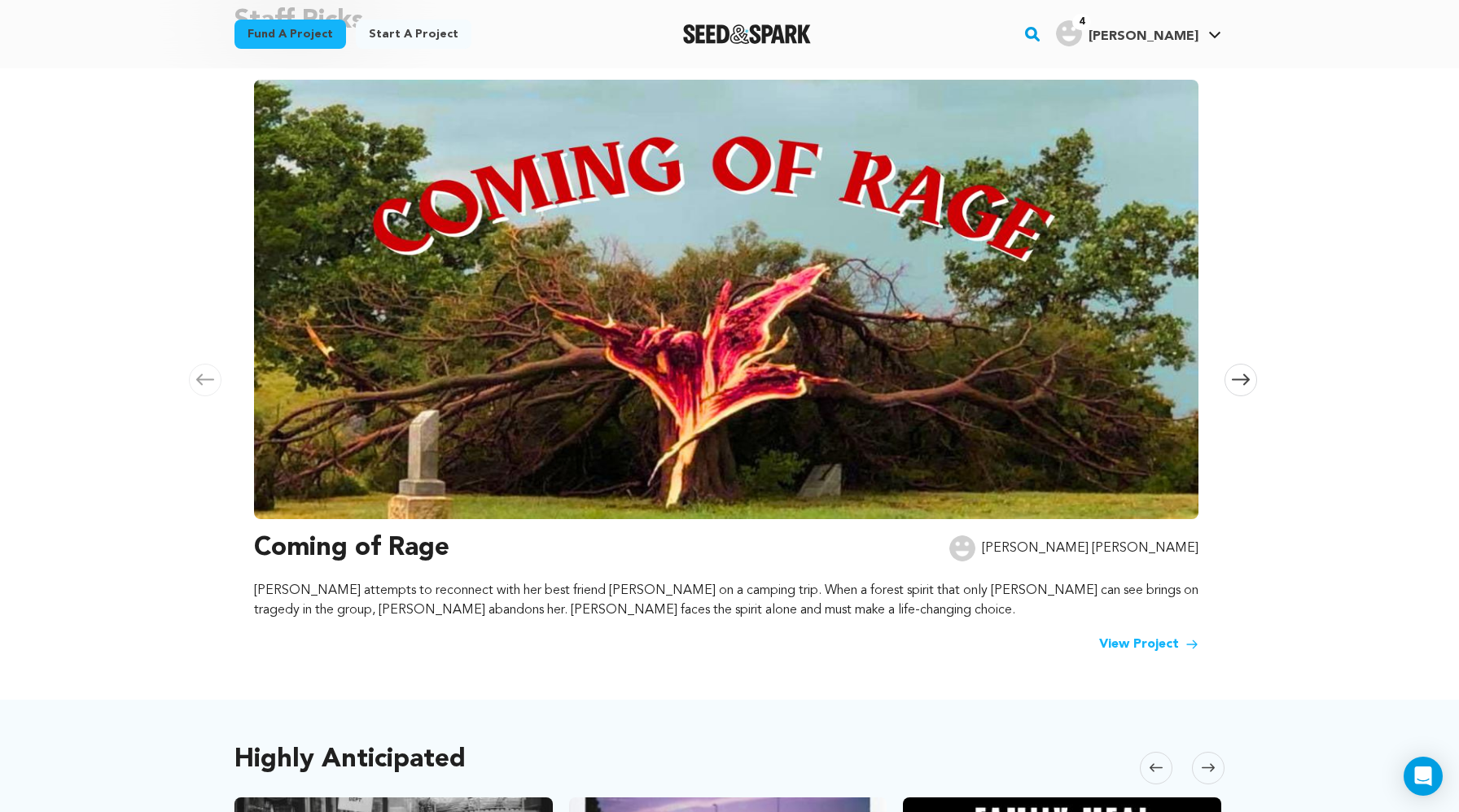
click at [841, 412] on img at bounding box center [725, 300] width 944 height 440
click at [1157, 654] on link "View Project" at bounding box center [1149, 645] width 99 height 20
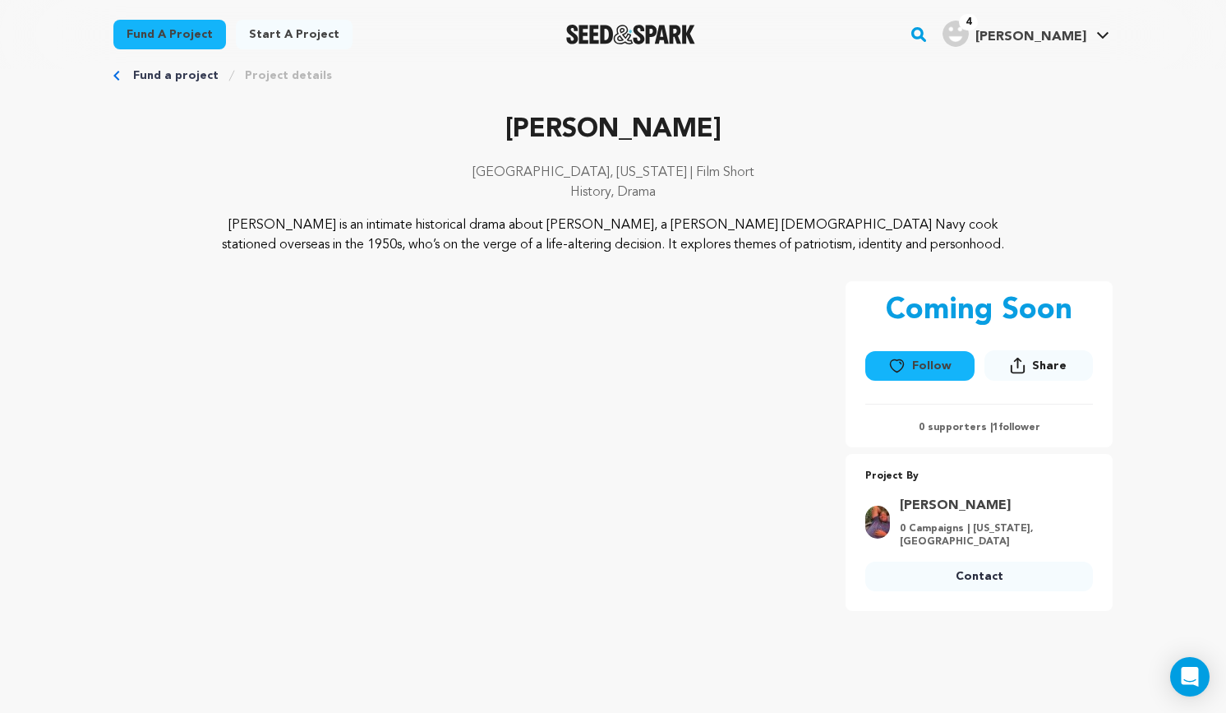
scroll to position [31, 0]
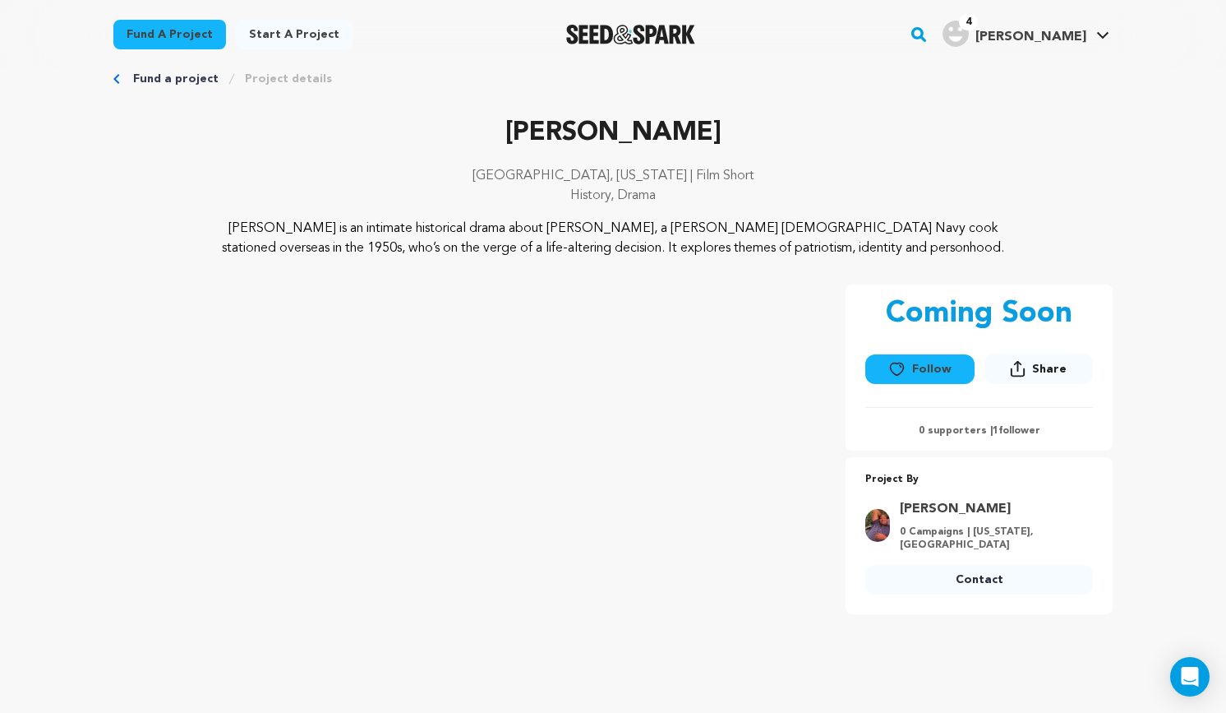
click at [602, 261] on div "Monte Cristo Atlanta, Georgia | Film Short History, Drama Monte Cristo is an in…" at bounding box center [612, 397] width 999 height 568
click at [916, 381] on button "Follow" at bounding box center [919, 369] width 108 height 30
click at [1058, 33] on span "[PERSON_NAME]" at bounding box center [1031, 36] width 111 height 13
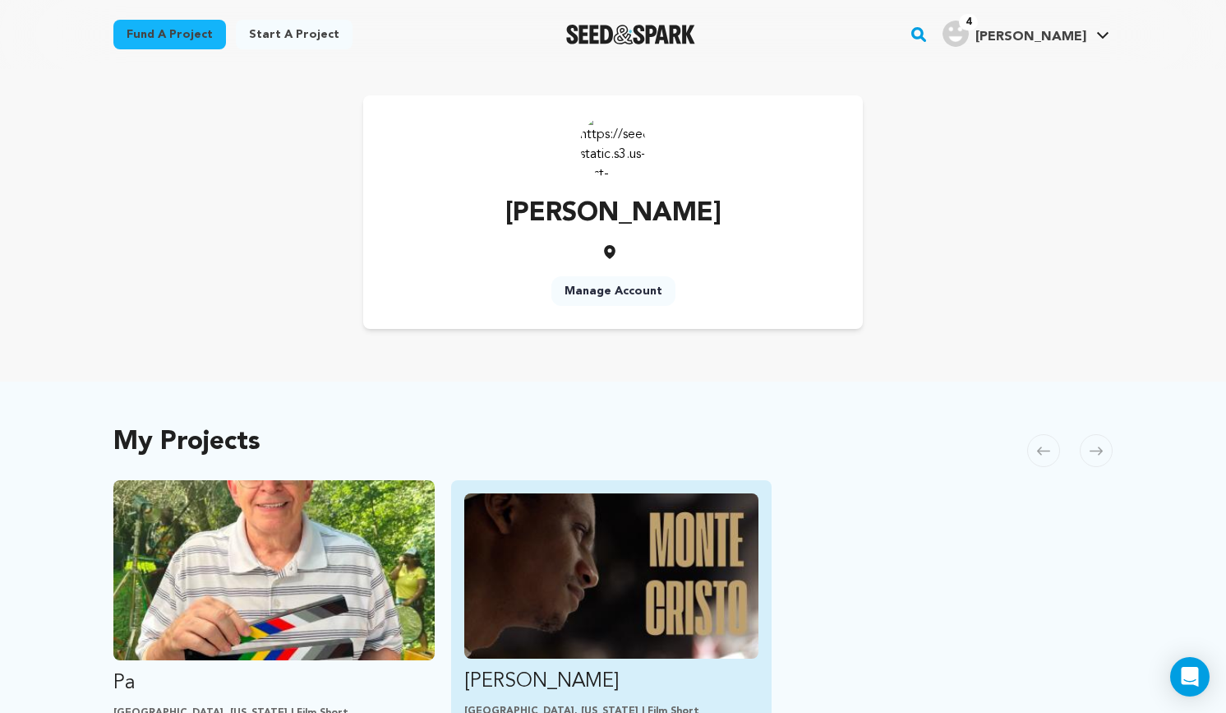
click at [695, 530] on img "Fund Monte Cristo" at bounding box center [611, 575] width 295 height 165
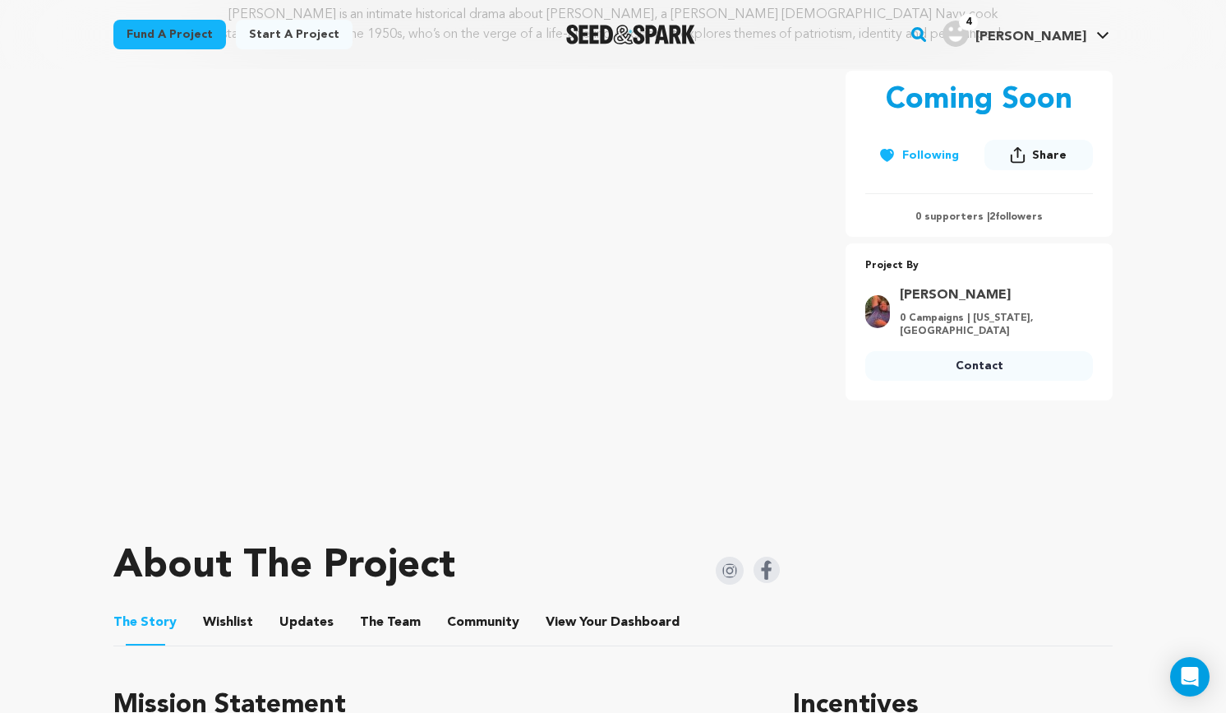
scroll to position [255, 0]
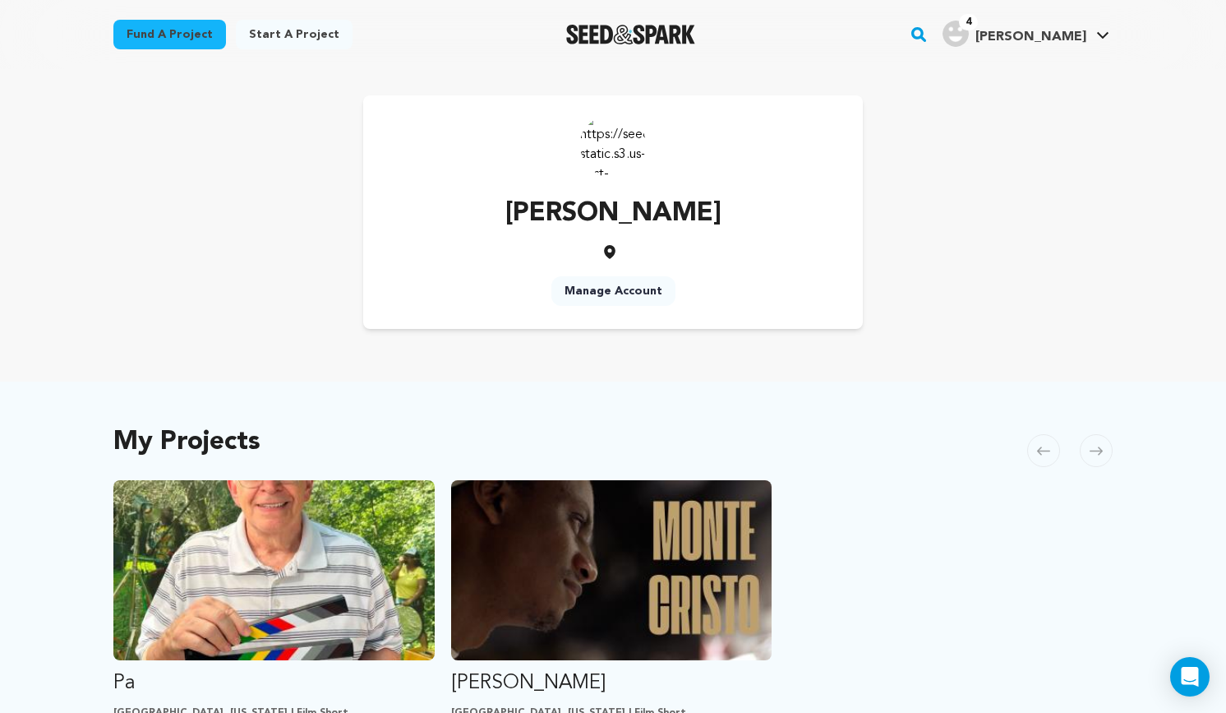
click at [616, 164] on img at bounding box center [613, 145] width 66 height 66
click at [616, 143] on img at bounding box center [613, 145] width 66 height 66
click at [605, 209] on p "[PERSON_NAME]" at bounding box center [613, 213] width 216 height 39
click at [622, 293] on link "Manage Account" at bounding box center [614, 291] width 124 height 30
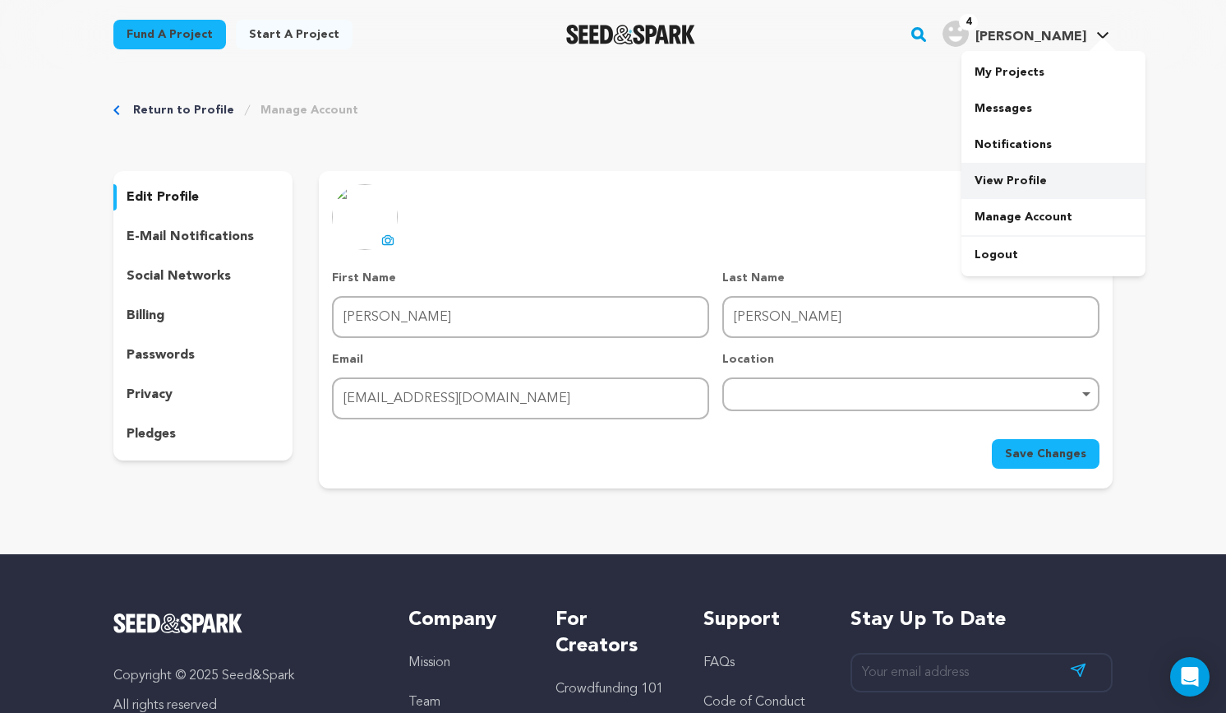
click at [1024, 182] on link "View Profile" at bounding box center [1054, 181] width 184 height 36
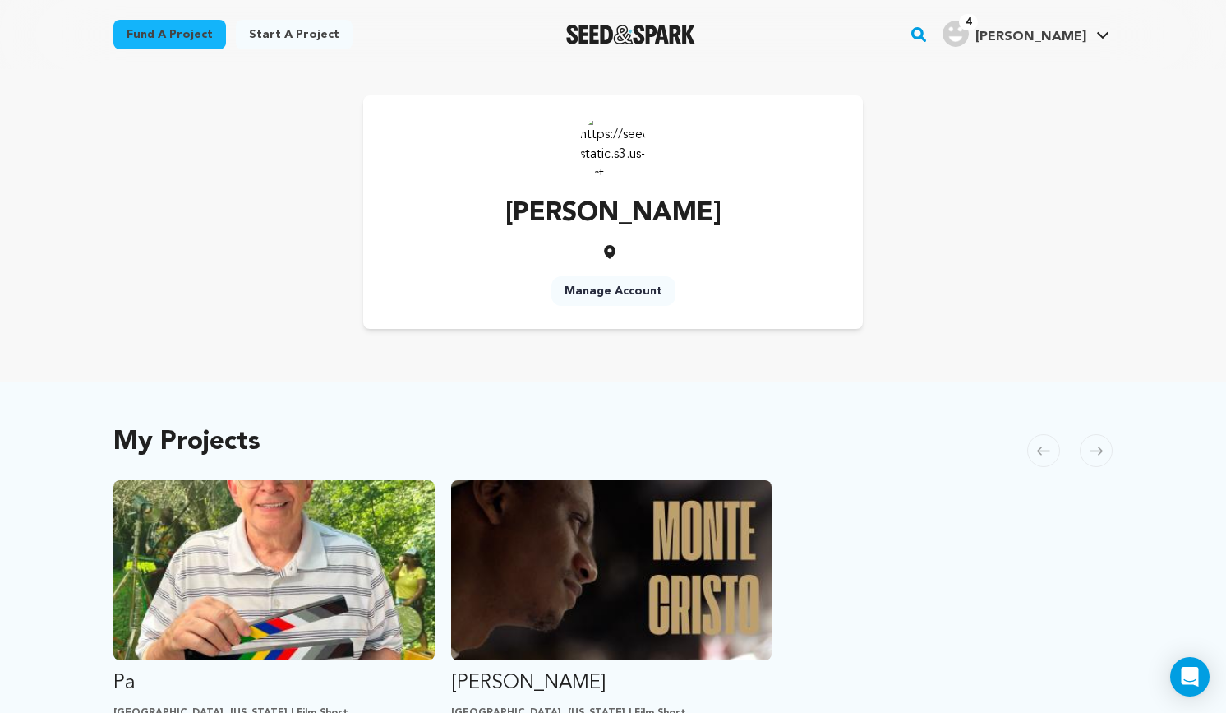
click at [603, 145] on img at bounding box center [613, 145] width 66 height 66
click at [609, 293] on link "Manage Account" at bounding box center [614, 291] width 124 height 30
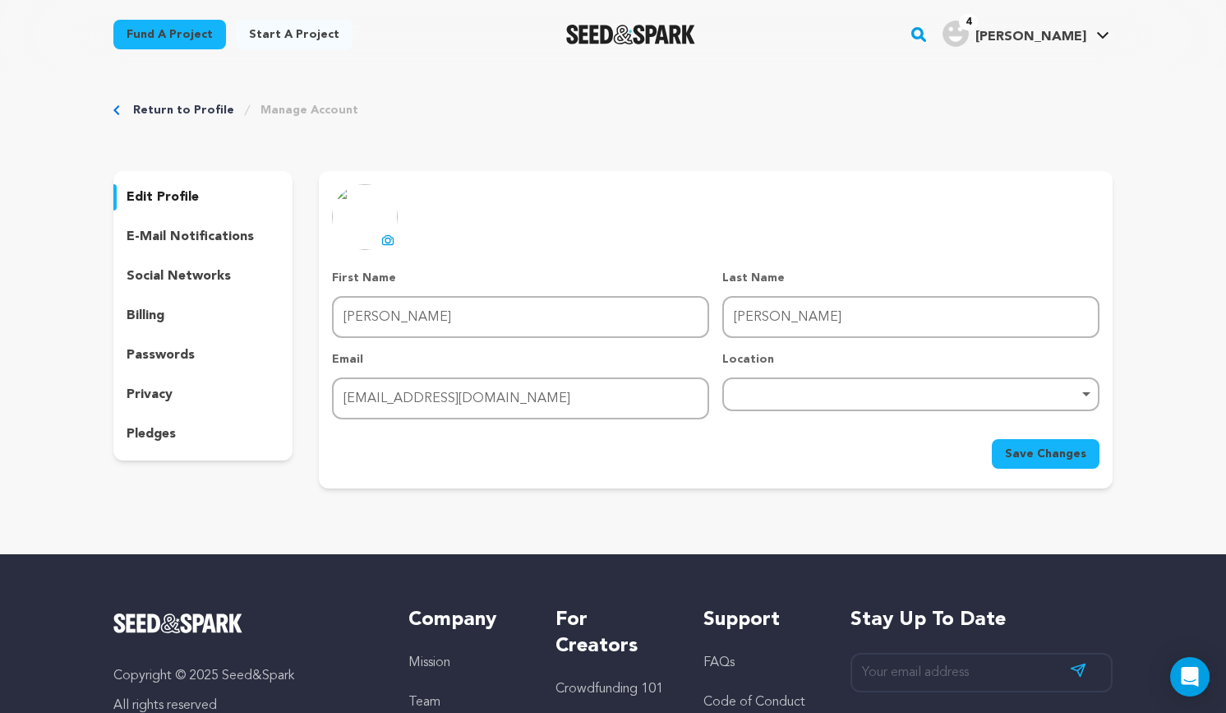
click at [153, 244] on p "e-mail notifications" at bounding box center [190, 237] width 127 height 20
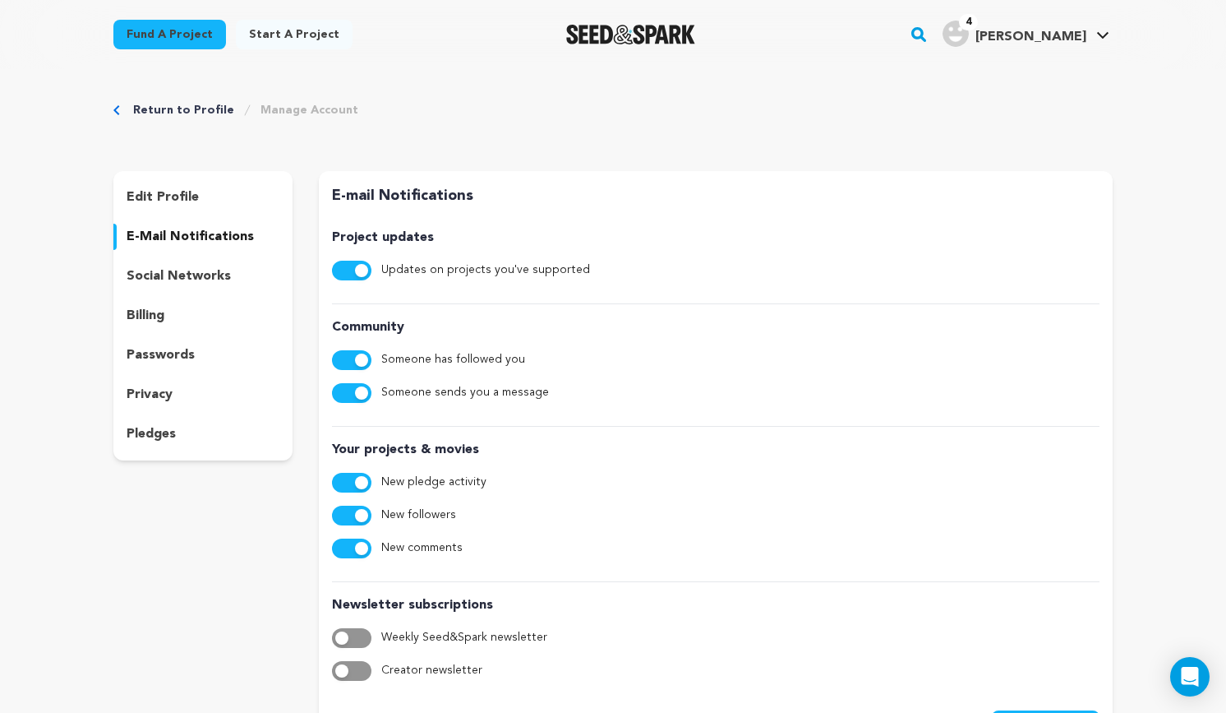
click at [163, 194] on p "edit profile" at bounding box center [163, 197] width 72 height 20
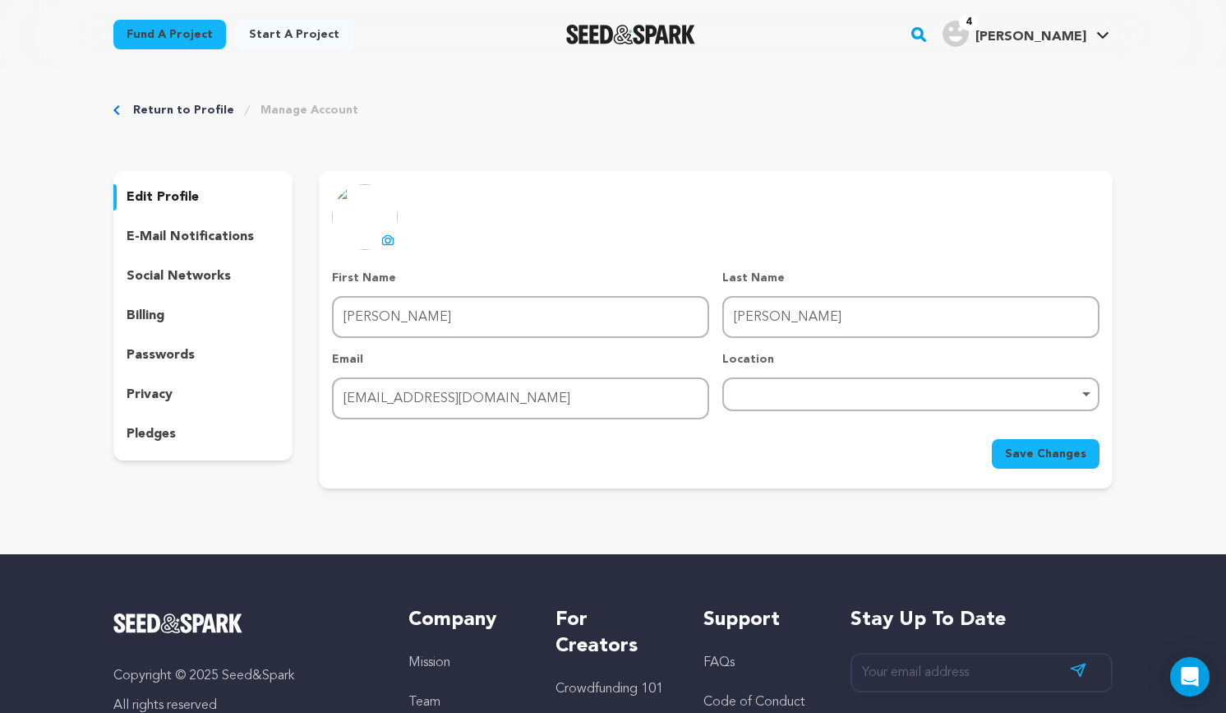
click at [175, 281] on p "social networks" at bounding box center [179, 276] width 104 height 20
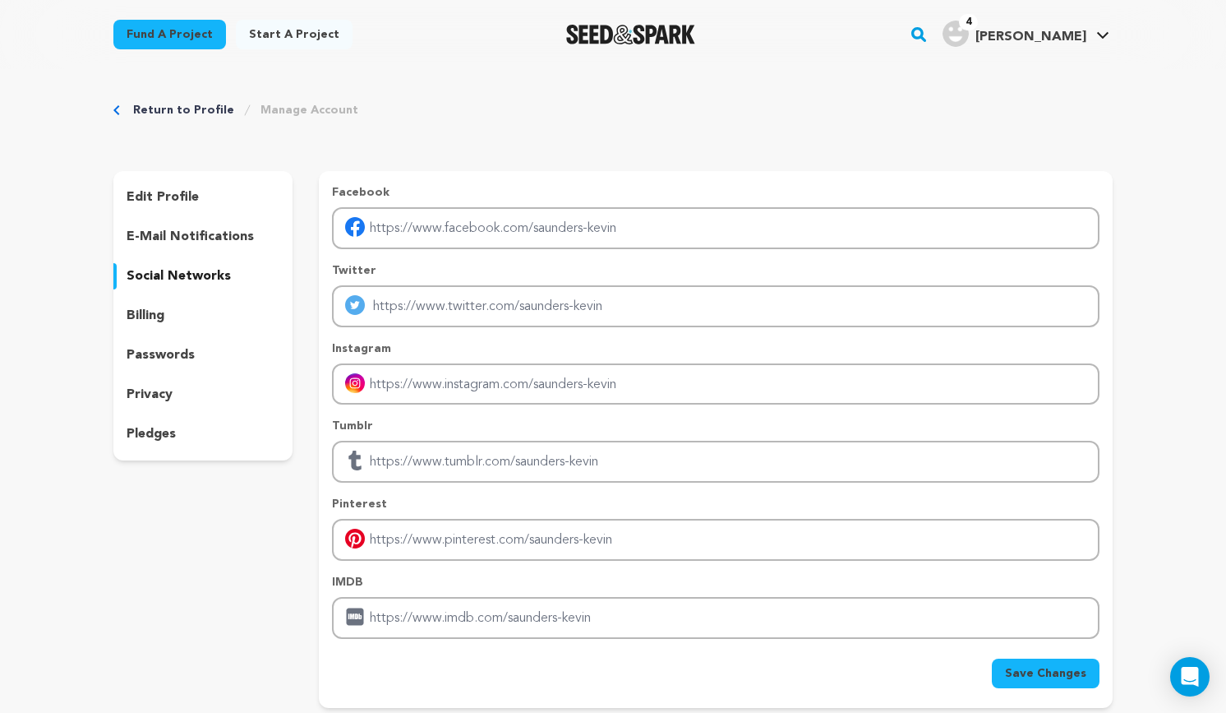
click at [144, 321] on p "billing" at bounding box center [146, 316] width 38 height 20
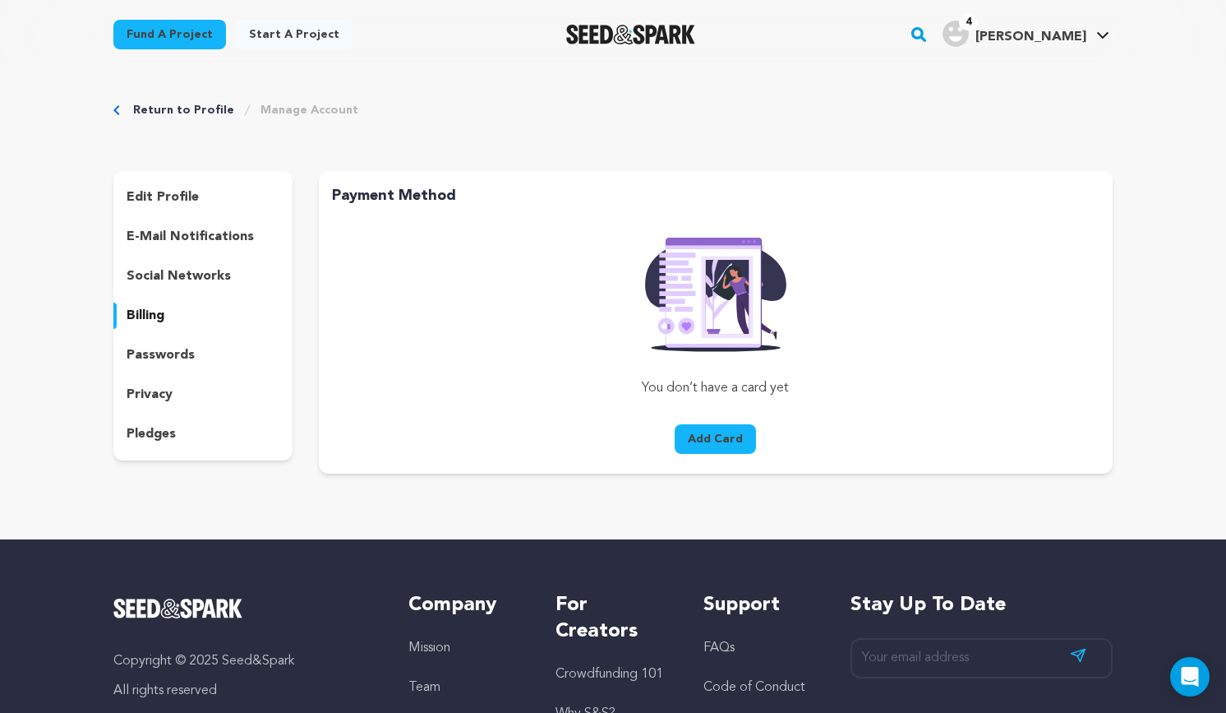
click at [155, 354] on p "passwords" at bounding box center [161, 355] width 68 height 20
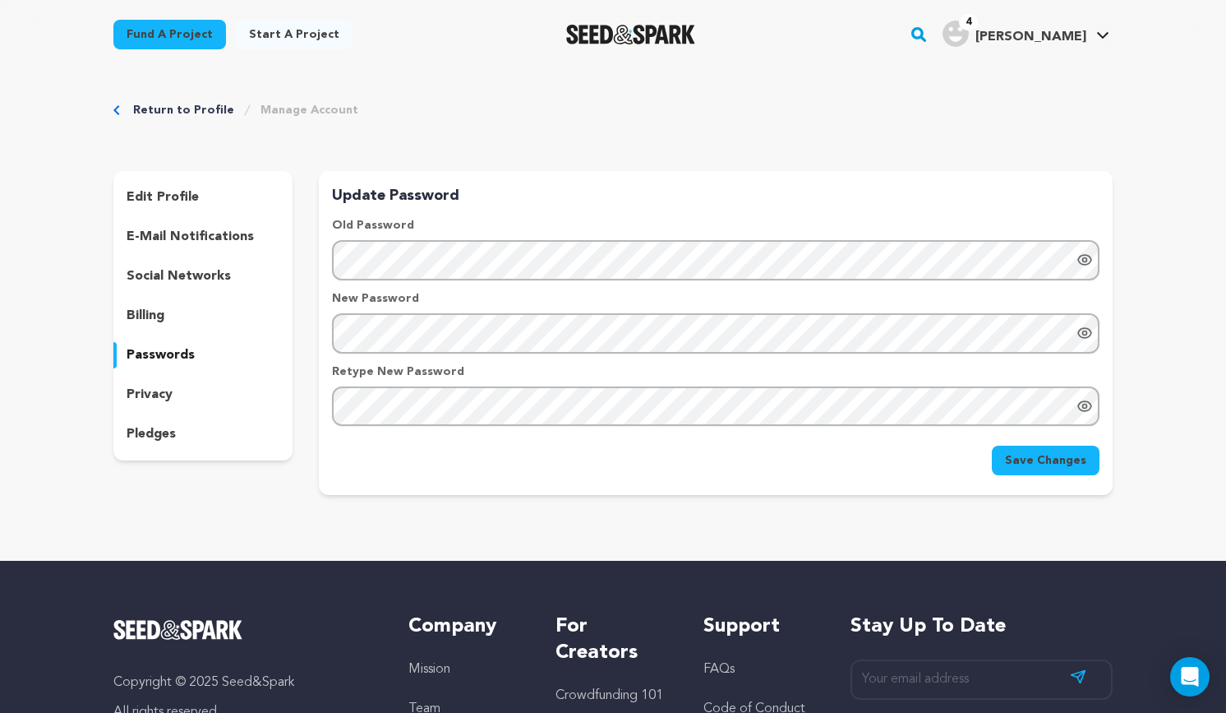
click at [164, 399] on p "privacy" at bounding box center [150, 395] width 46 height 20
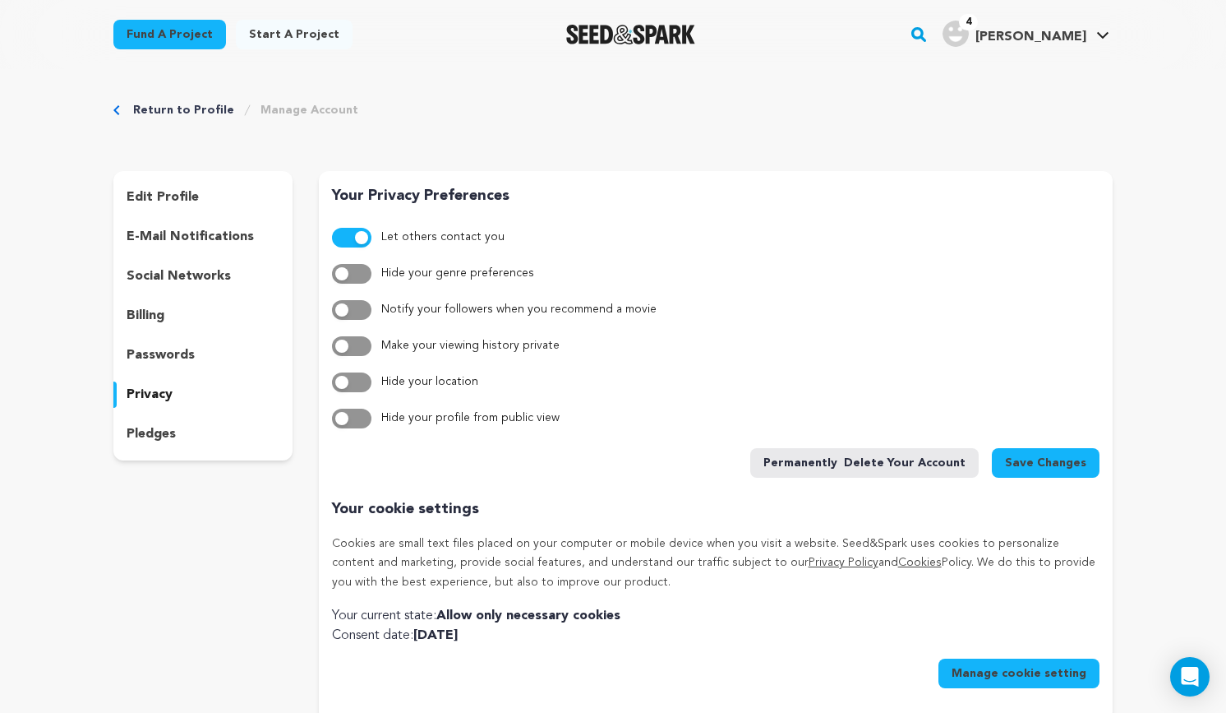
click at [164, 444] on div "pledges" at bounding box center [202, 434] width 179 height 26
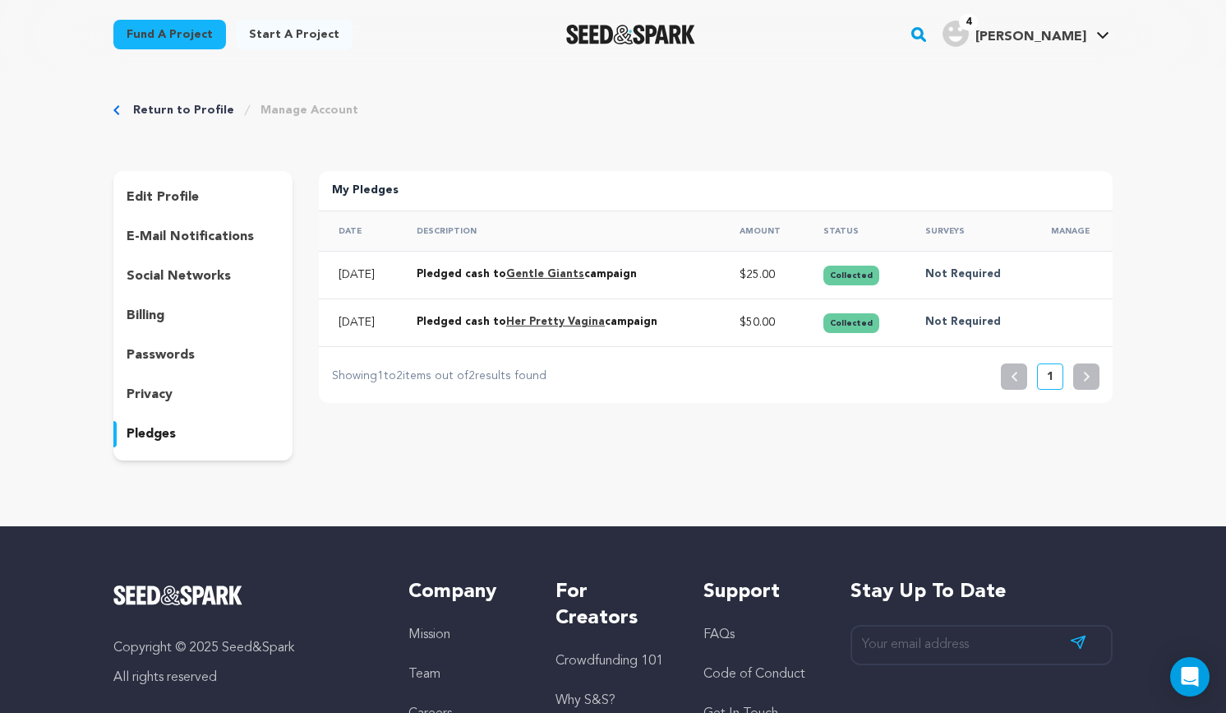
click at [584, 270] on link "Gentle Giants" at bounding box center [545, 274] width 78 height 11
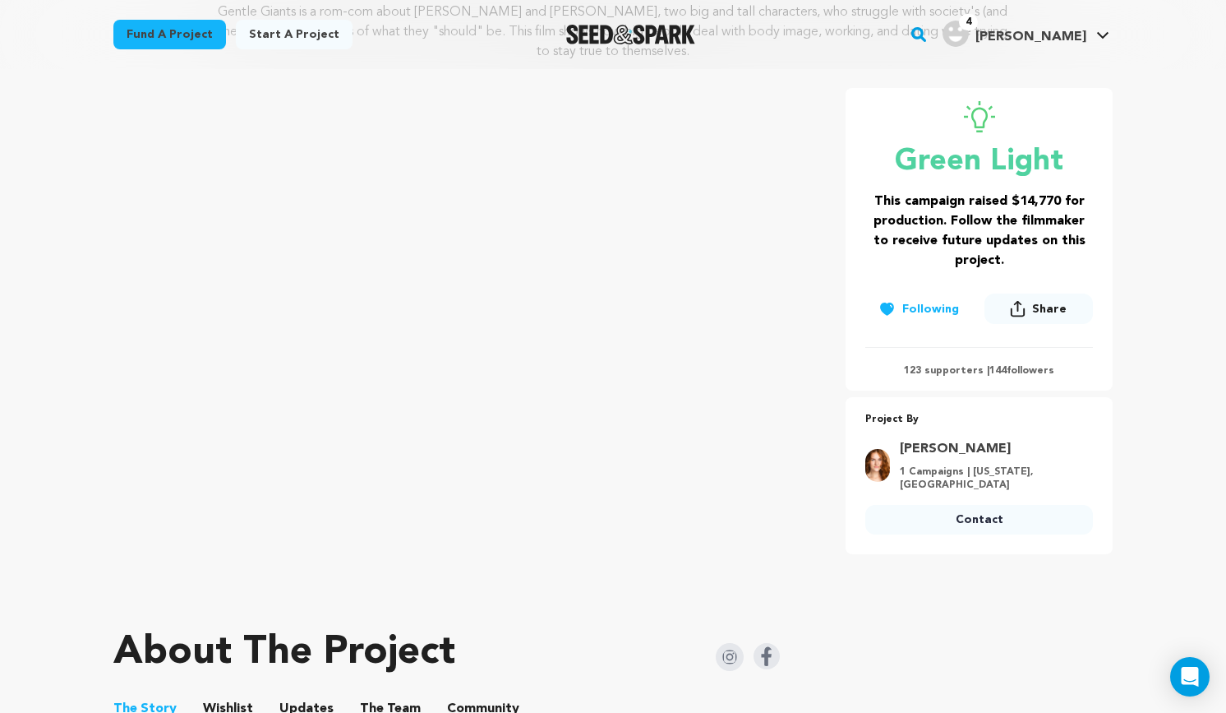
scroll to position [277, 0]
